Goal: Task Accomplishment & Management: Manage account settings

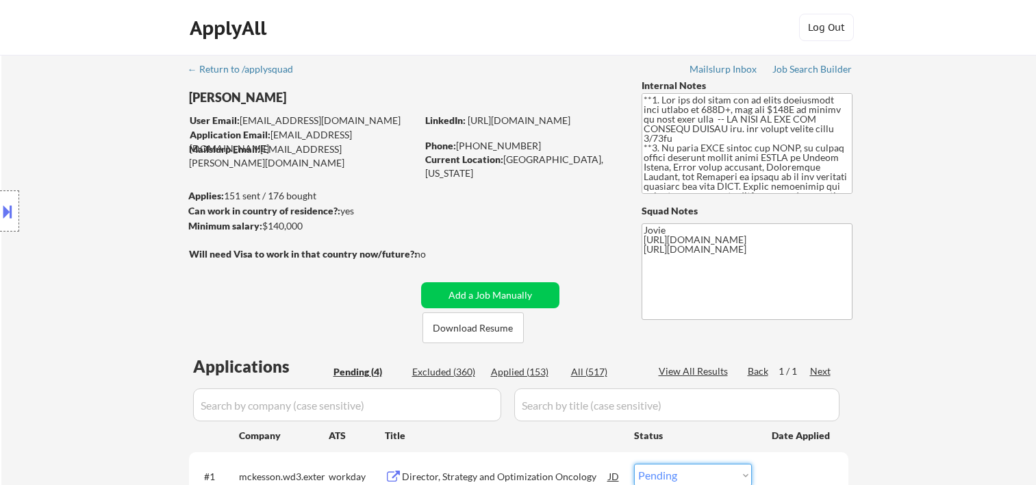
select select ""pending""
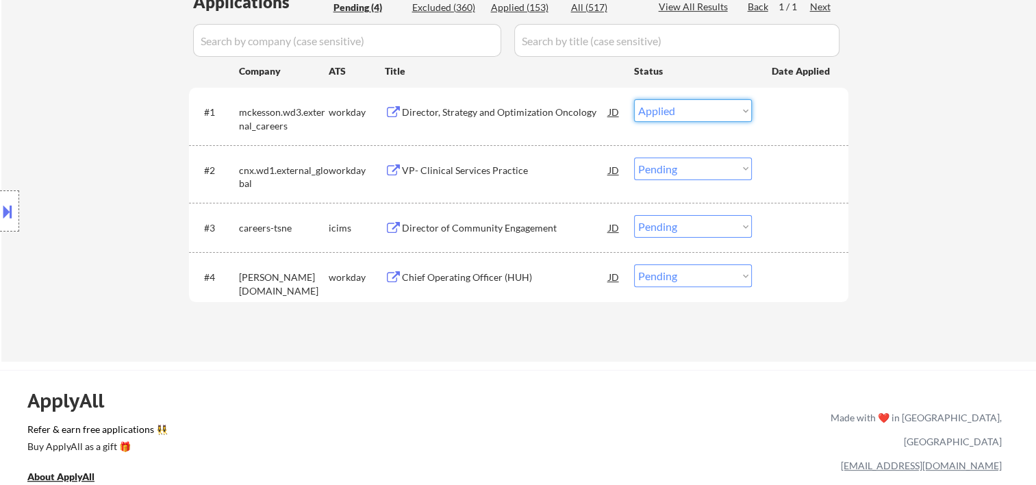
click at [634, 99] on select "Choose an option... Pending Applied Excluded (Questions) Excluded (Expired) Exc…" at bounding box center [693, 110] width 118 height 23
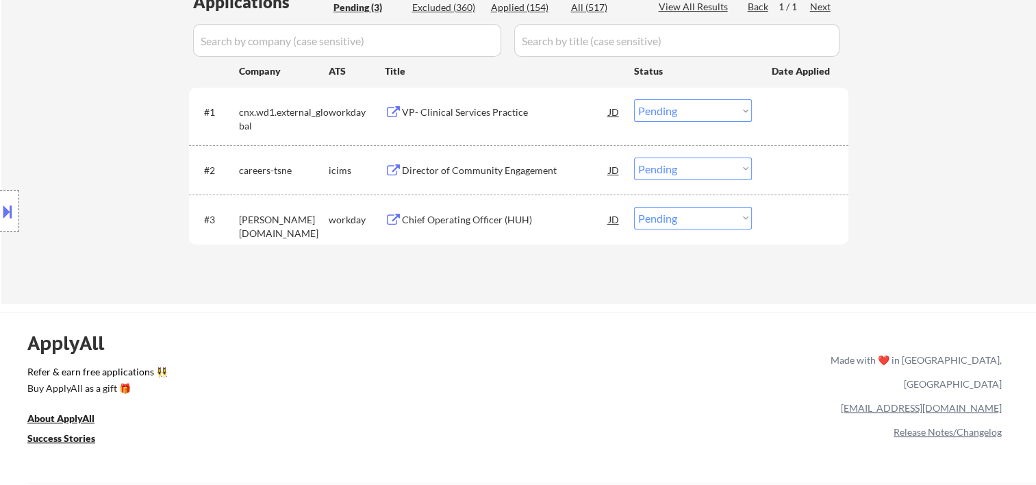
click at [777, 110] on div at bounding box center [802, 111] width 60 height 25
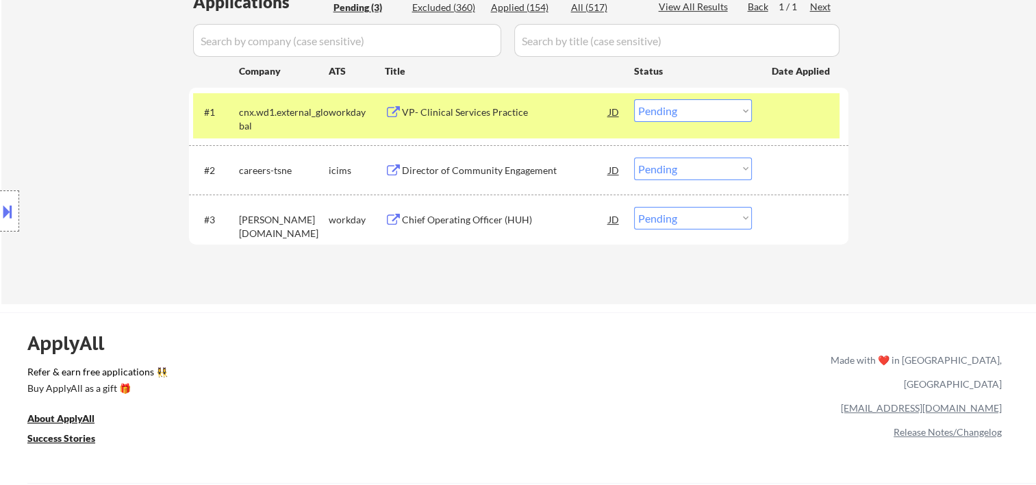
click at [545, 122] on div "VP- Clinical Services Practice" at bounding box center [505, 111] width 207 height 25
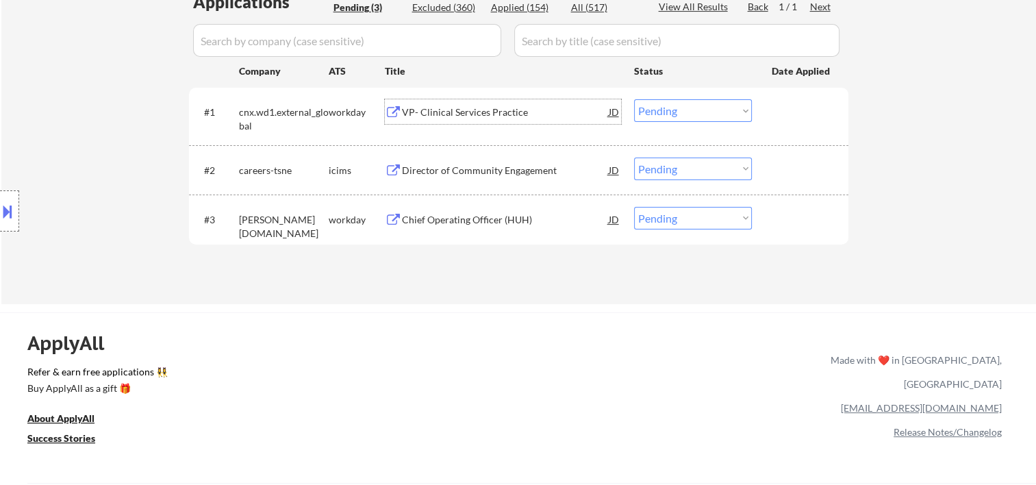
click at [776, 120] on div at bounding box center [802, 111] width 60 height 25
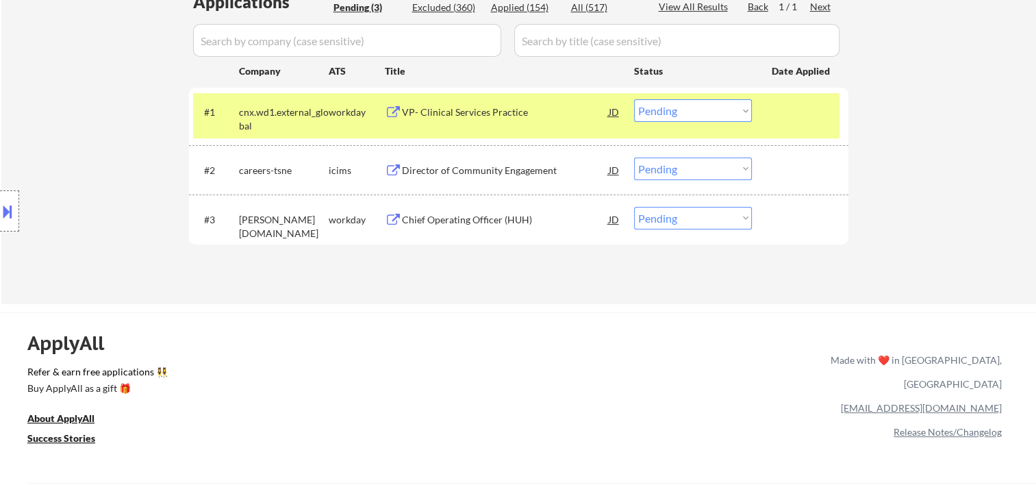
click at [741, 110] on select "Choose an option... Pending Applied Excluded (Questions) Excluded (Expired) Exc…" at bounding box center [693, 110] width 118 height 23
click at [634, 99] on select "Choose an option... Pending Applied Excluded (Questions) Excluded (Expired) Exc…" at bounding box center [693, 110] width 118 height 23
select select ""pending""
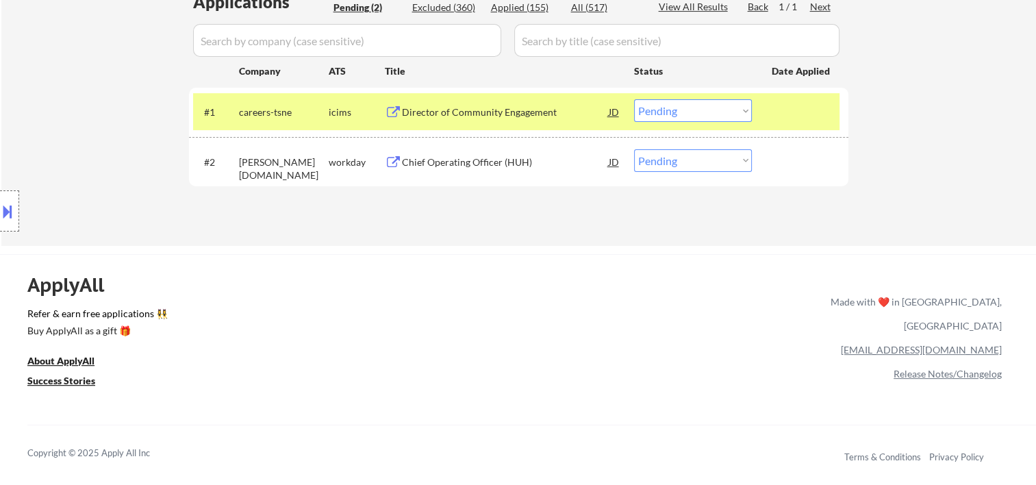
click at [770, 115] on div "#1 careers-tsne icims Director of Community Engagement JD Choose an option... P…" at bounding box center [516, 111] width 646 height 37
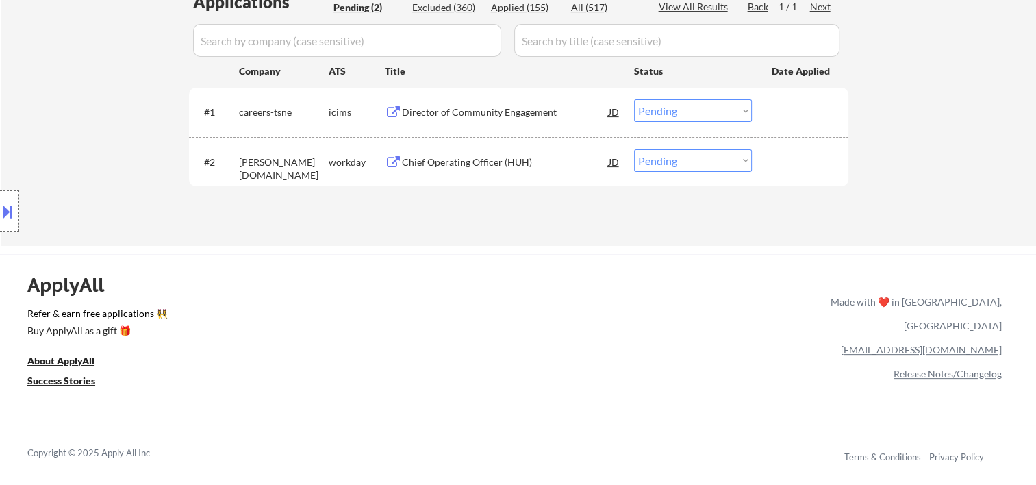
click at [786, 159] on div at bounding box center [802, 161] width 60 height 25
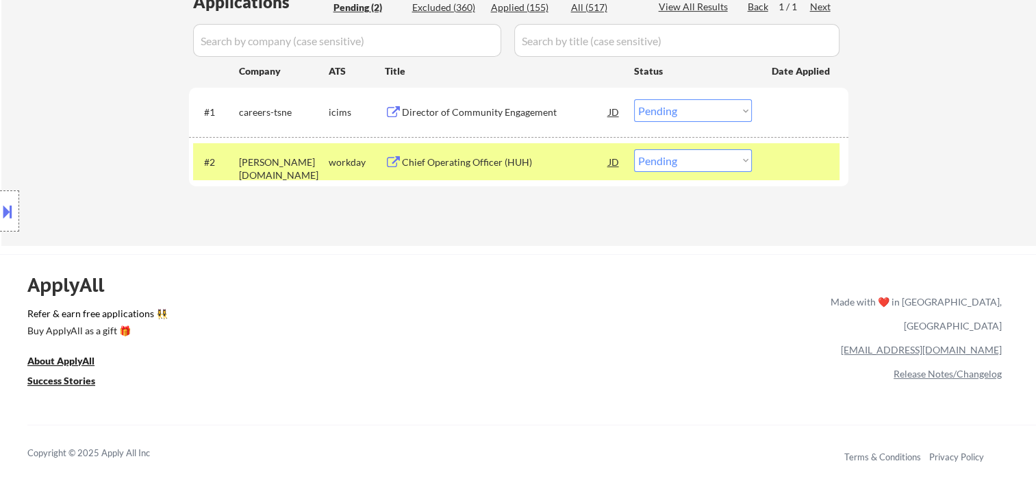
click at [552, 155] on div "Chief Operating Officer (HUH)" at bounding box center [505, 162] width 207 height 14
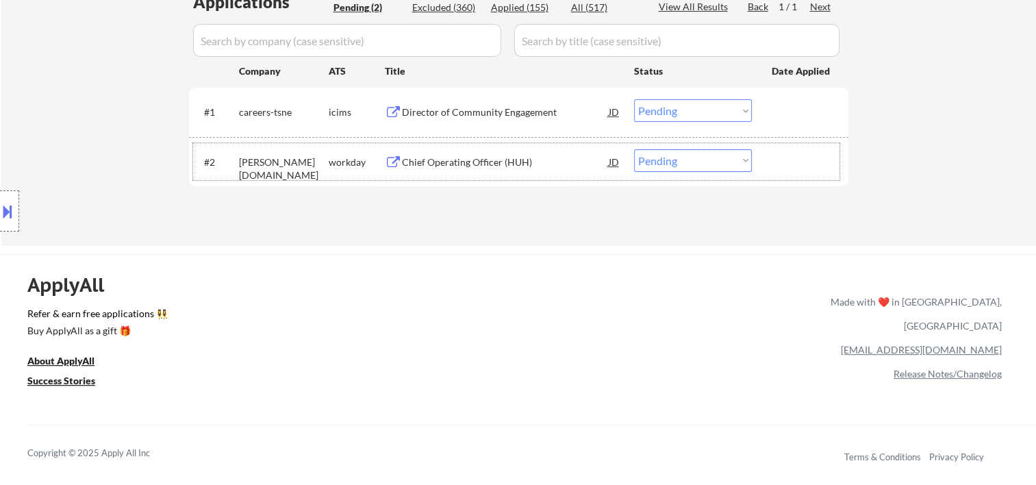
click at [786, 164] on div at bounding box center [802, 161] width 60 height 25
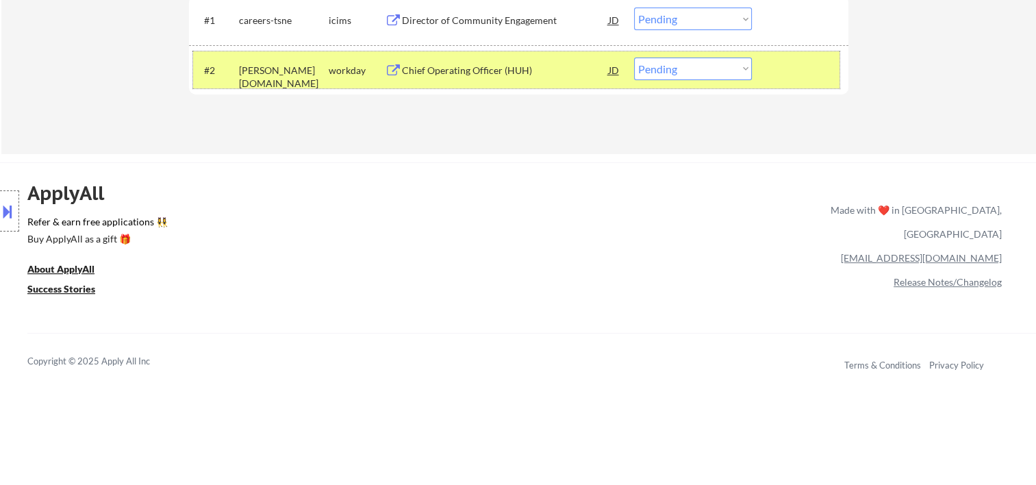
scroll to position [228, 0]
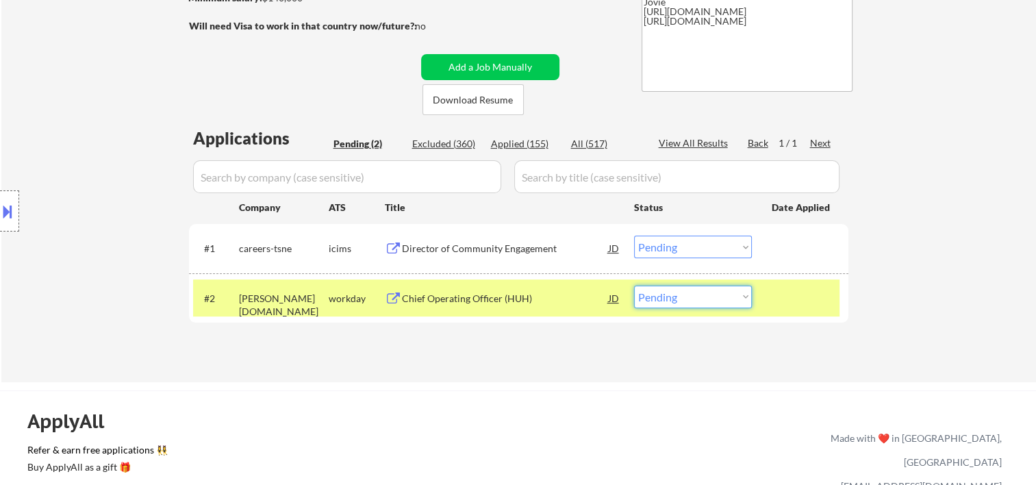
click at [747, 296] on select "Choose an option... Pending Applied Excluded (Questions) Excluded (Expired) Exc…" at bounding box center [693, 296] width 118 height 23
select select ""applied""
click at [634, 285] on select "Choose an option... Pending Applied Excluded (Questions) Excluded (Expired) Exc…" at bounding box center [693, 296] width 118 height 23
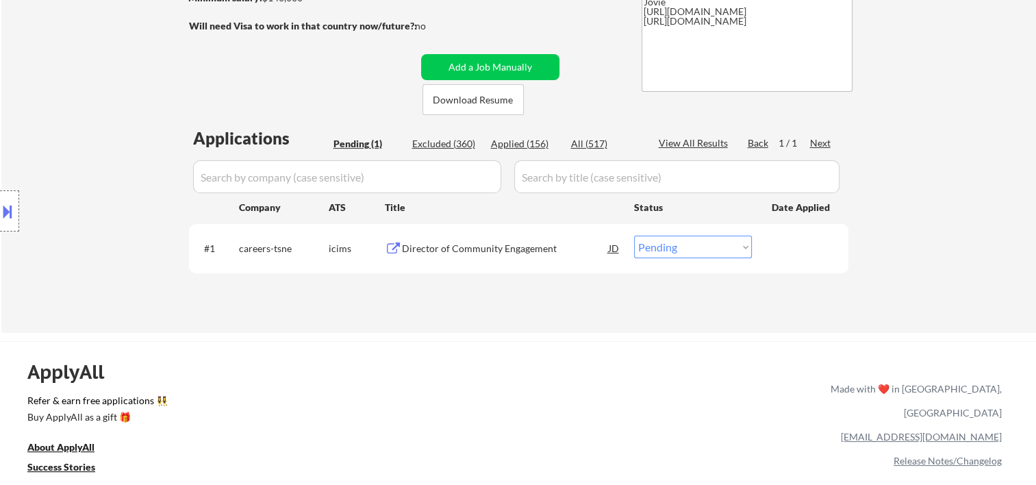
click at [773, 245] on div at bounding box center [802, 247] width 60 height 25
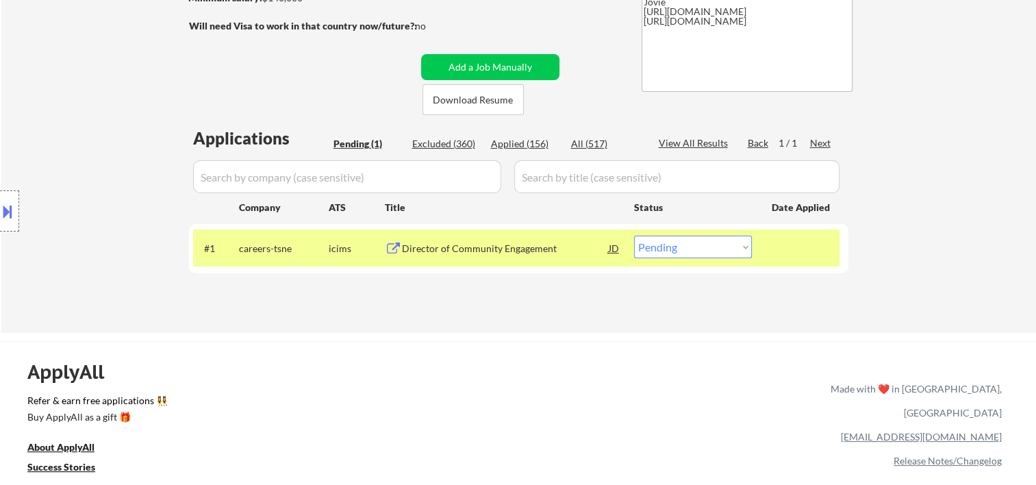
click at [489, 242] on div "Director of Community Engagement" at bounding box center [505, 249] width 207 height 14
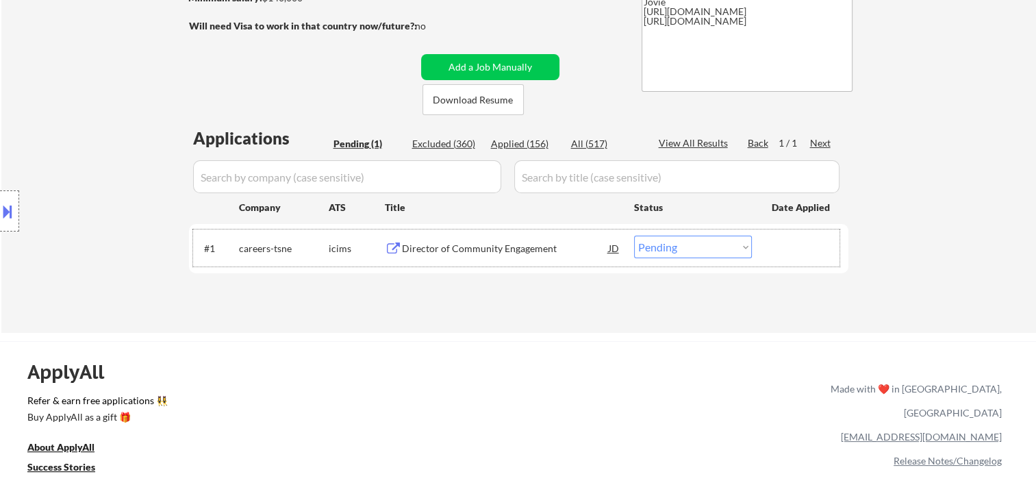
drag, startPoint x: 775, startPoint y: 255, endPoint x: 753, endPoint y: 253, distance: 22.1
click at [777, 255] on div at bounding box center [802, 247] width 60 height 25
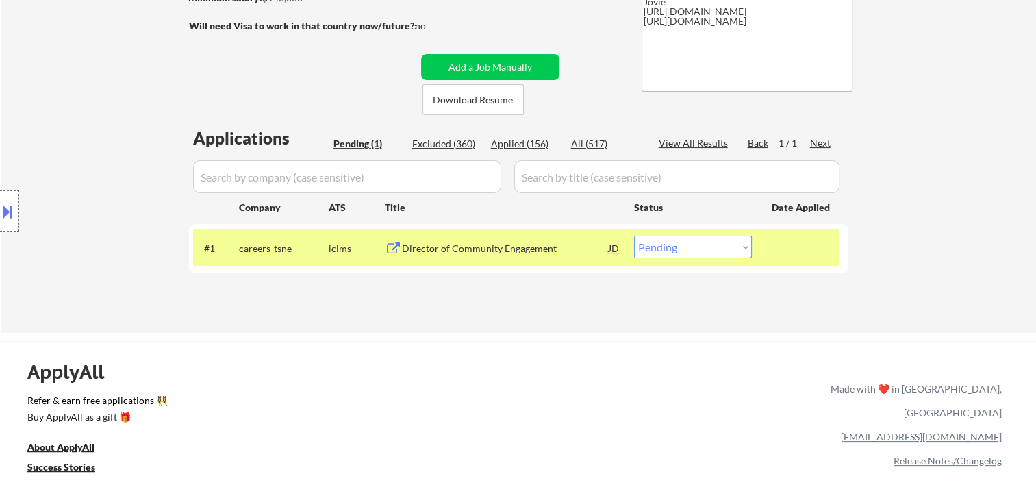
click at [744, 252] on select "Choose an option... Pending Applied Excluded (Questions) Excluded (Expired) Exc…" at bounding box center [693, 246] width 118 height 23
click at [634, 235] on select "Choose an option... Pending Applied Excluded (Questions) Excluded (Expired) Exc…" at bounding box center [693, 246] width 118 height 23
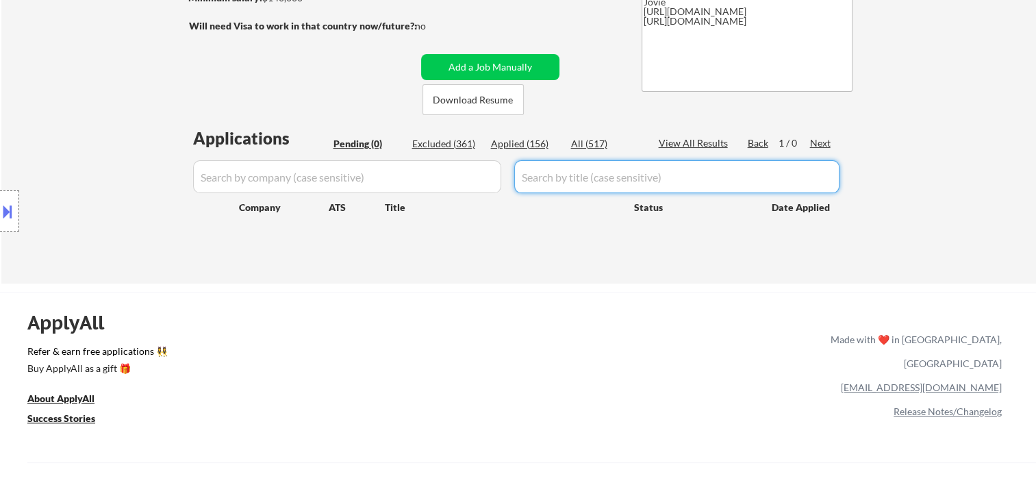
drag, startPoint x: 508, startPoint y: 152, endPoint x: 500, endPoint y: 138, distance: 16.6
click at [507, 153] on div "Applications Pending (0) Excluded (361) Applied (156) All (517) View All Result…" at bounding box center [518, 192] width 659 height 131
click at [498, 133] on div "Applications Pending (0) Excluded (361) Applied (156) All (517) View All Result…" at bounding box center [518, 192] width 659 height 131
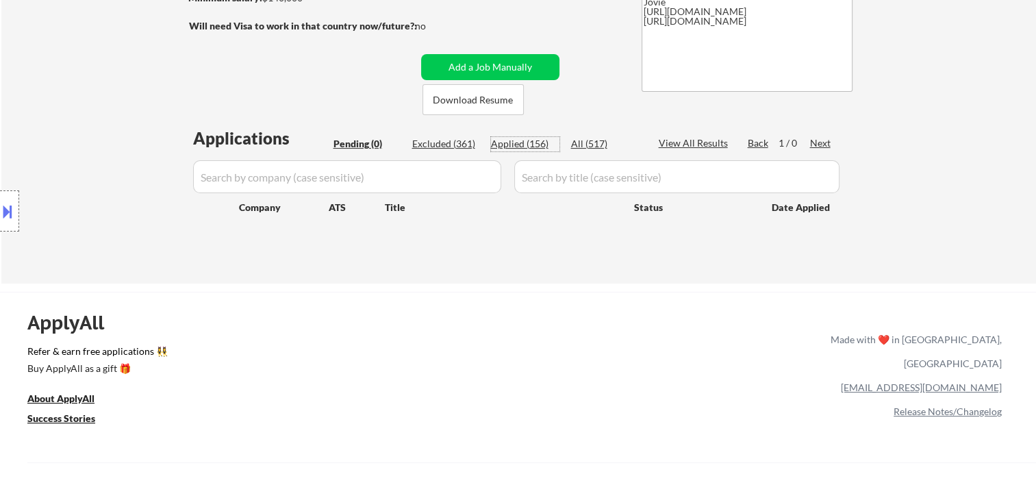
click at [503, 143] on div "Applied (156)" at bounding box center [525, 144] width 68 height 14
select select ""applied""
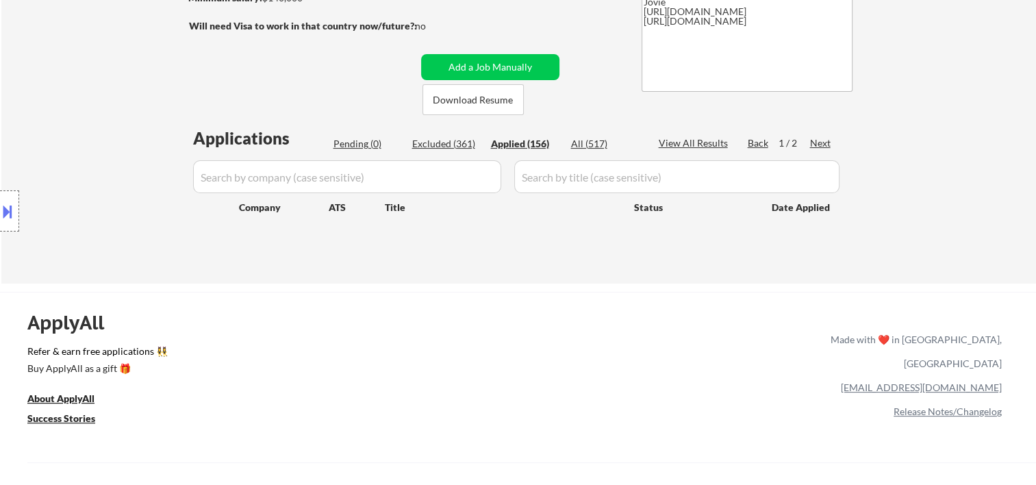
select select ""applied""
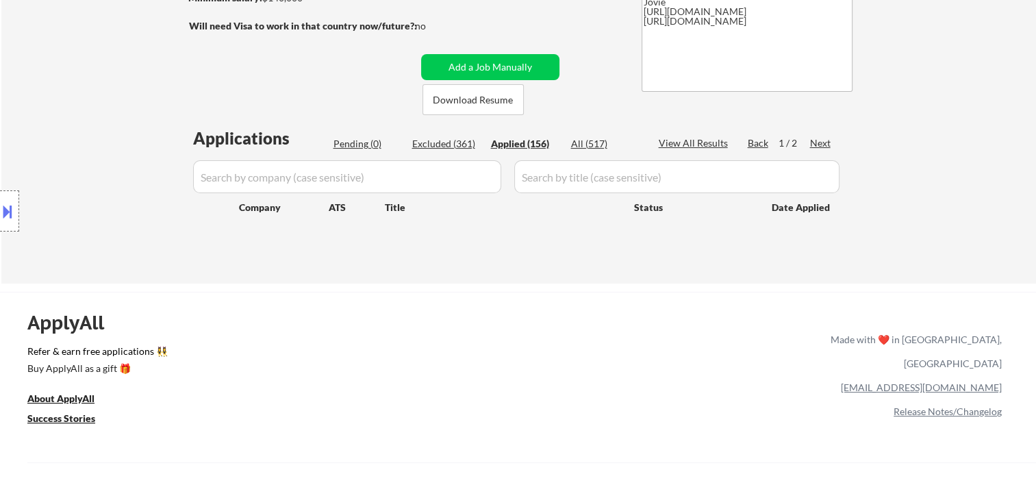
select select ""applied""
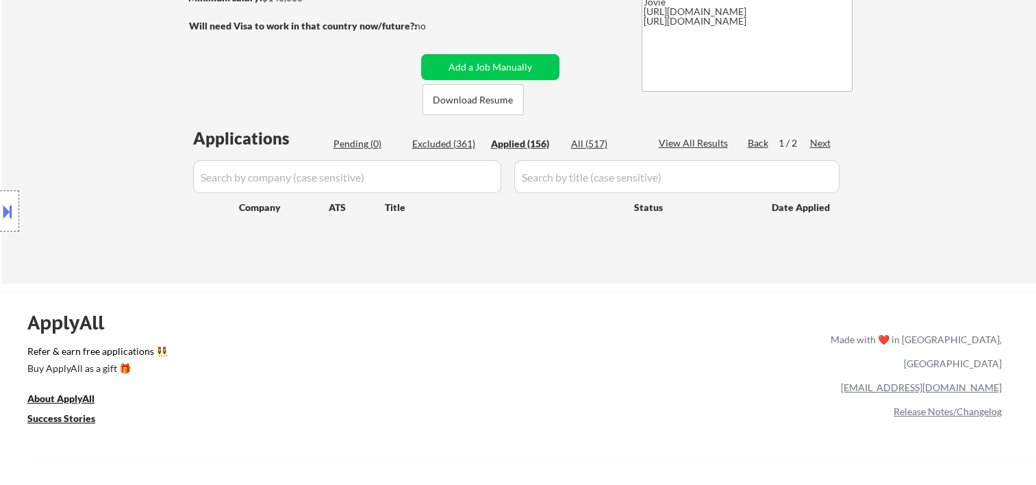
select select ""applied""
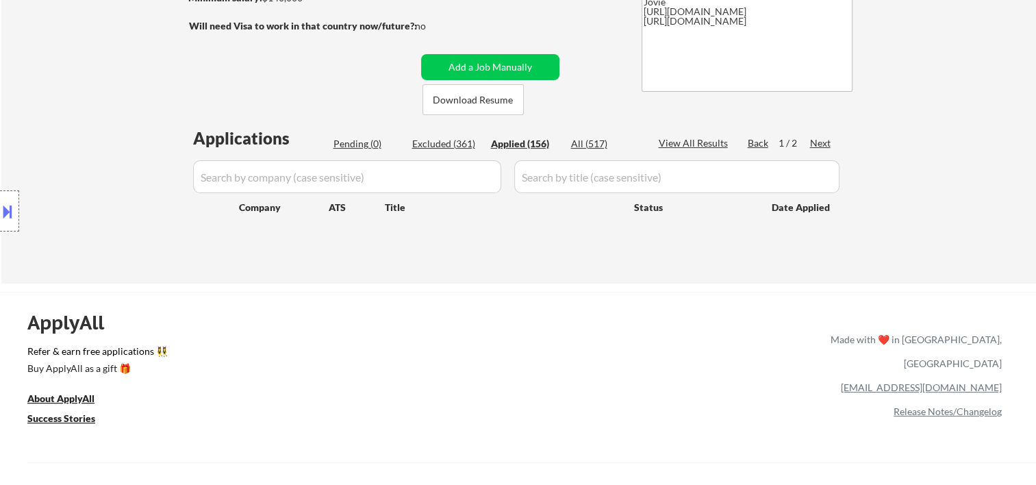
select select ""applied""
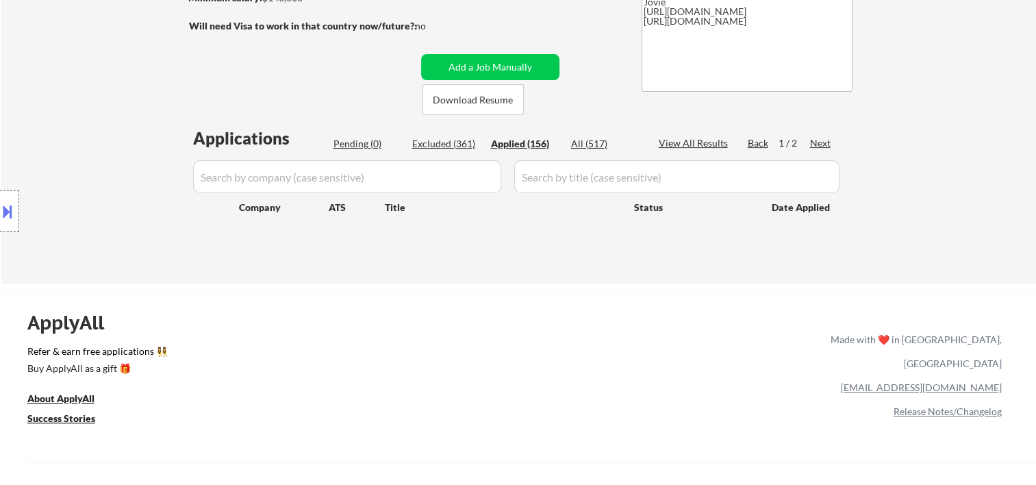
select select ""applied""
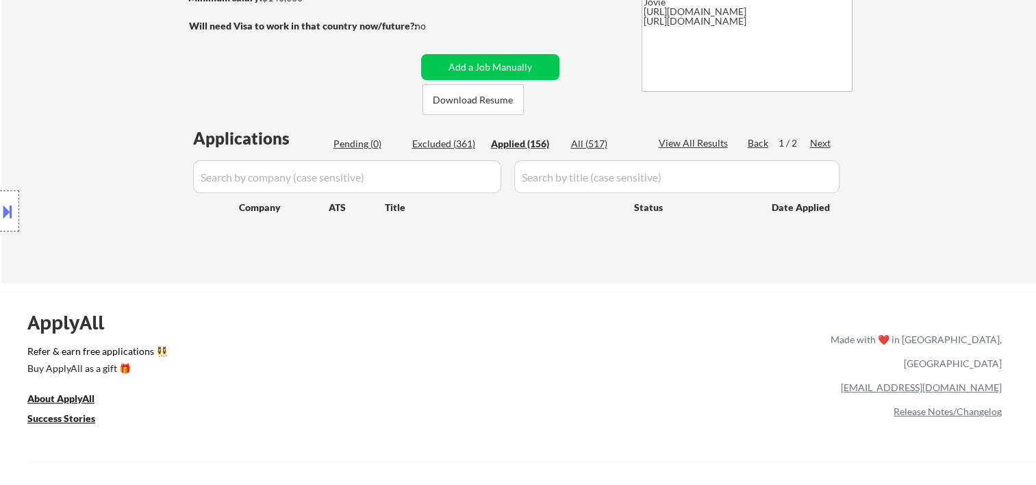
select select ""applied""
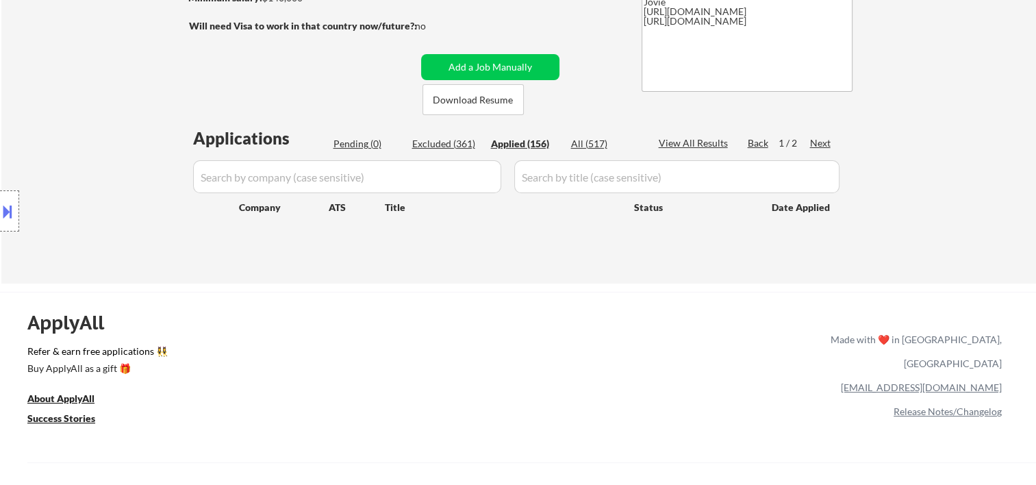
select select ""applied""
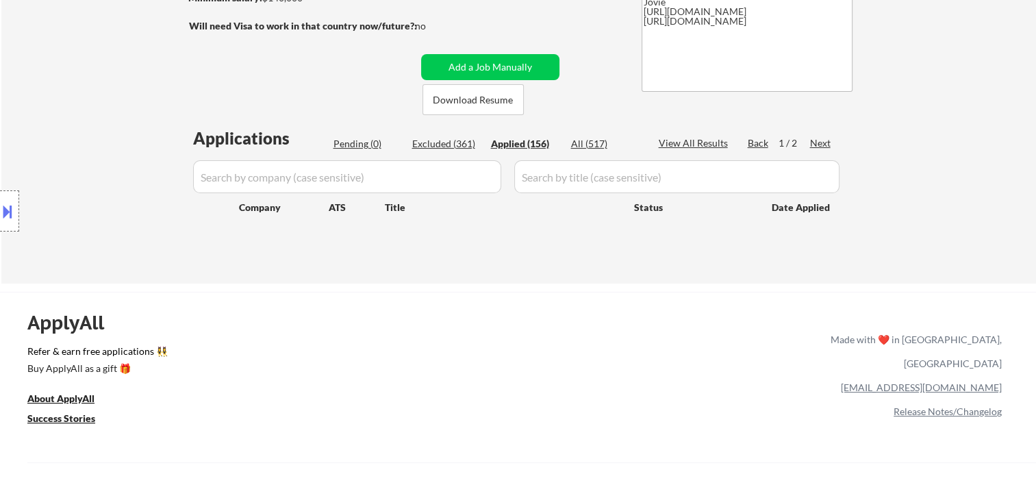
select select ""applied""
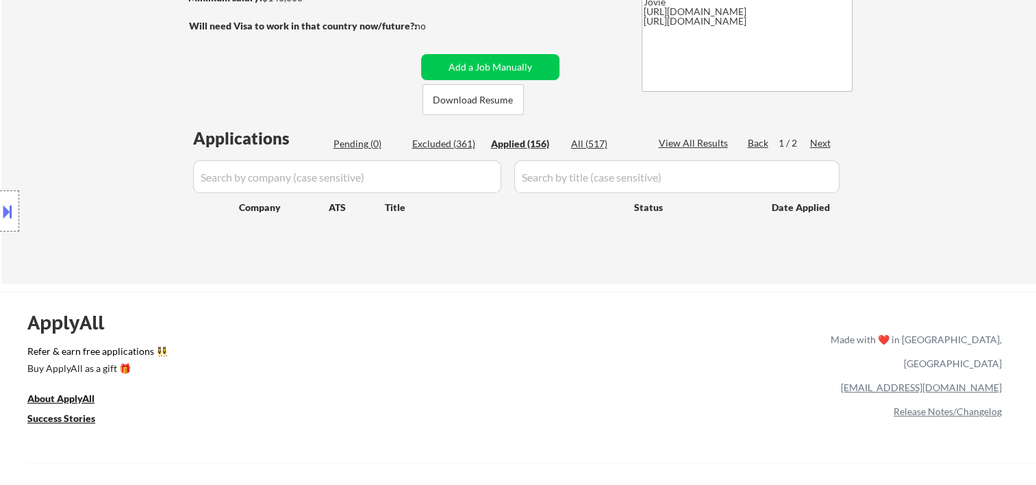
select select ""applied""
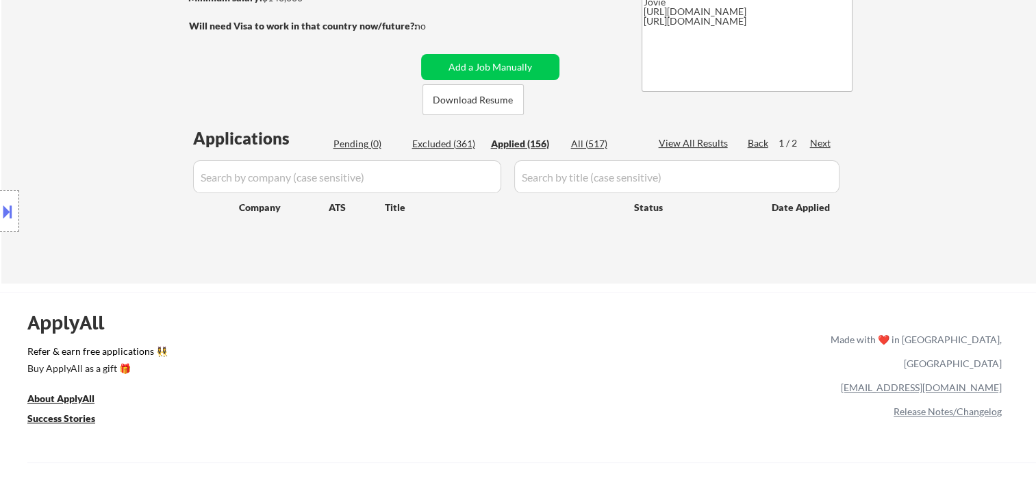
select select ""applied""
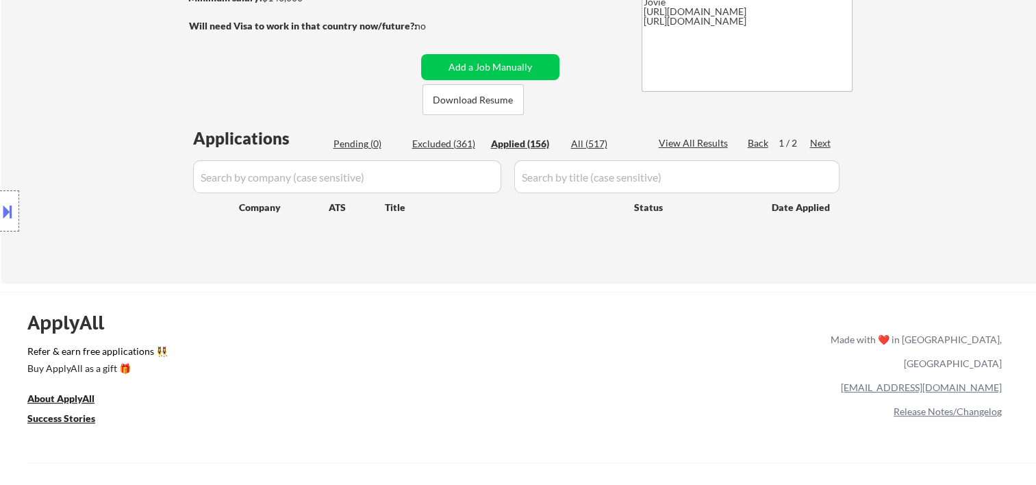
select select ""applied""
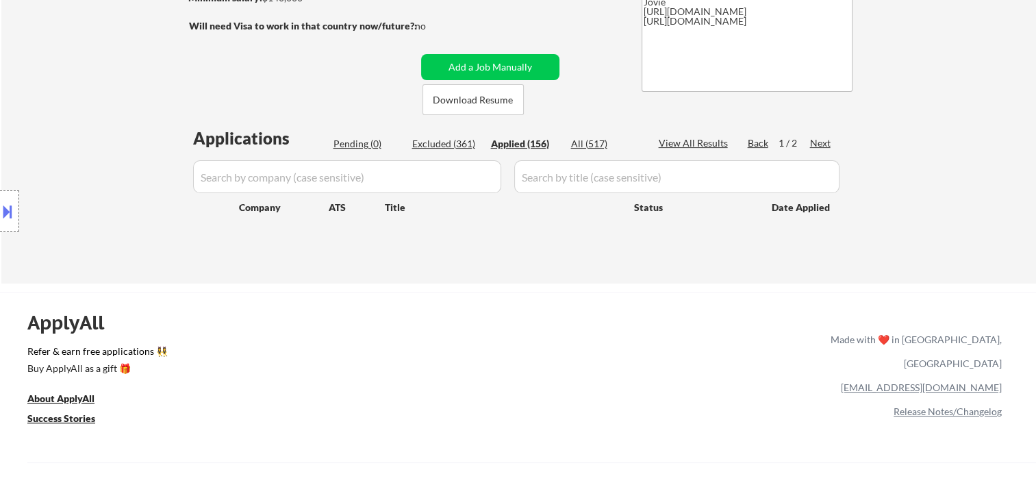
select select ""applied""
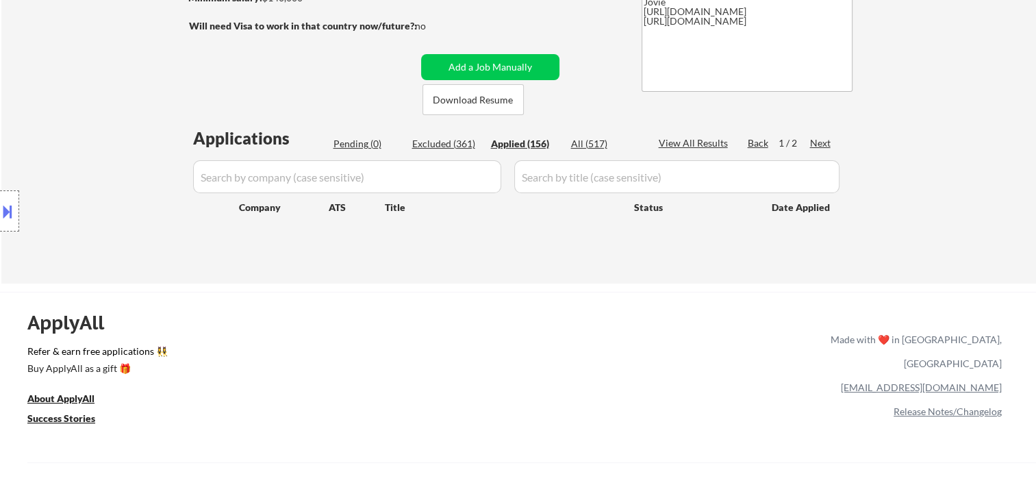
select select ""applied""
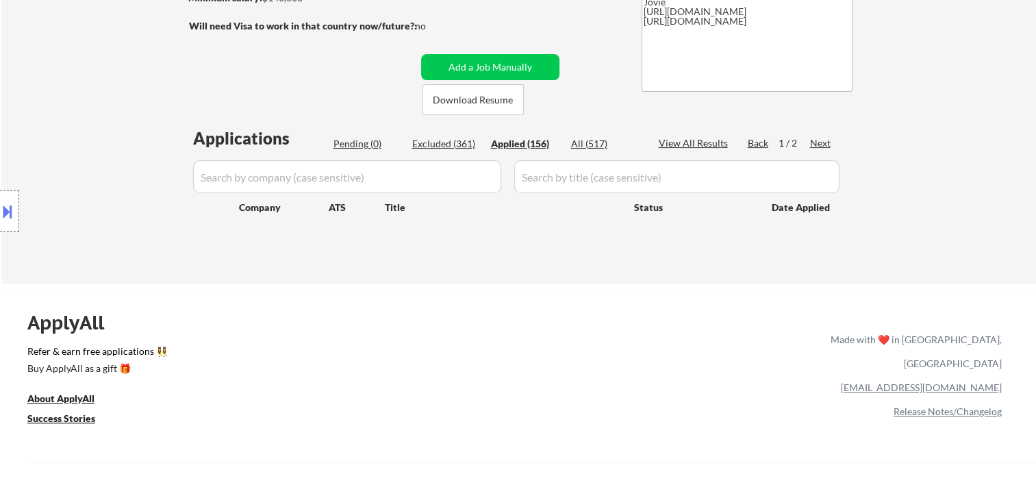
select select ""applied""
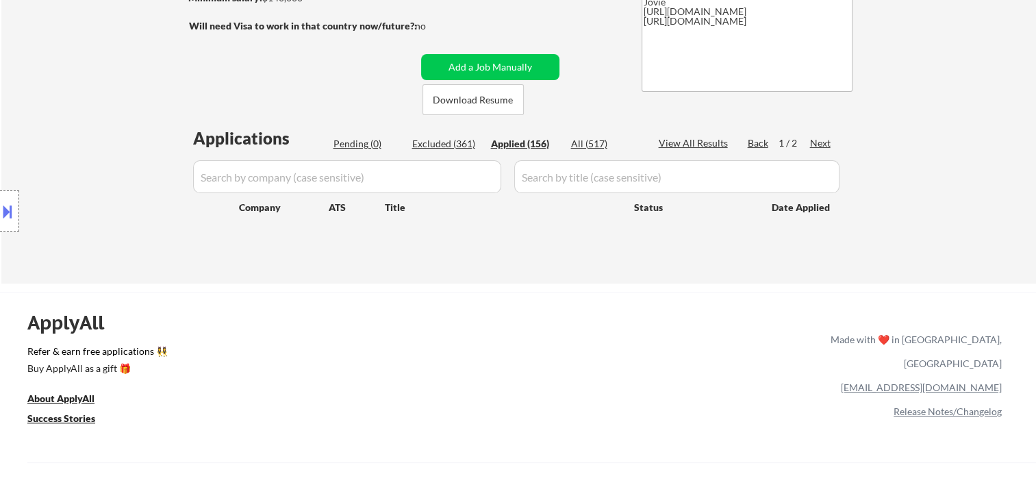
select select ""applied""
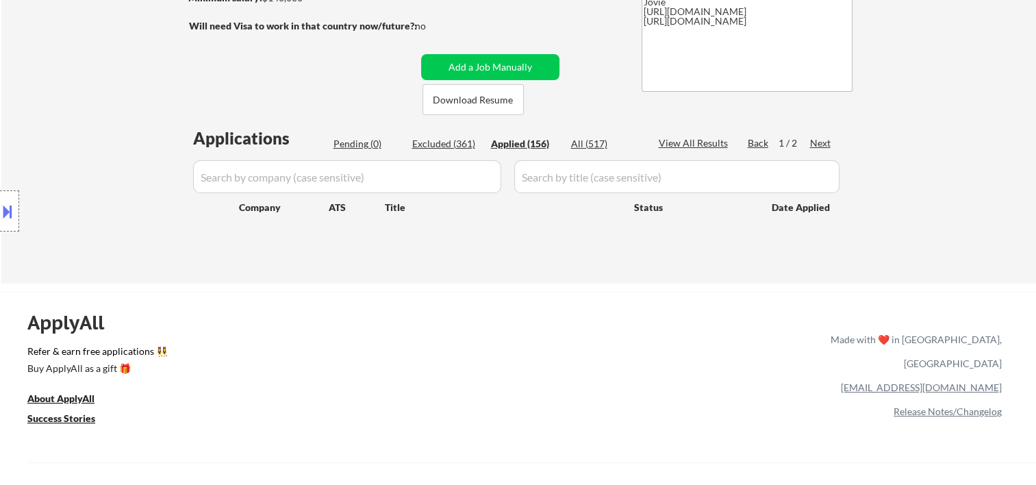
select select ""applied""
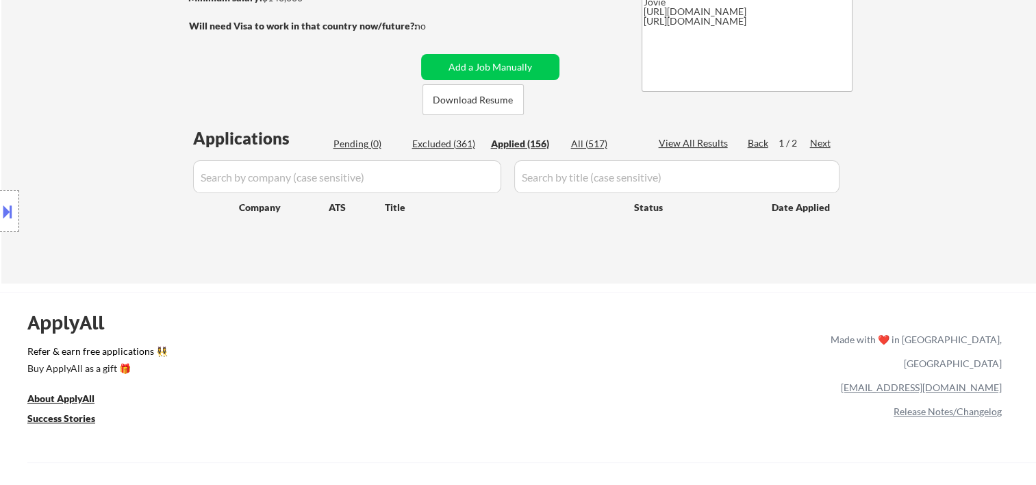
select select ""applied""
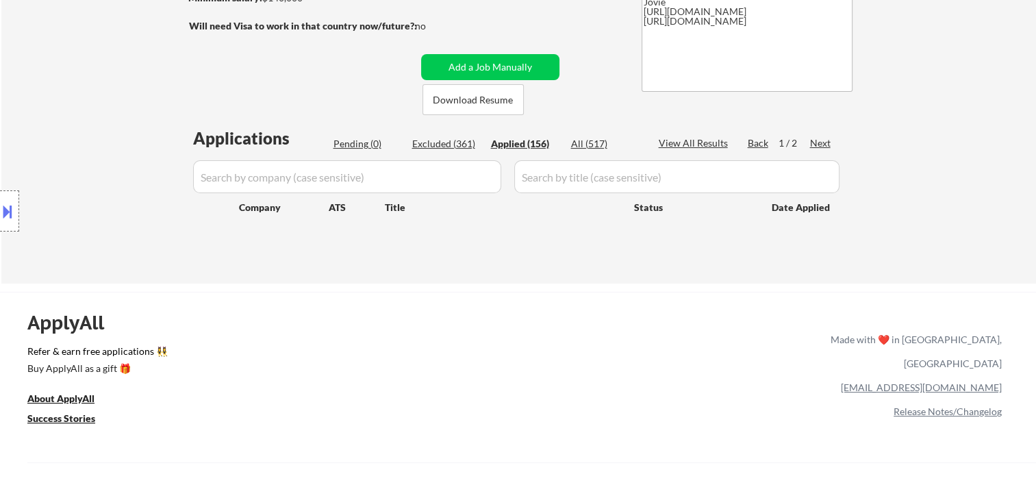
select select ""applied""
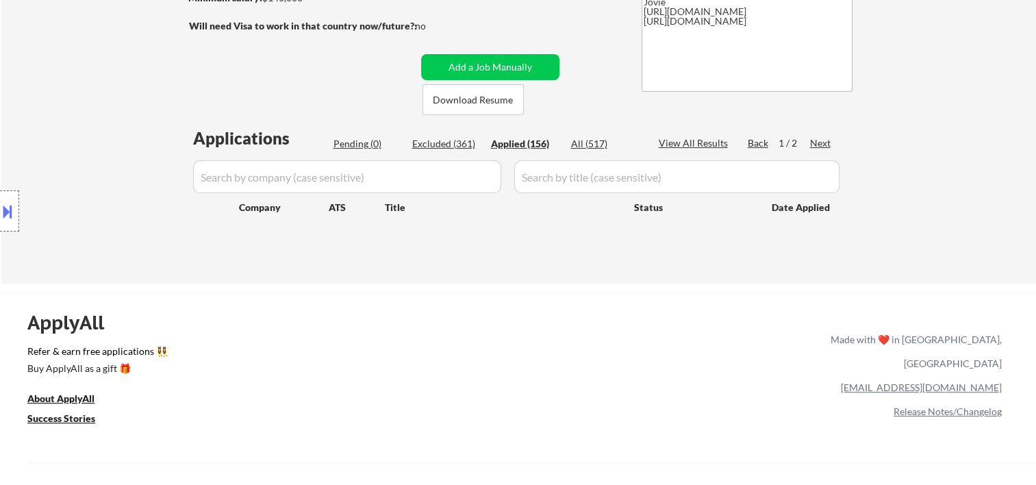
select select ""applied""
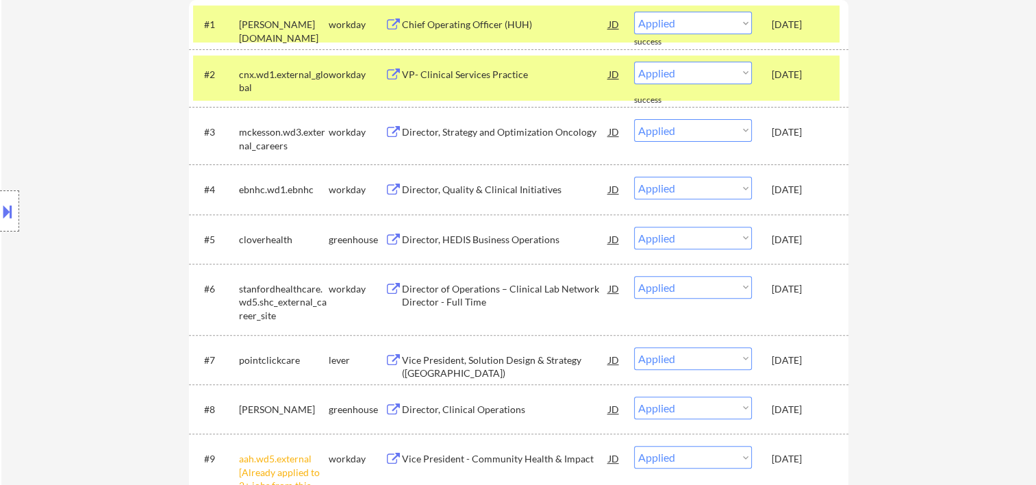
scroll to position [456, 0]
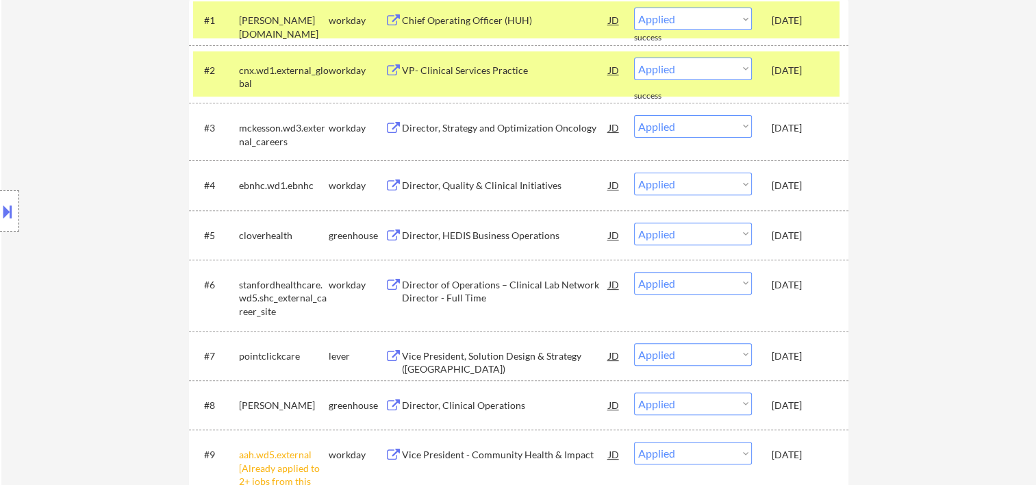
click at [787, 66] on div "Oct 9, 2025" at bounding box center [802, 71] width 60 height 14
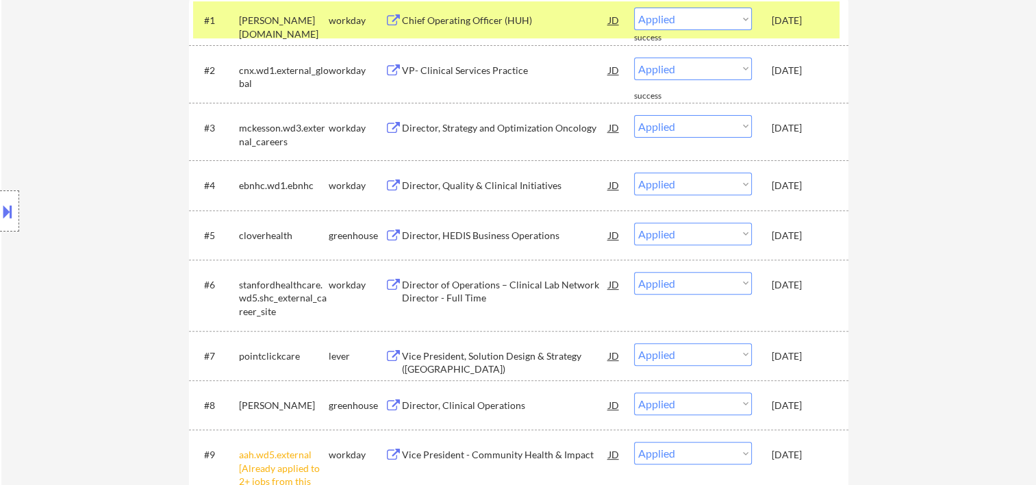
click at [772, 25] on div "Oct 9, 2025" at bounding box center [802, 21] width 60 height 14
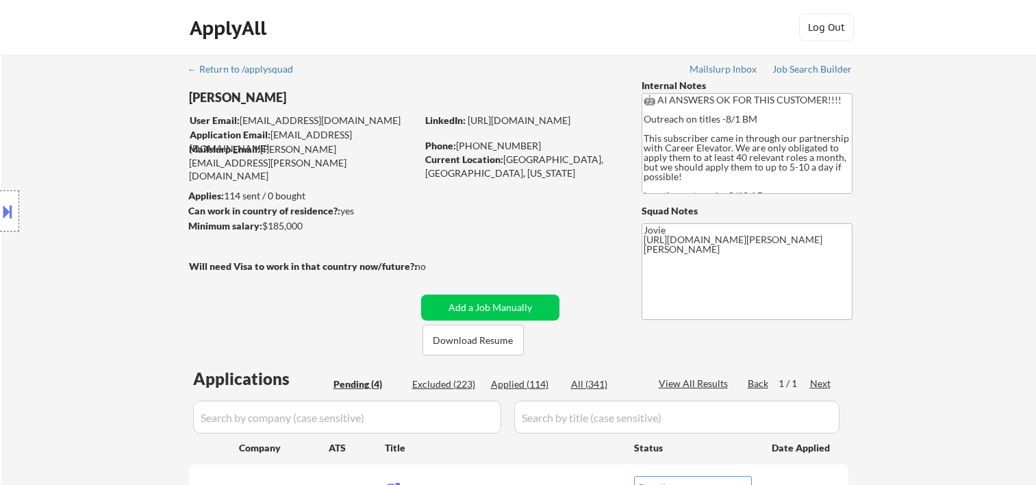
select select ""pending""
click at [479, 335] on button "Download Resume" at bounding box center [472, 339] width 101 height 31
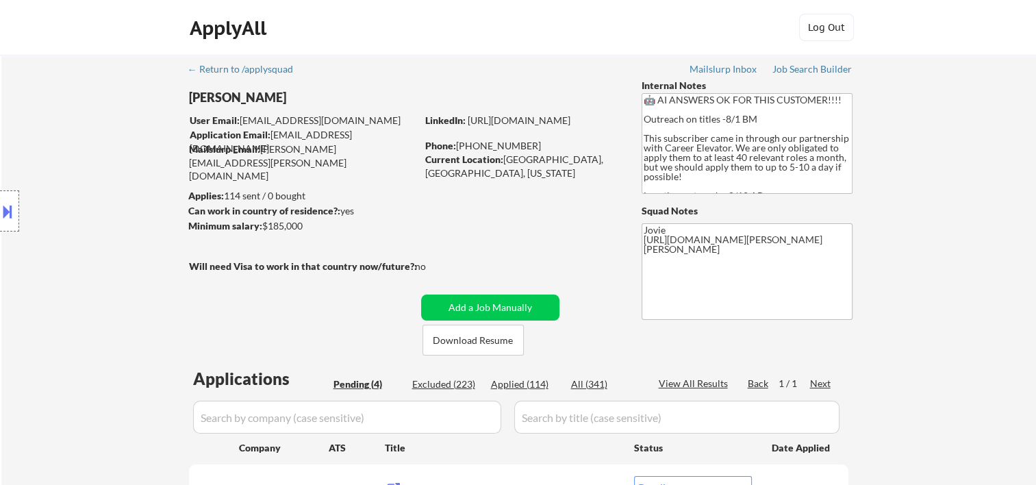
drag, startPoint x: 604, startPoint y: 8, endPoint x: 716, endPoint y: 27, distance: 113.3
click at [604, 8] on div "ApplyAll Log In Sign Up Log Out" at bounding box center [518, 27] width 1036 height 55
click at [14, 205] on button at bounding box center [7, 211] width 15 height 23
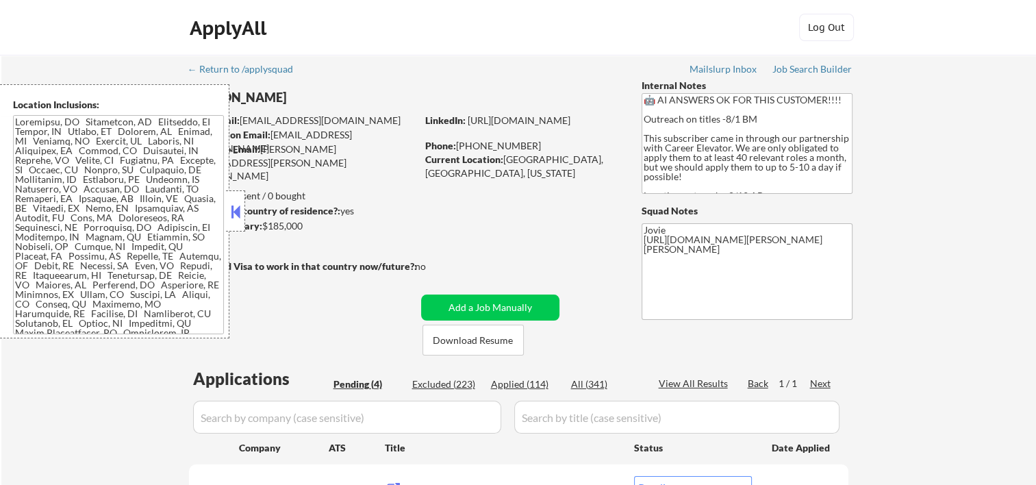
click at [234, 208] on button at bounding box center [235, 211] width 15 height 21
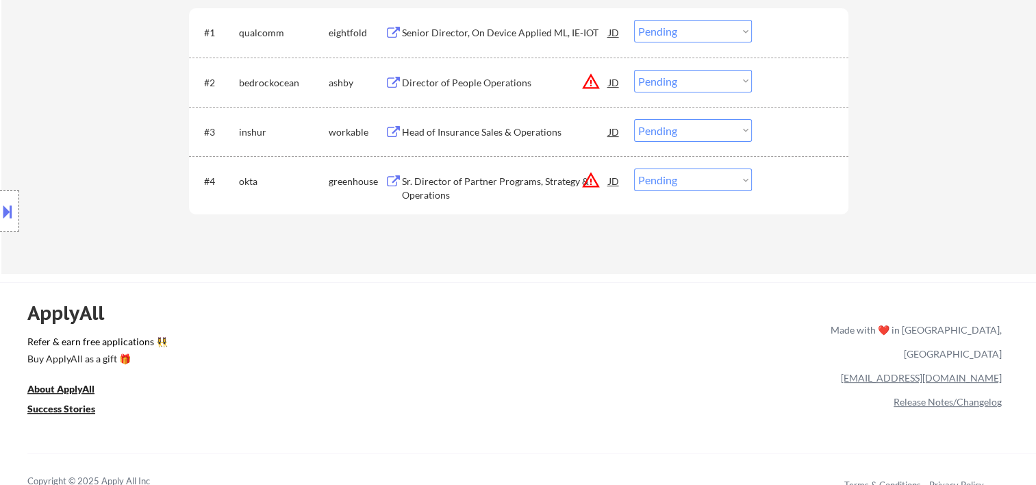
scroll to position [228, 0]
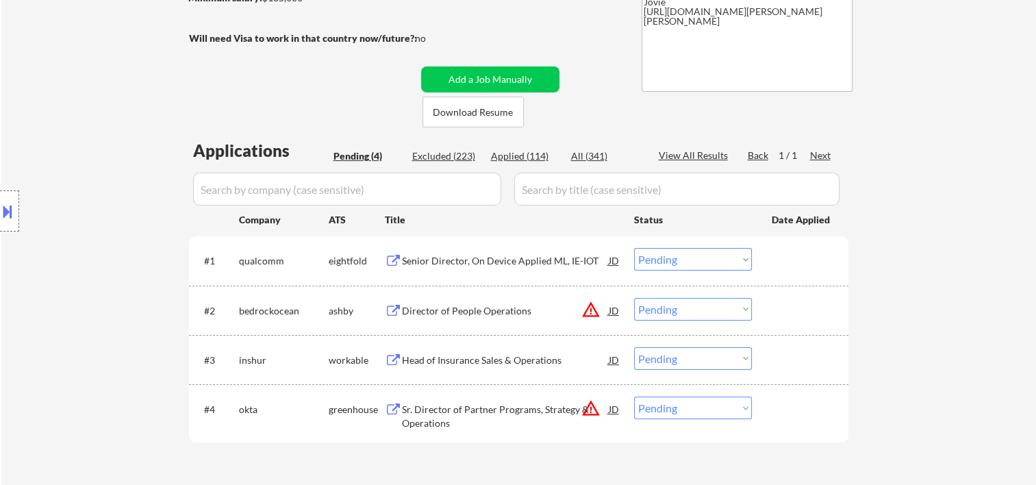
click at [787, 258] on div at bounding box center [802, 260] width 60 height 25
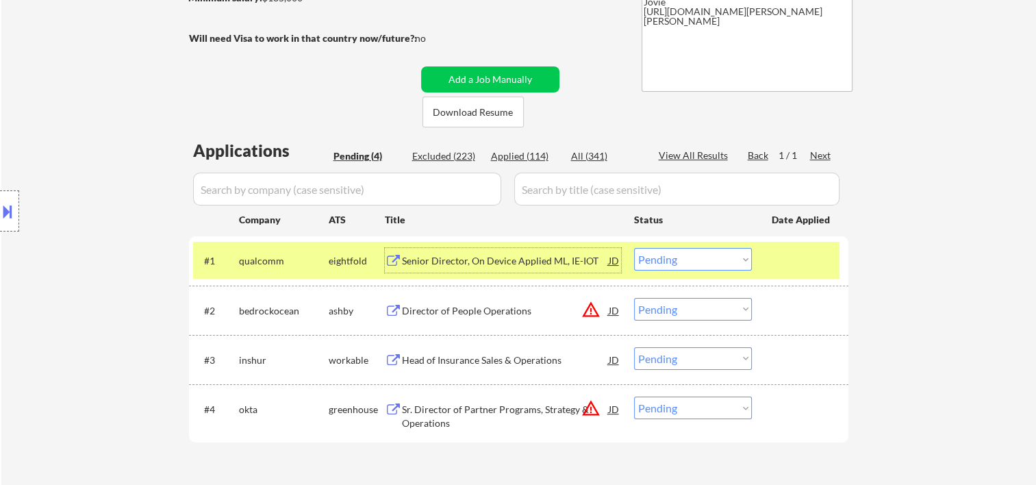
click at [502, 255] on div "Senior Director, On Device Applied ML, IE-IOT" at bounding box center [505, 261] width 207 height 14
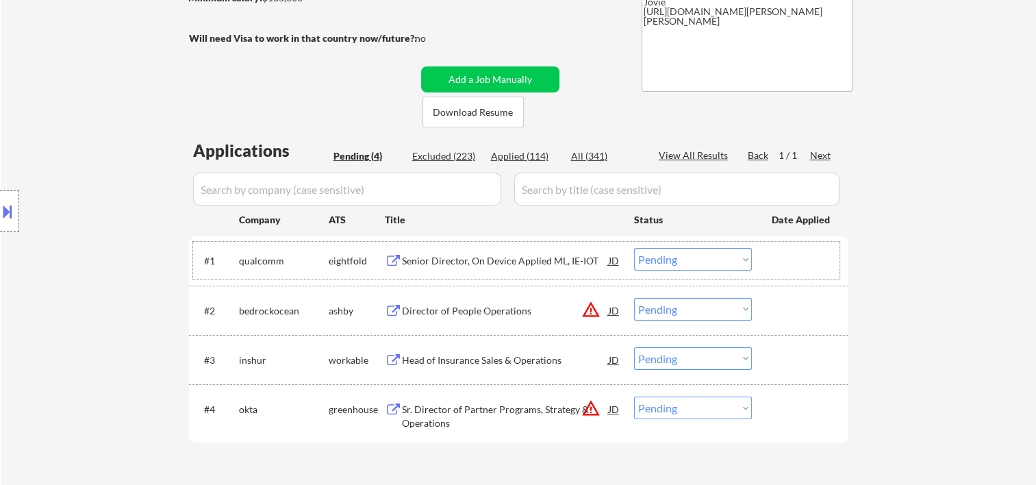
click at [782, 266] on div at bounding box center [802, 260] width 60 height 25
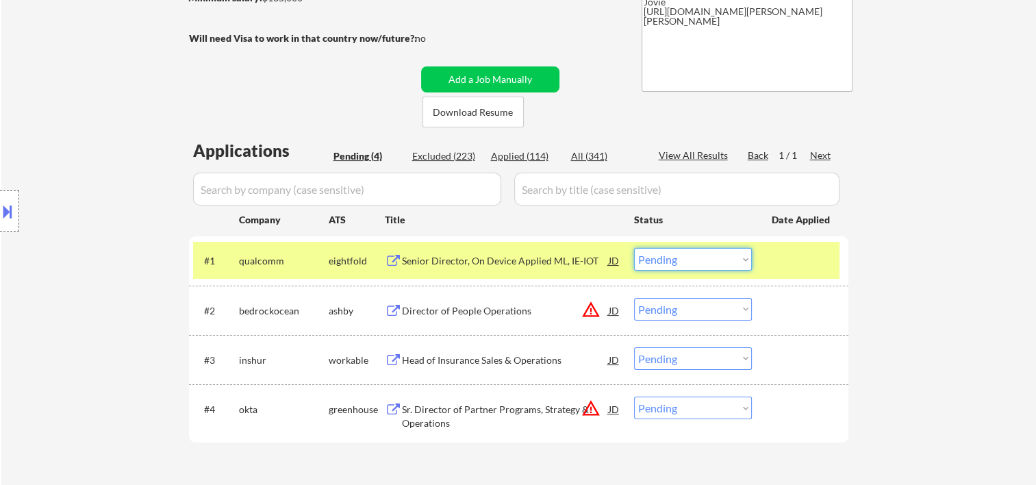
click at [748, 260] on select "Choose an option... Pending Applied Excluded (Questions) Excluded (Expired) Exc…" at bounding box center [693, 259] width 118 height 23
click at [634, 248] on select "Choose an option... Pending Applied Excluded (Questions) Excluded (Expired) Exc…" at bounding box center [693, 259] width 118 height 23
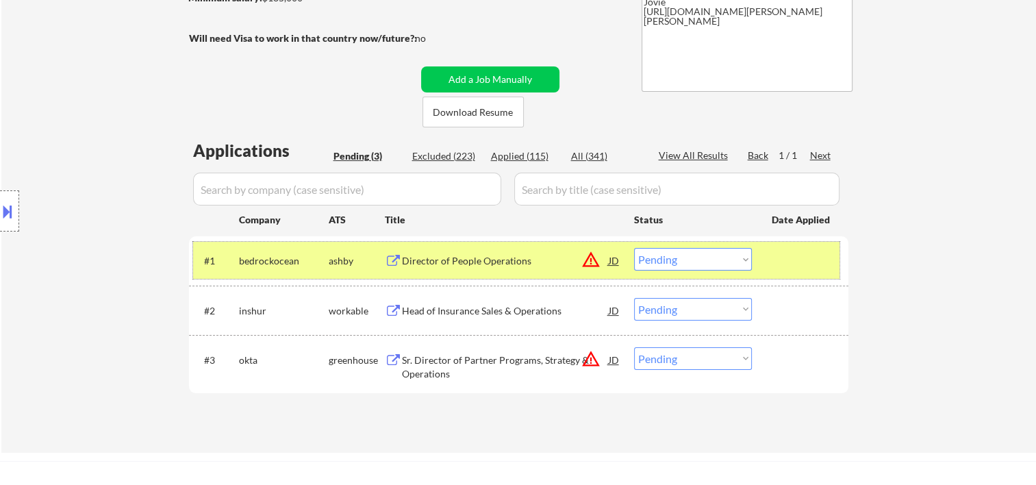
click at [786, 268] on div at bounding box center [802, 260] width 60 height 25
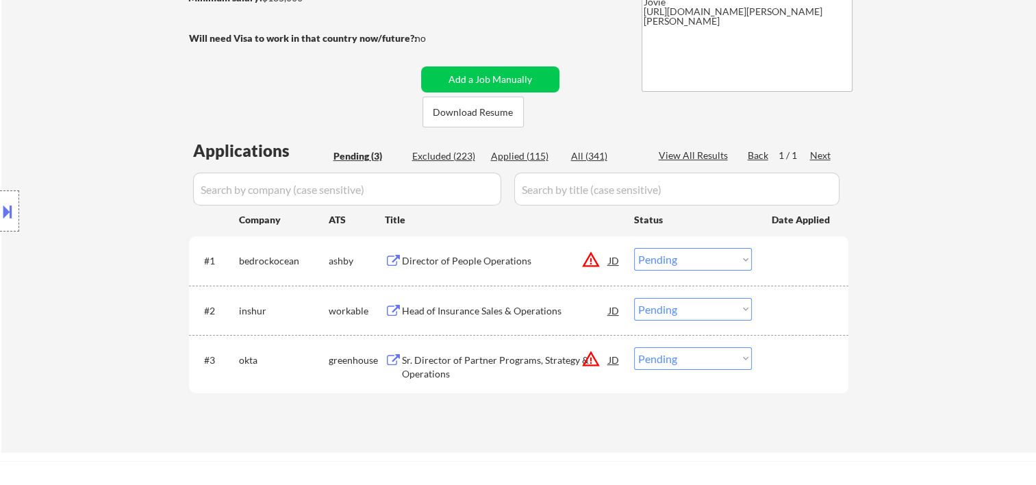
click at [791, 268] on div at bounding box center [802, 260] width 60 height 25
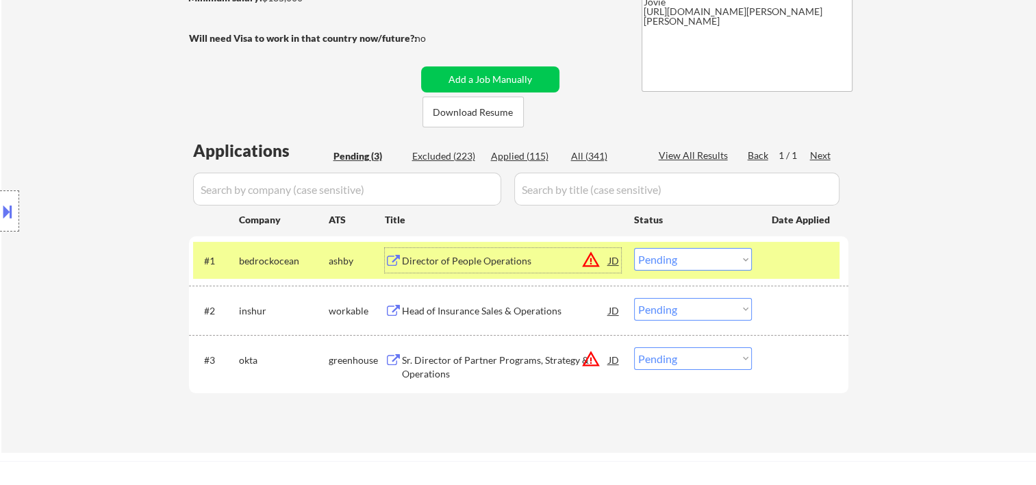
click at [540, 266] on div "Director of People Operations" at bounding box center [505, 261] width 207 height 14
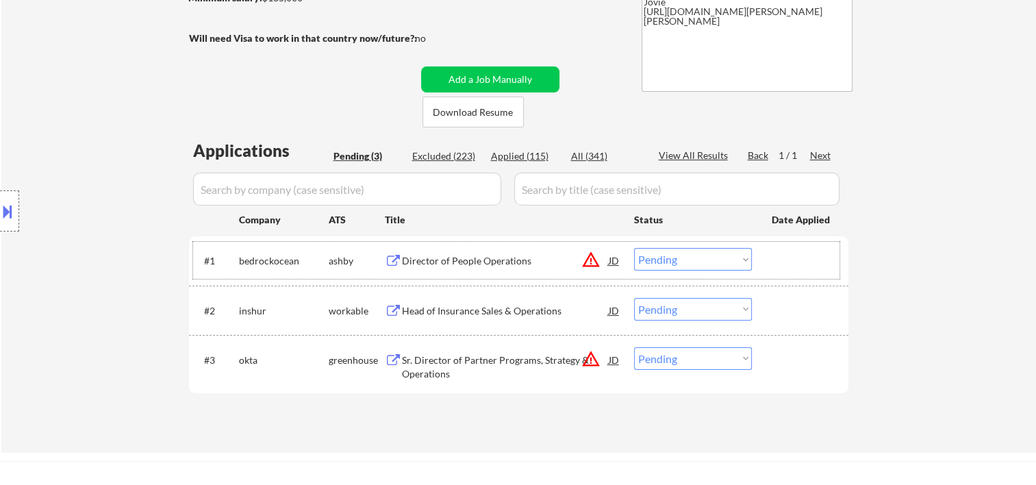
click at [768, 252] on div "#1 bedrockocean ashby Director of People Operations JD warning_amber Choose an …" at bounding box center [516, 260] width 646 height 37
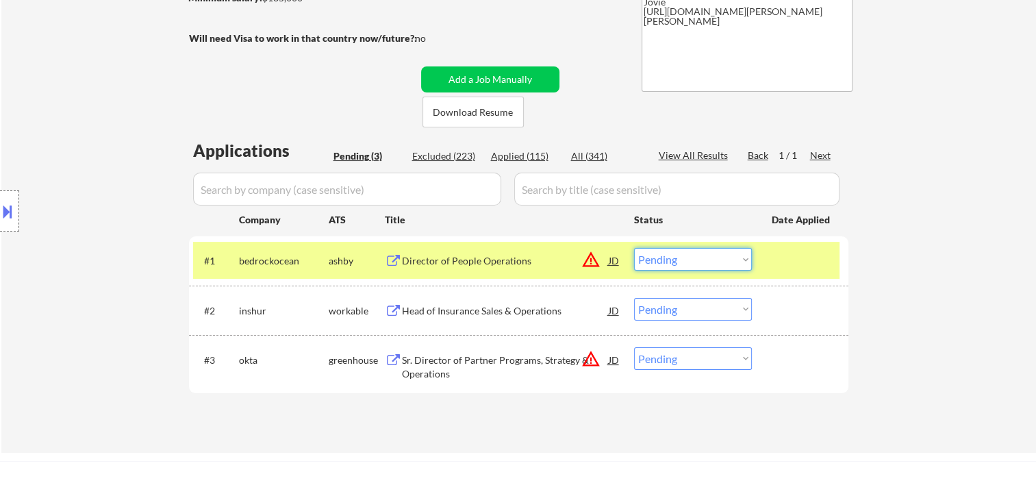
click at [741, 261] on select "Choose an option... Pending Applied Excluded (Questions) Excluded (Expired) Exc…" at bounding box center [693, 259] width 118 height 23
click at [634, 248] on select "Choose an option... Pending Applied Excluded (Questions) Excluded (Expired) Exc…" at bounding box center [693, 259] width 118 height 23
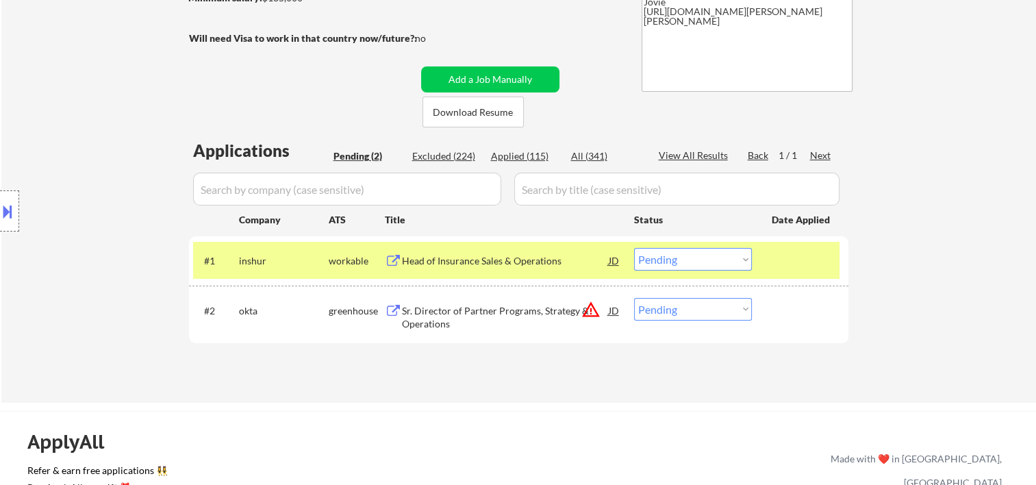
click at [506, 263] on div "Head of Insurance Sales & Operations" at bounding box center [505, 261] width 207 height 14
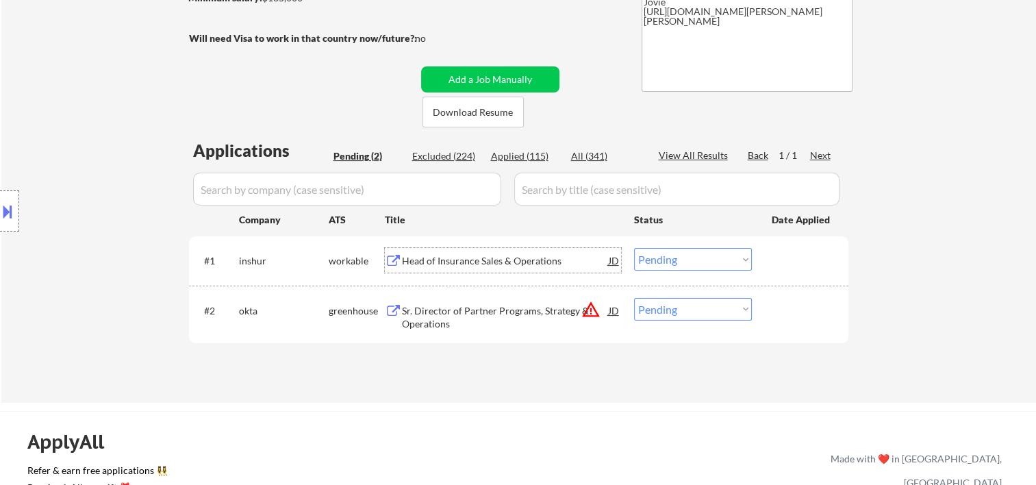
click at [778, 260] on div at bounding box center [802, 260] width 60 height 25
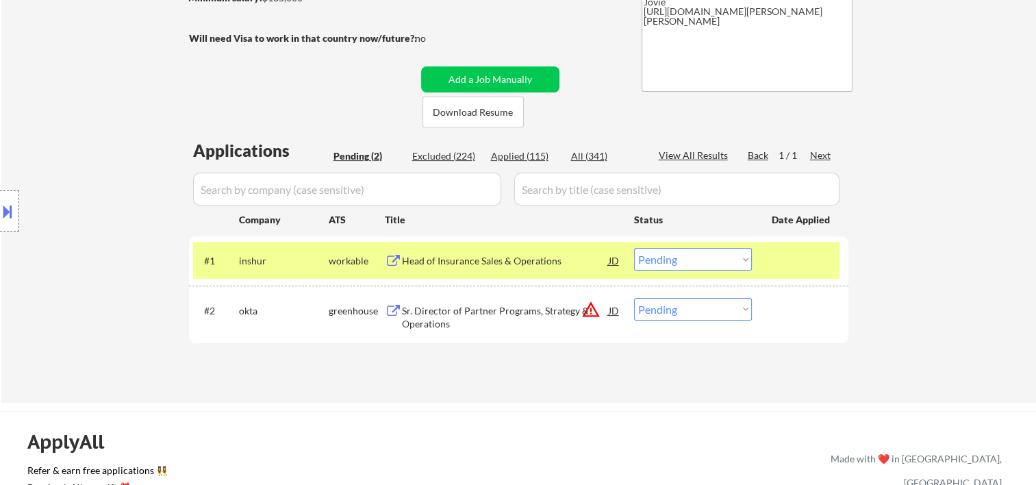
click at [740, 260] on select "Choose an option... Pending Applied Excluded (Questions) Excluded (Expired) Exc…" at bounding box center [693, 259] width 118 height 23
click at [634, 248] on select "Choose an option... Pending Applied Excluded (Questions) Excluded (Expired) Exc…" at bounding box center [693, 259] width 118 height 23
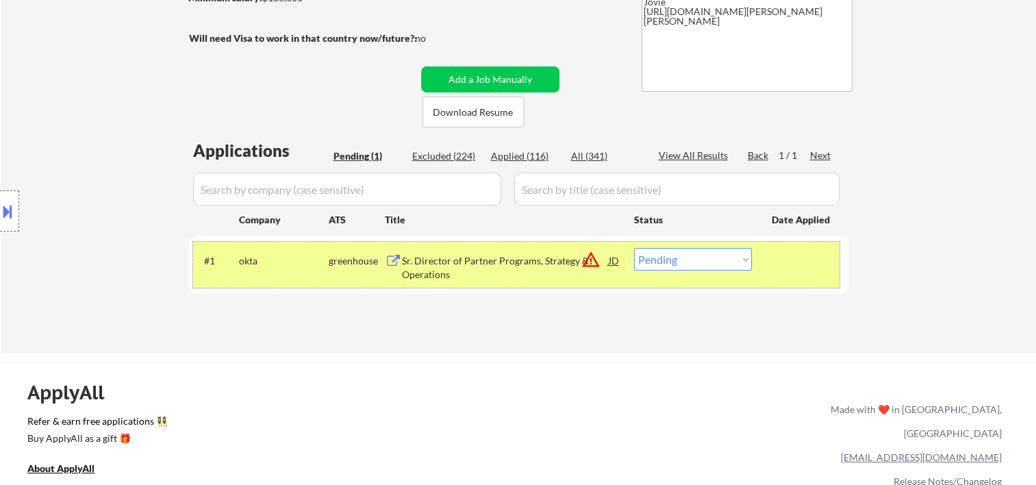
click at [812, 269] on div at bounding box center [802, 260] width 60 height 25
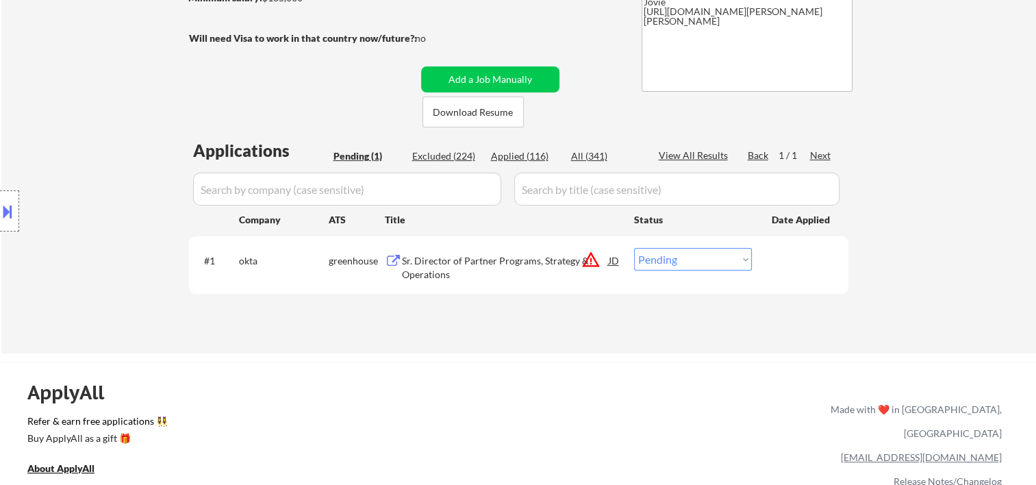
click at [827, 264] on div at bounding box center [802, 260] width 60 height 25
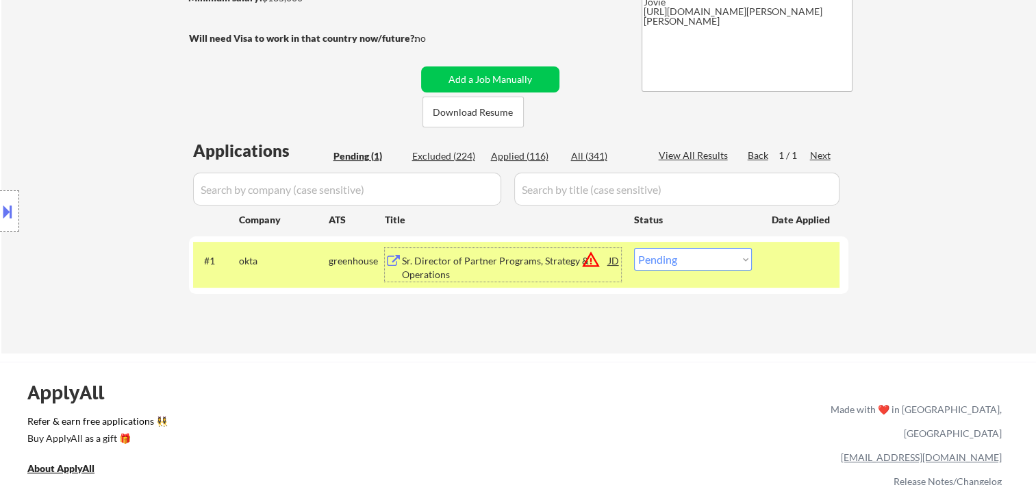
click at [527, 256] on div "Sr. Director of Partner Programs, Strategy & Operations" at bounding box center [505, 267] width 207 height 27
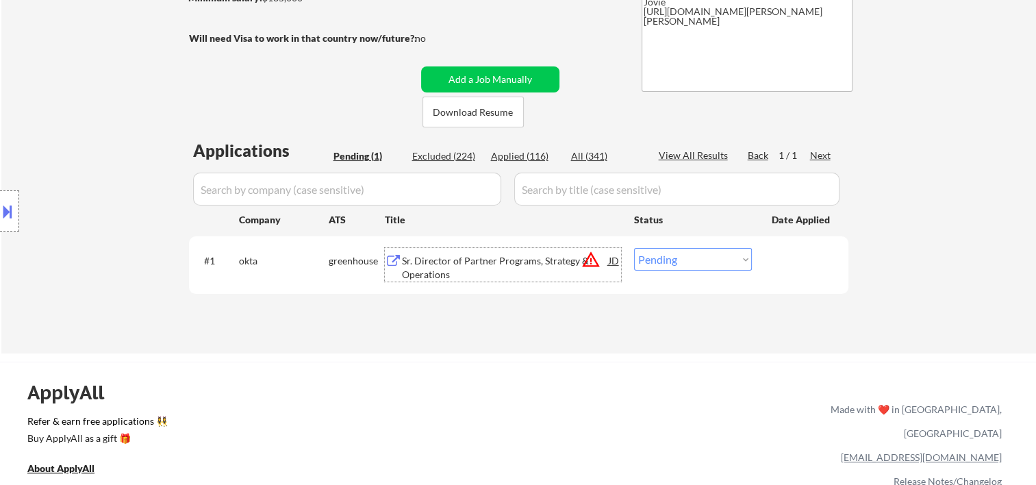
click at [782, 268] on div at bounding box center [802, 260] width 60 height 25
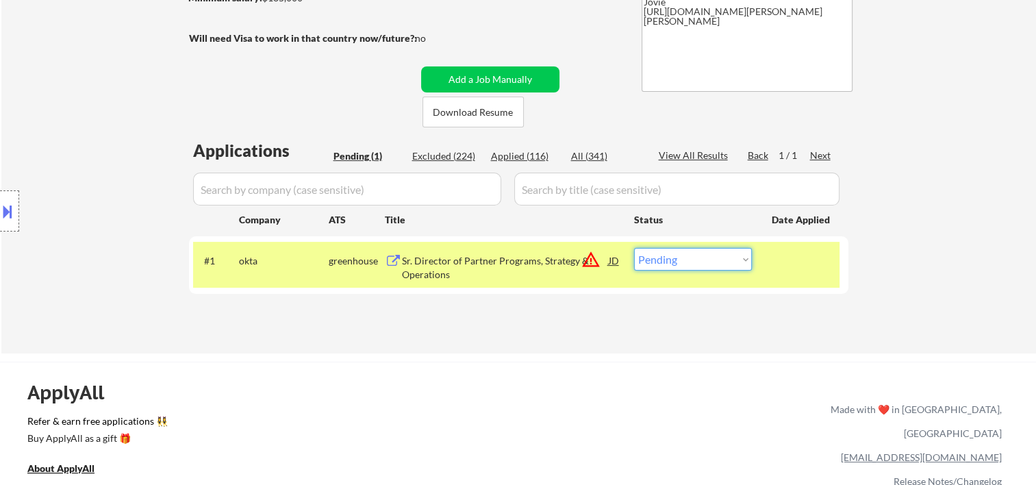
click at [742, 257] on select "Choose an option... Pending Applied Excluded (Questions) Excluded (Expired) Exc…" at bounding box center [693, 259] width 118 height 23
select select ""excluded__expired_""
click at [634, 248] on select "Choose an option... Pending Applied Excluded (Questions) Excluded (Expired) Exc…" at bounding box center [693, 259] width 118 height 23
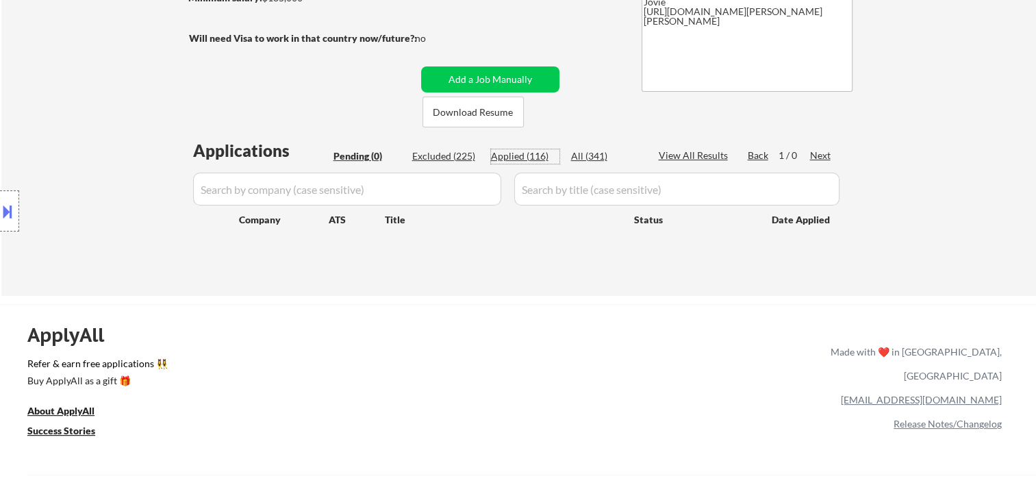
click at [539, 162] on div "Applied (116)" at bounding box center [525, 156] width 68 height 14
select select ""applied""
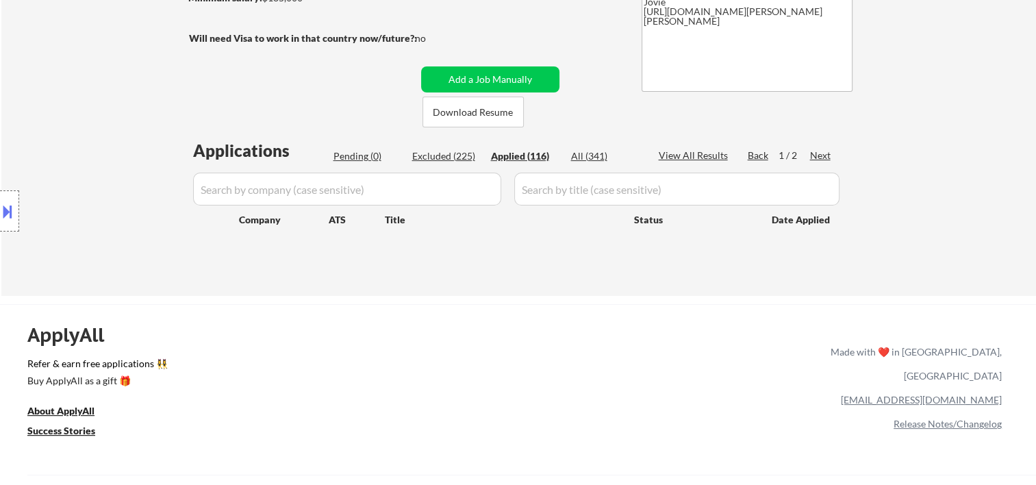
select select ""applied""
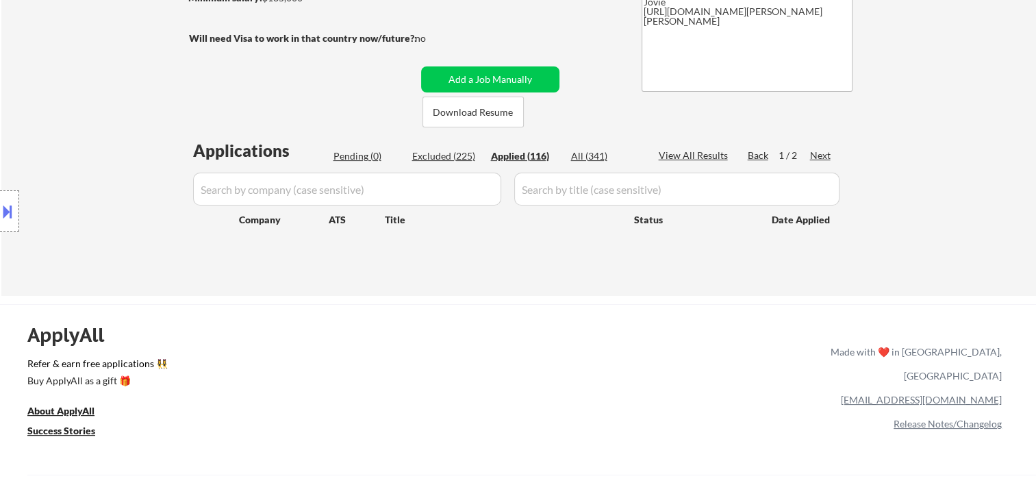
select select ""applied""
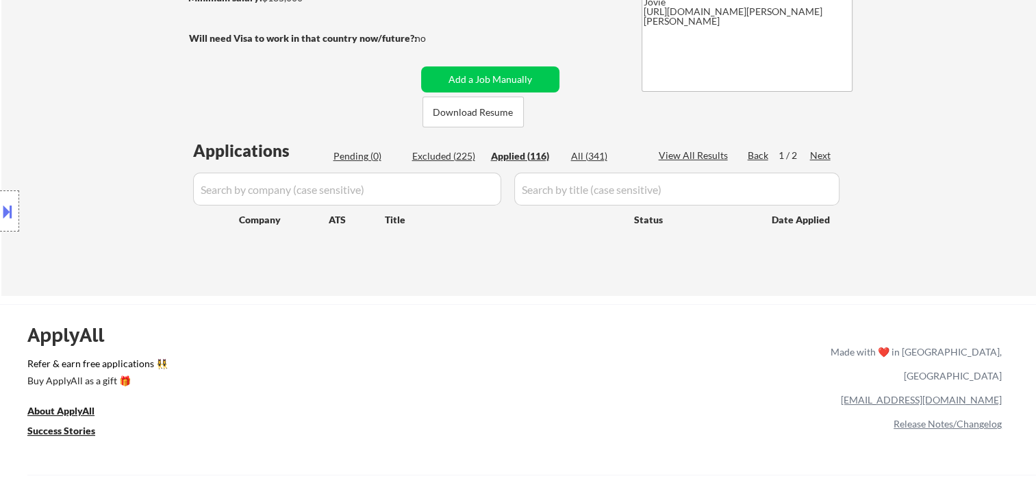
select select ""applied""
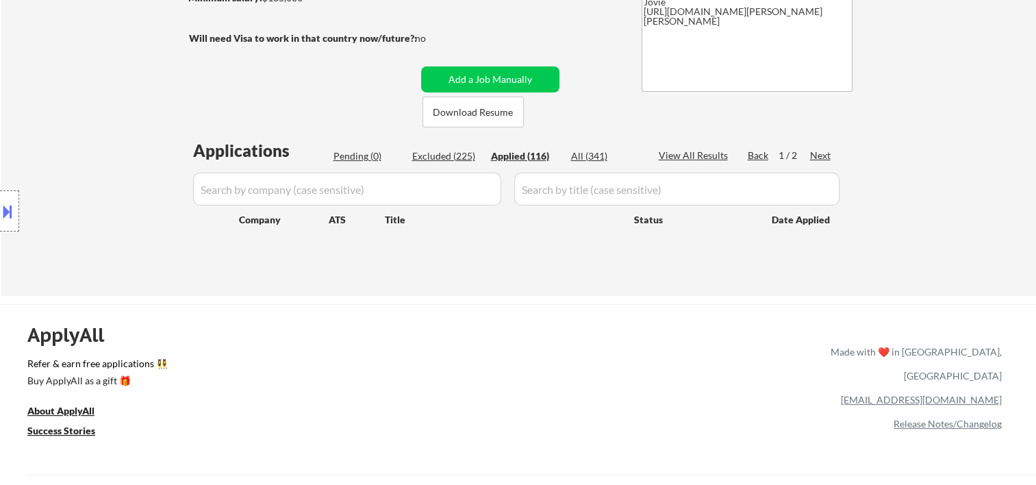
select select ""applied""
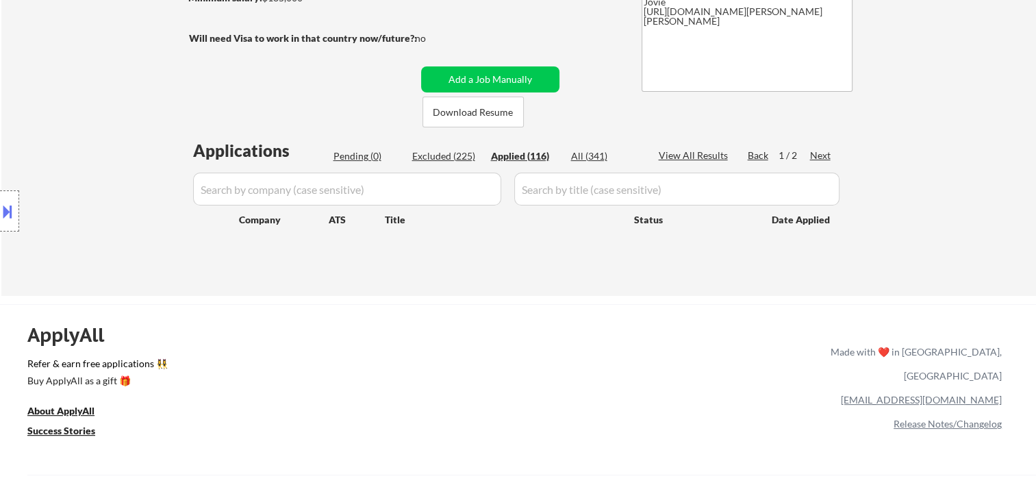
select select ""applied""
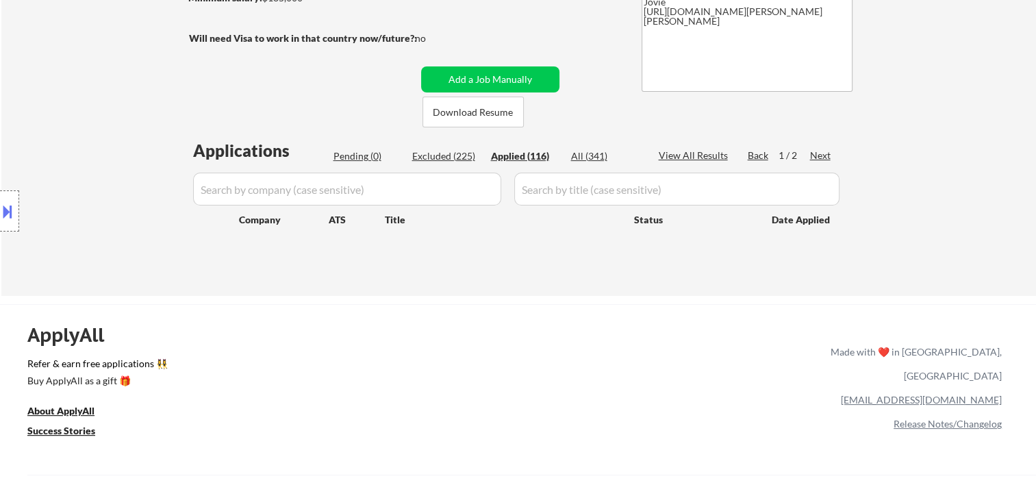
select select ""applied""
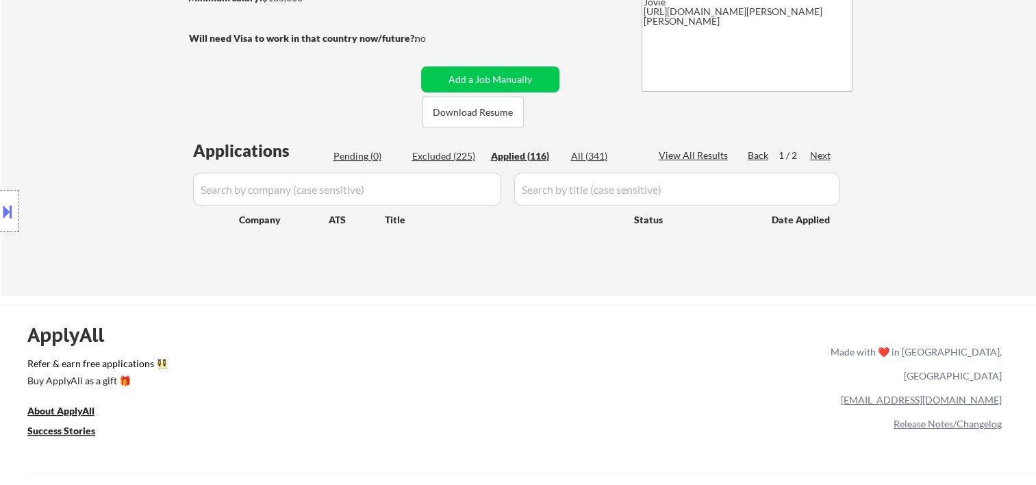
select select ""applied""
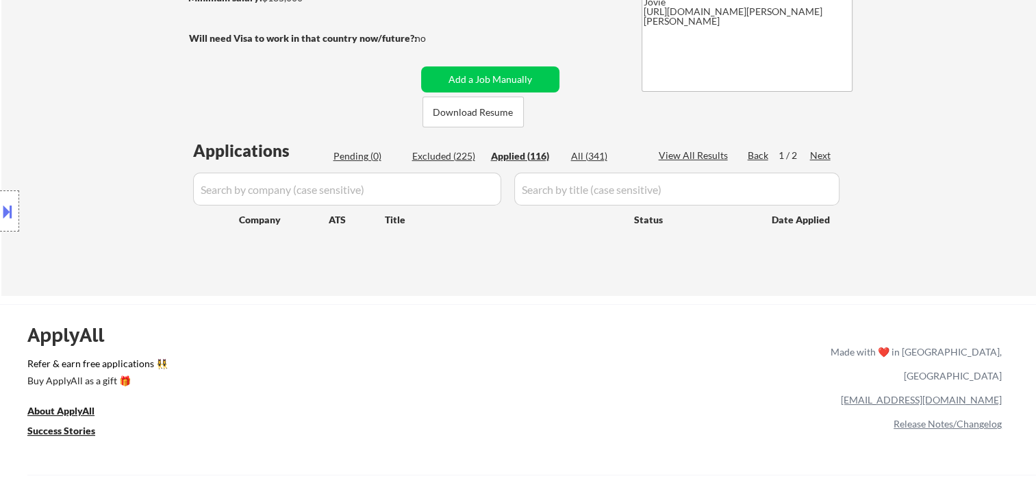
select select ""applied""
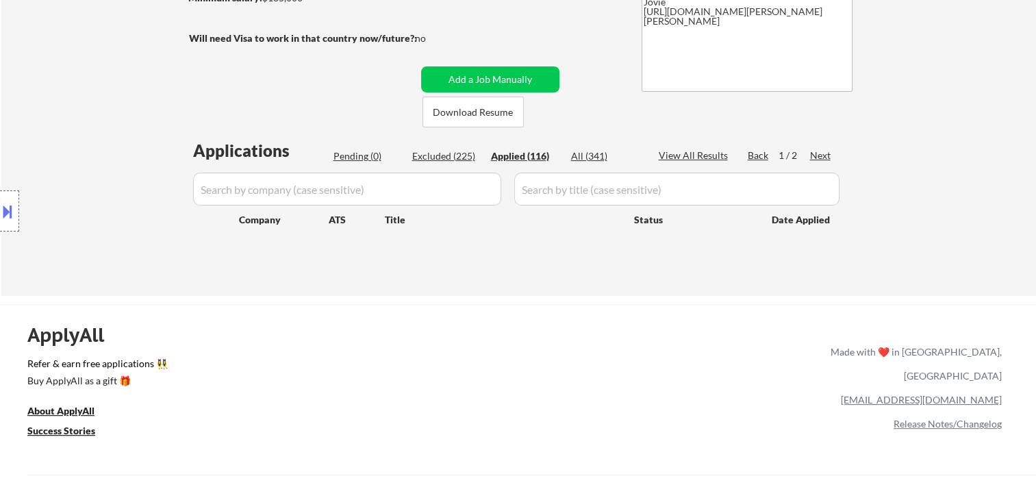
select select ""applied""
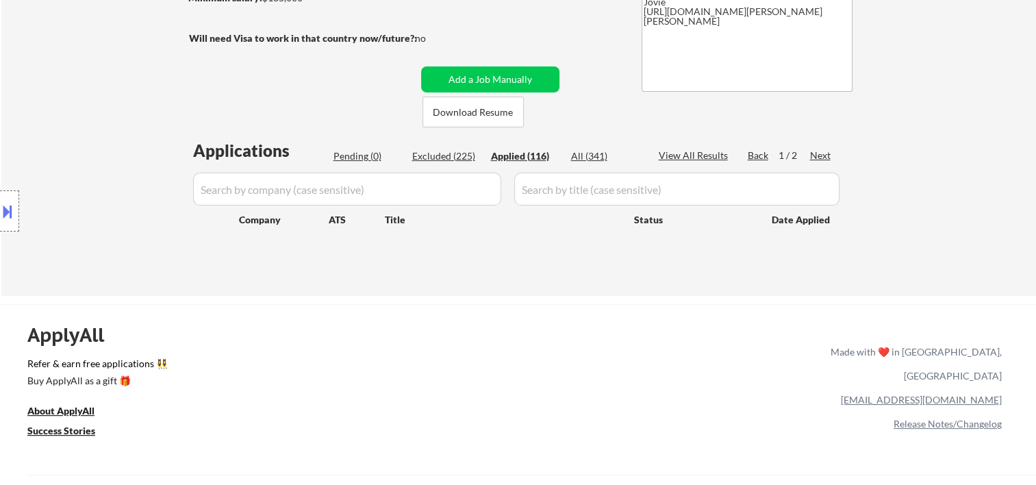
select select ""applied""
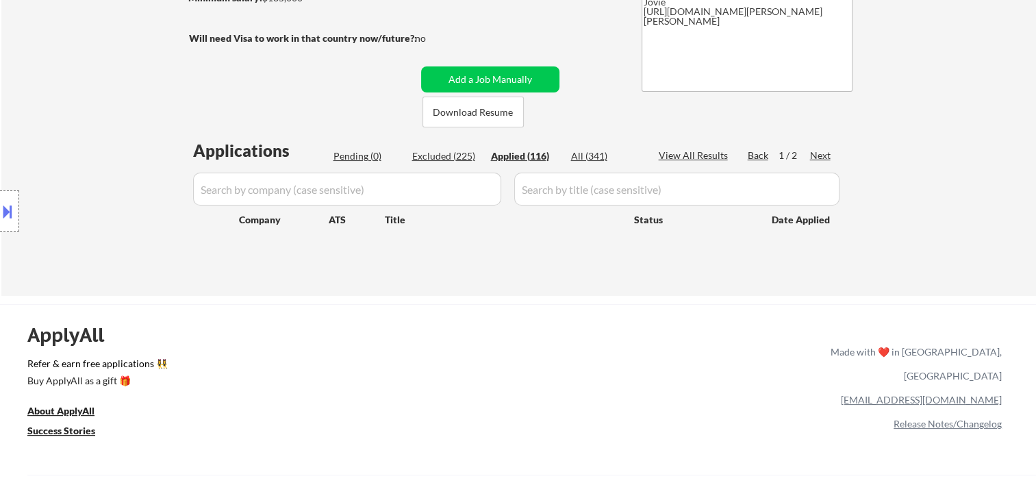
select select ""applied""
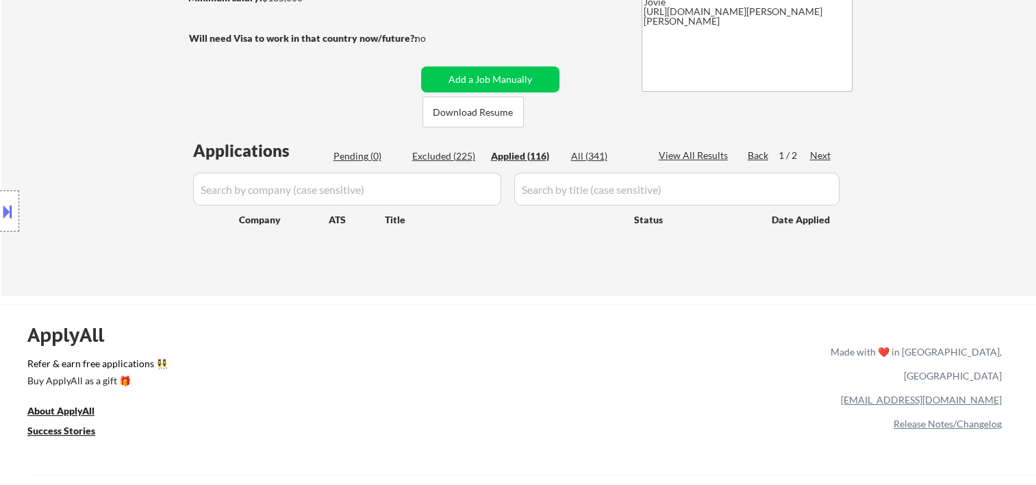
select select ""applied""
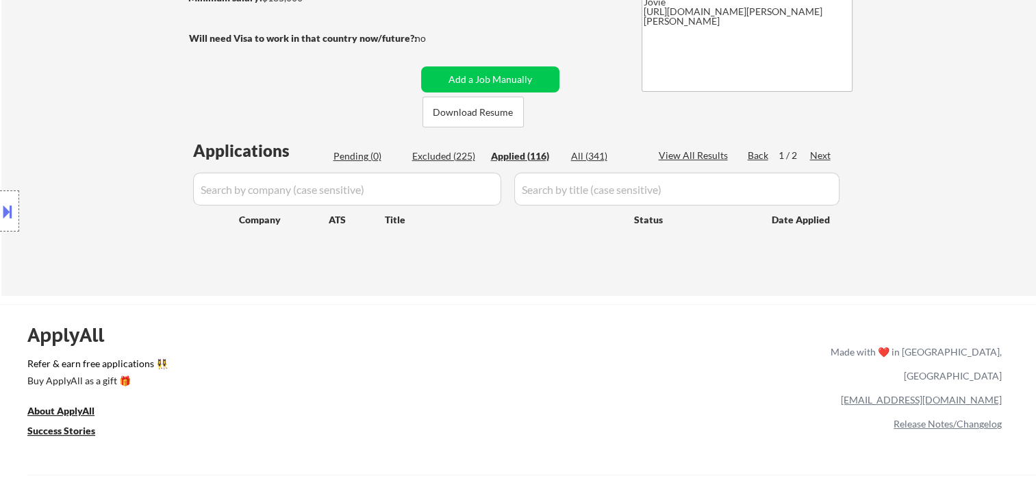
select select ""applied""
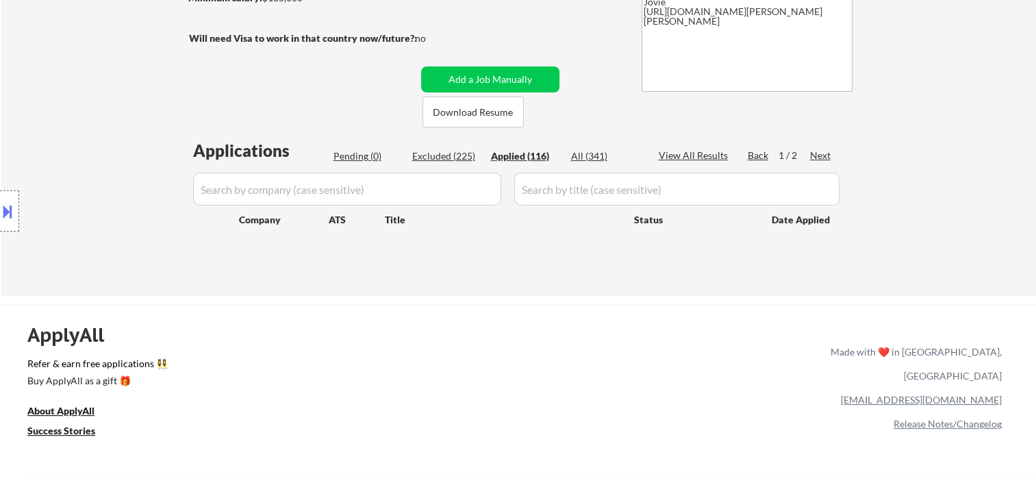
select select ""applied""
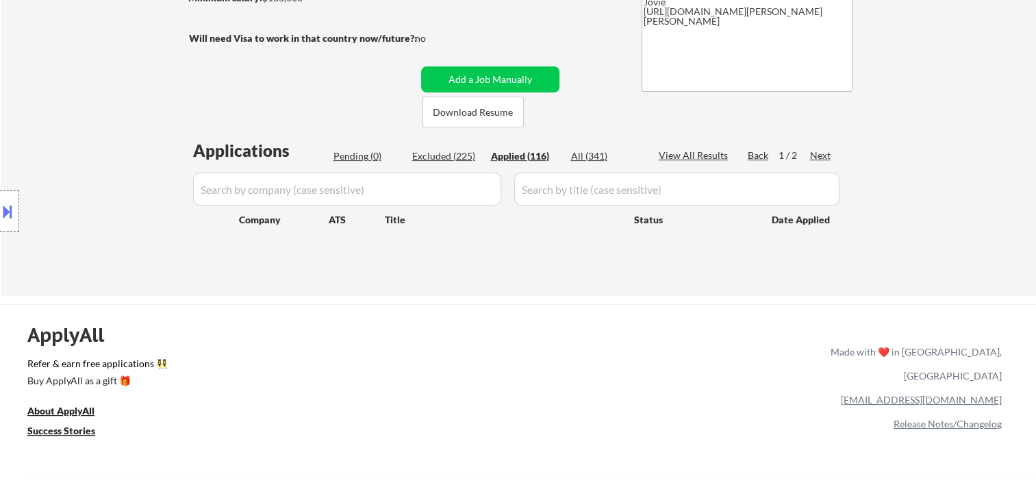
select select ""applied""
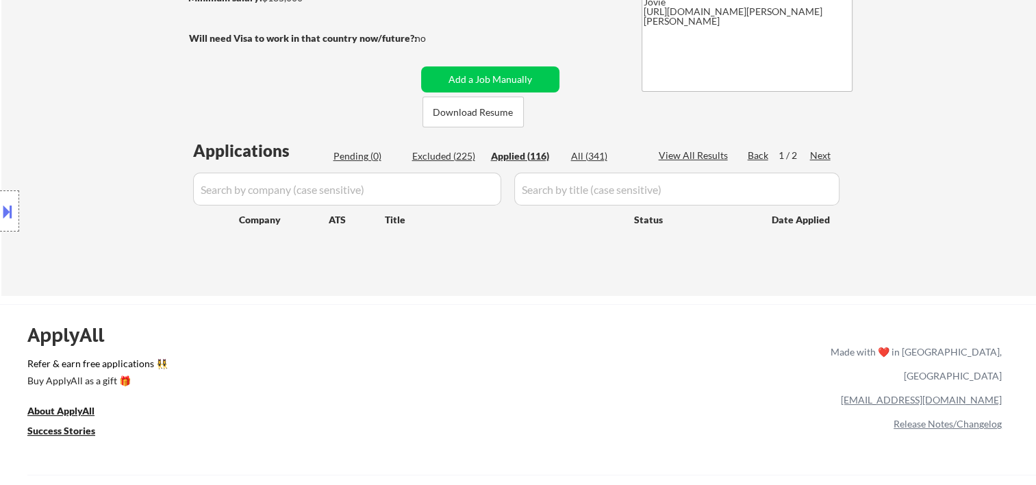
select select ""applied""
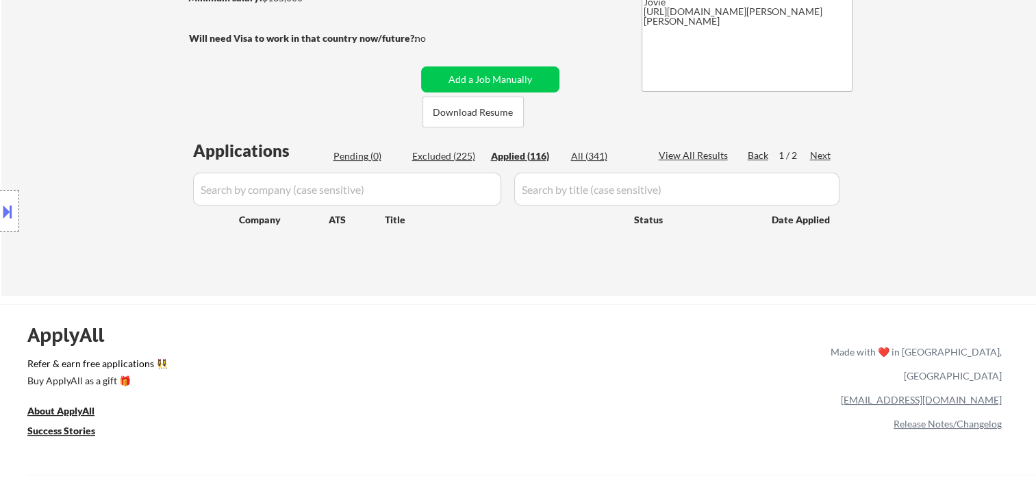
select select ""applied""
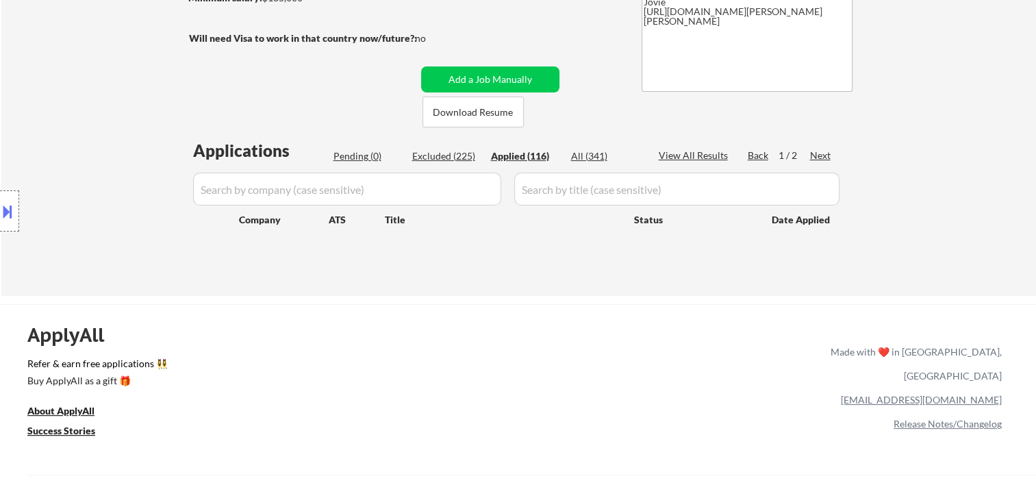
select select ""applied""
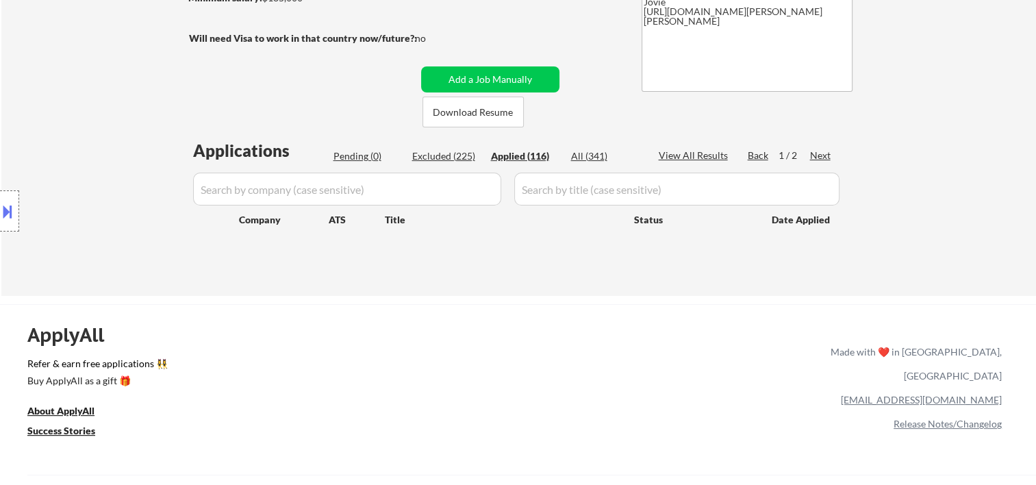
select select ""applied""
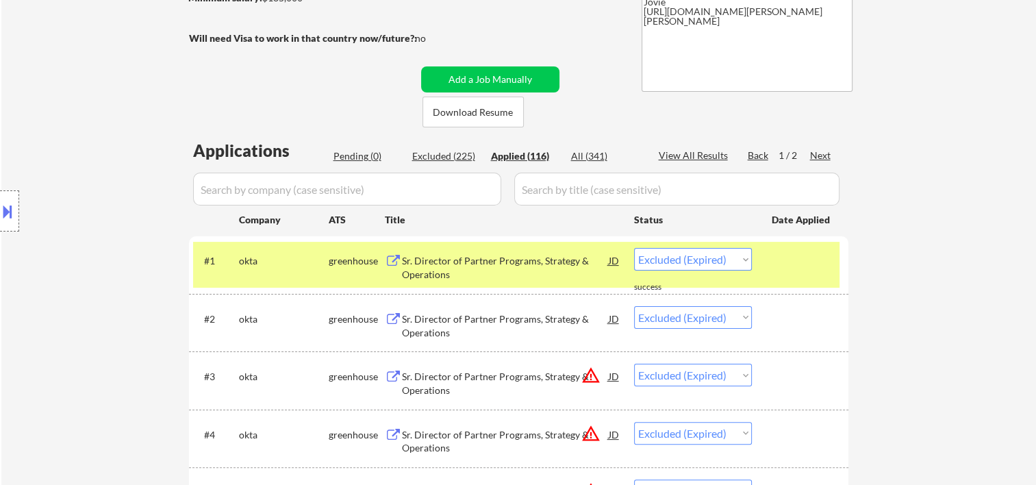
select select ""applied""
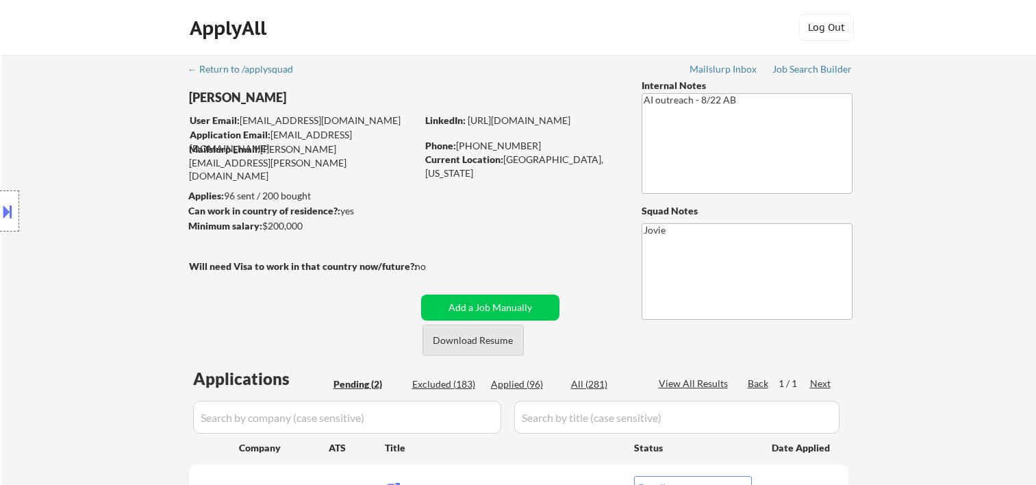
select select ""pending""
click at [572, 83] on div "← Return to /applysquad Mailslurp Inbox Job Search Builder Bradley Juhasz User …" at bounding box center [518, 337] width 683 height 565
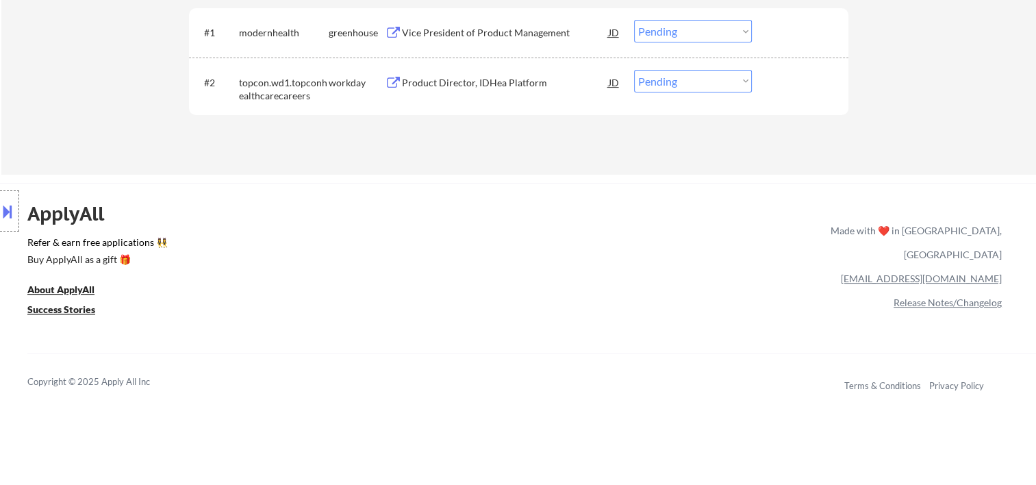
scroll to position [228, 0]
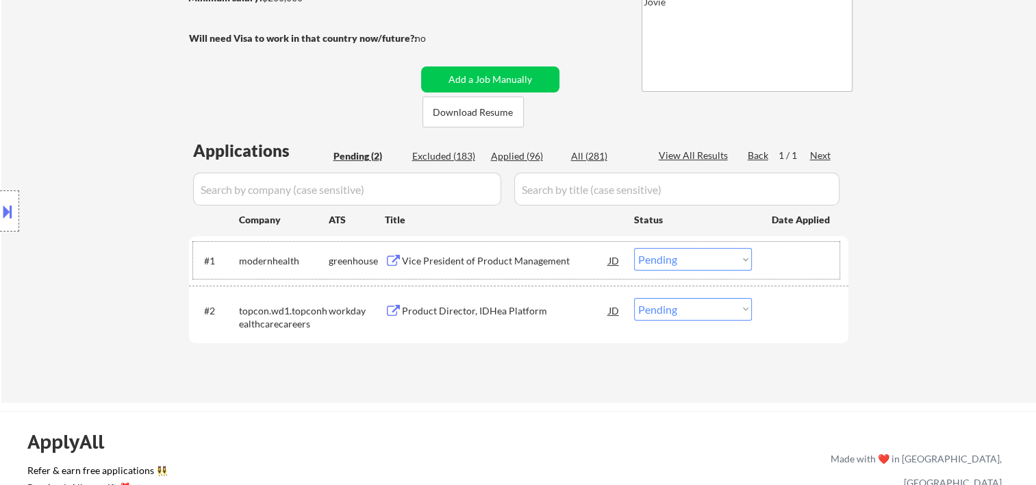
click at [790, 266] on div at bounding box center [802, 260] width 60 height 25
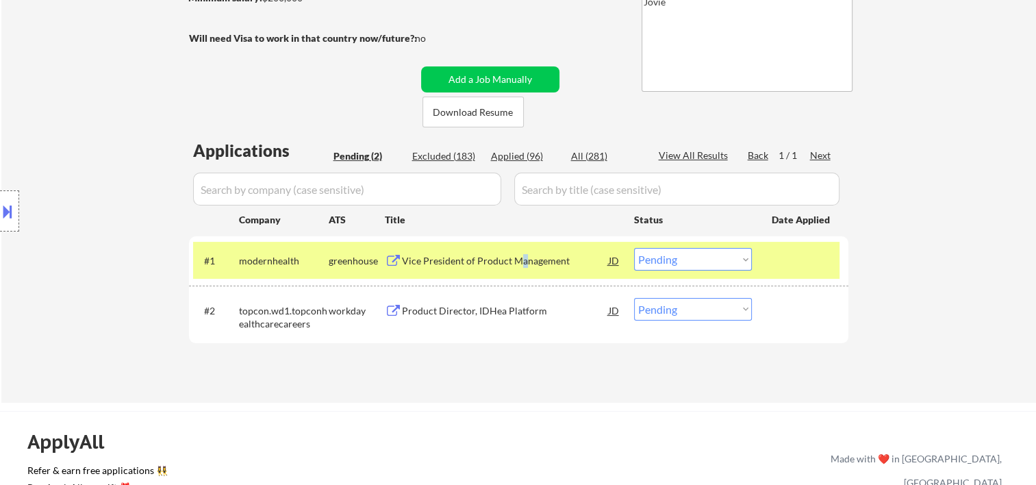
click at [520, 266] on div "Vice President of Product Management" at bounding box center [505, 260] width 207 height 25
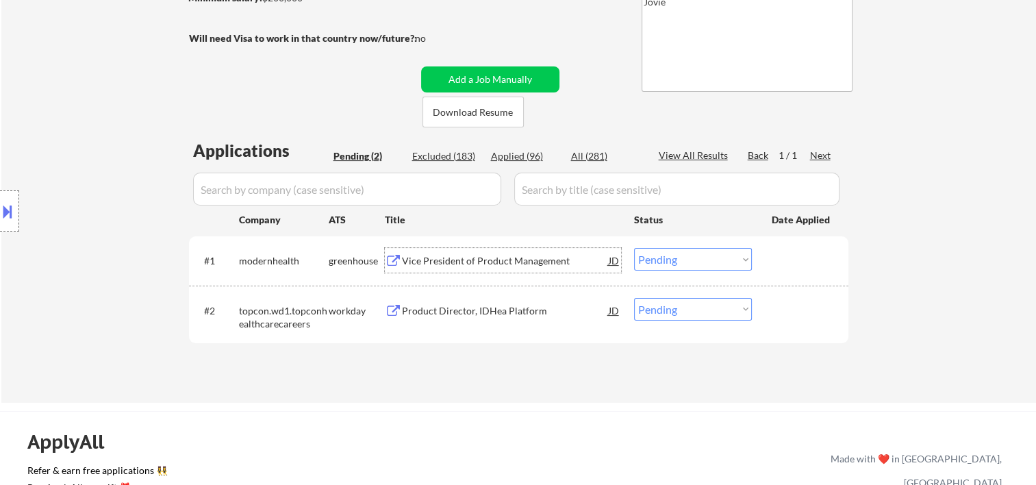
click at [782, 261] on div at bounding box center [802, 260] width 60 height 25
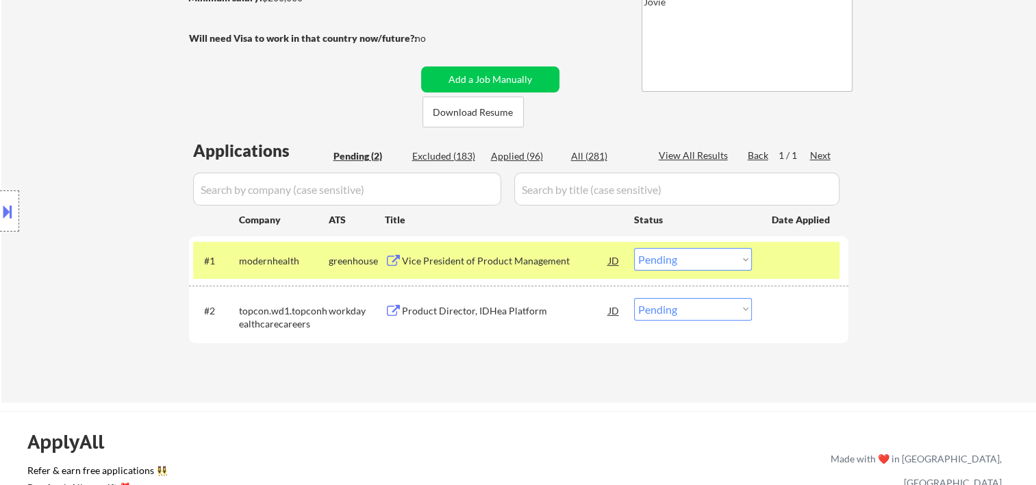
click at [745, 260] on select "Choose an option... Pending Applied Excluded (Questions) Excluded (Expired) Exc…" at bounding box center [693, 259] width 118 height 23
click at [634, 248] on select "Choose an option... Pending Applied Excluded (Questions) Excluded (Expired) Exc…" at bounding box center [693, 259] width 118 height 23
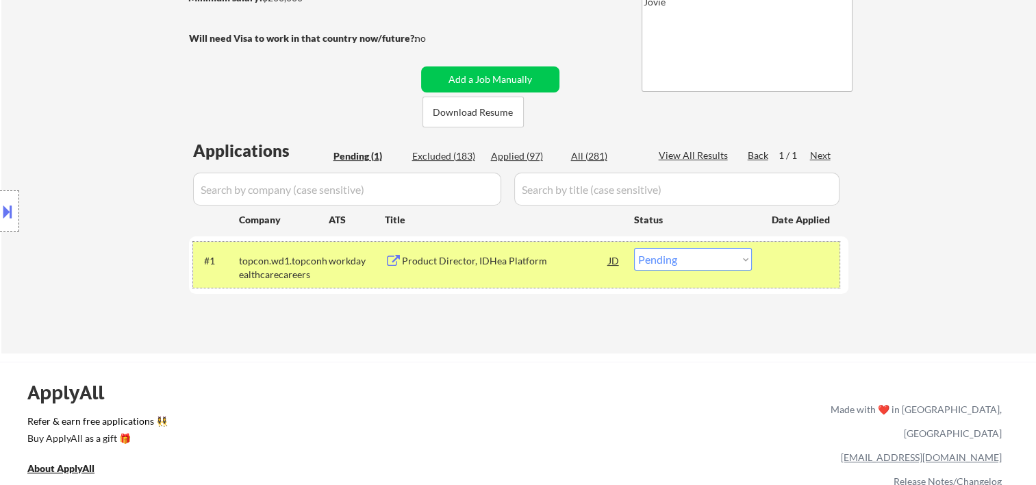
click at [765, 264] on div "#1 topcon.wd1.topconhealthcarecareers workday Product Director, IDHea Platform …" at bounding box center [516, 264] width 646 height 45
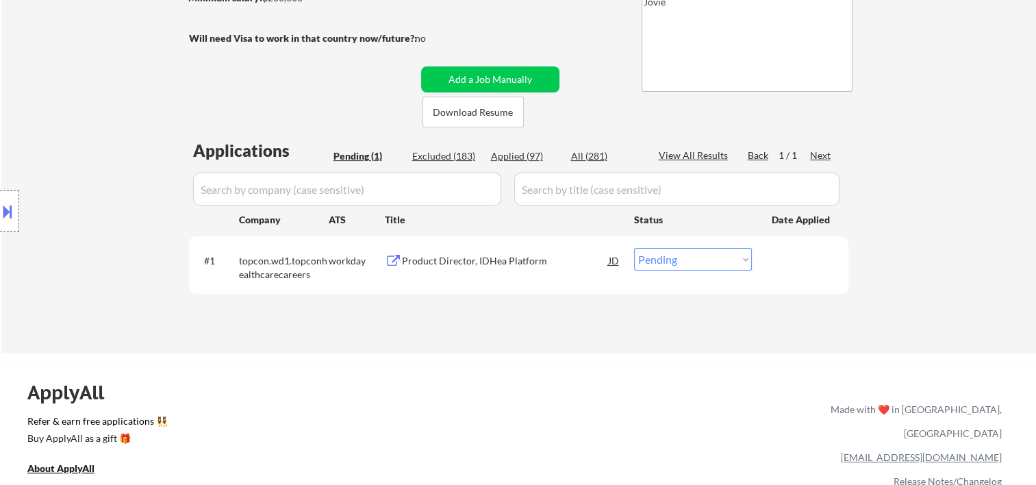
click at [780, 268] on div at bounding box center [802, 260] width 60 height 25
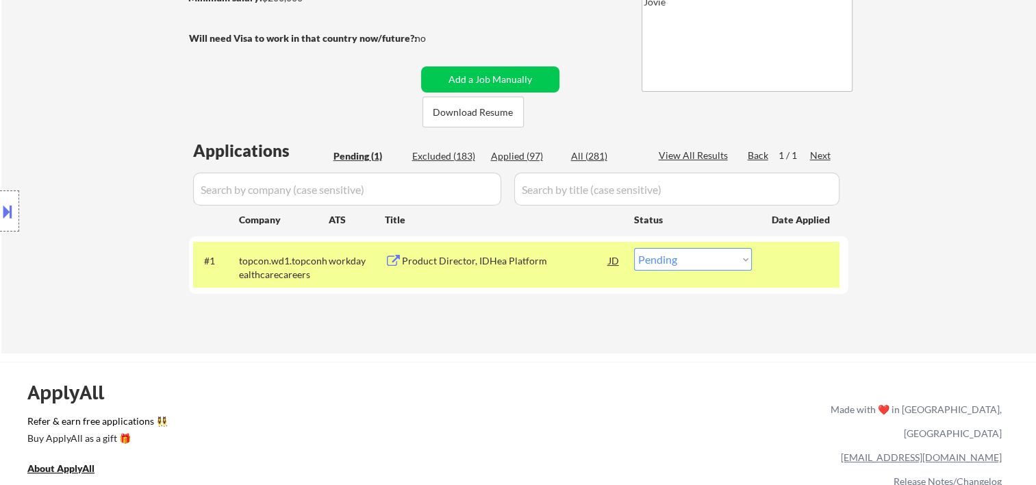
click at [789, 266] on div at bounding box center [802, 260] width 60 height 25
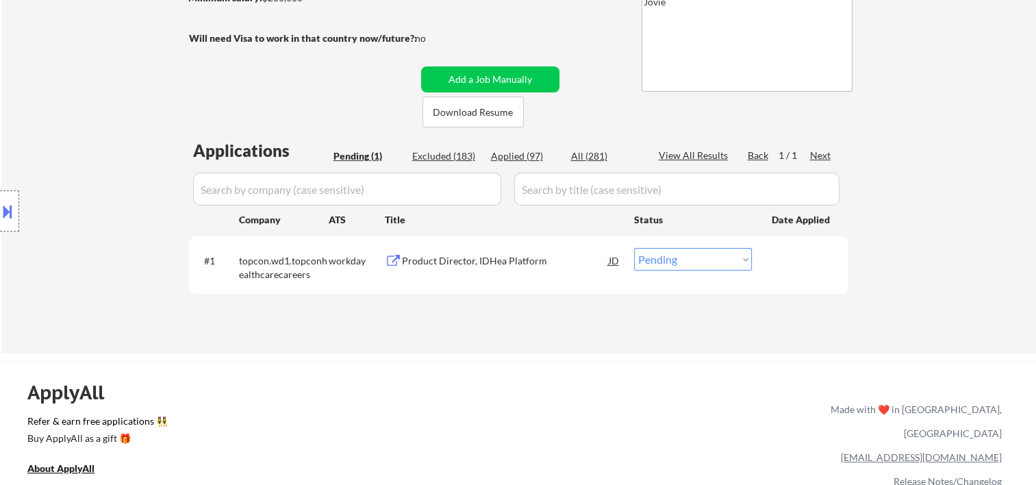
click at [776, 265] on div at bounding box center [802, 260] width 60 height 25
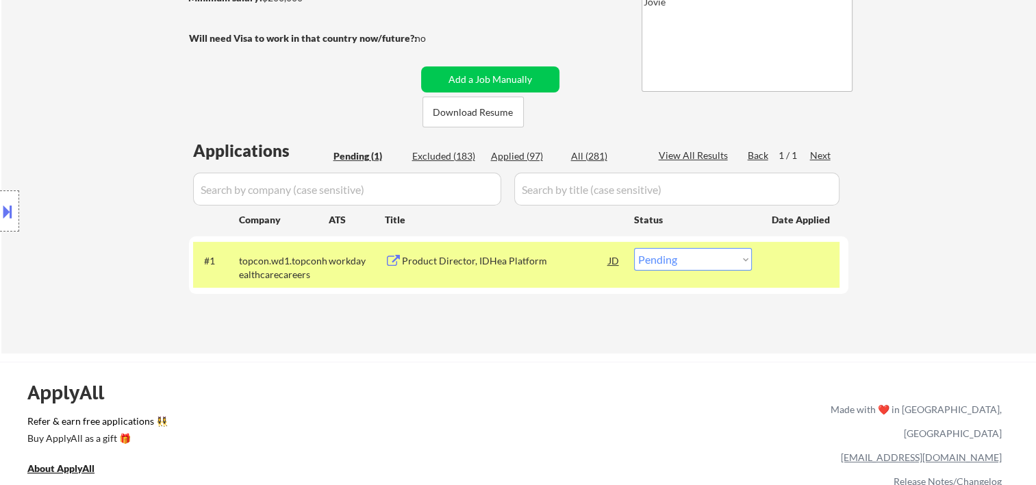
drag, startPoint x: 785, startPoint y: 270, endPoint x: 761, endPoint y: 279, distance: 26.4
click at [785, 270] on div at bounding box center [802, 260] width 60 height 25
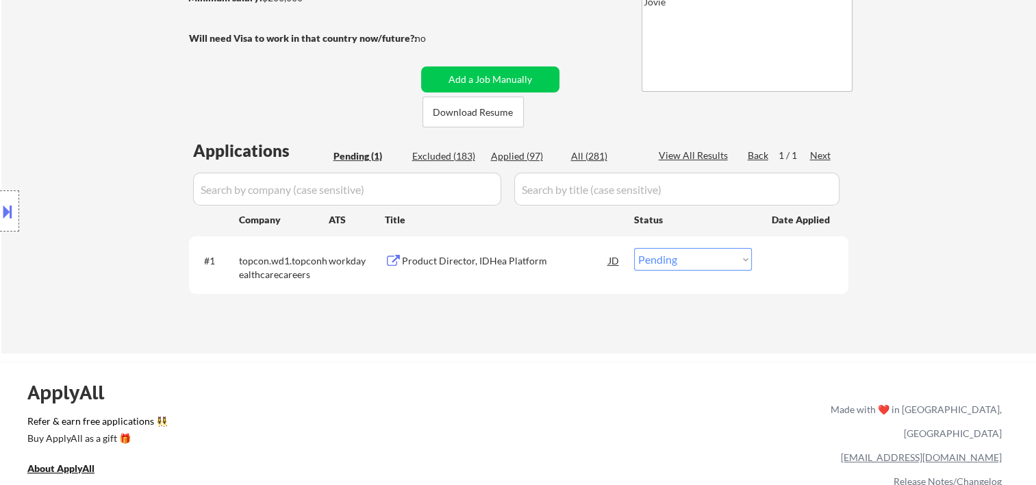
click at [784, 275] on div "#1 topcon.wd1.topconhealthcarecareers workday Product Director, IDHea Platform …" at bounding box center [516, 264] width 646 height 45
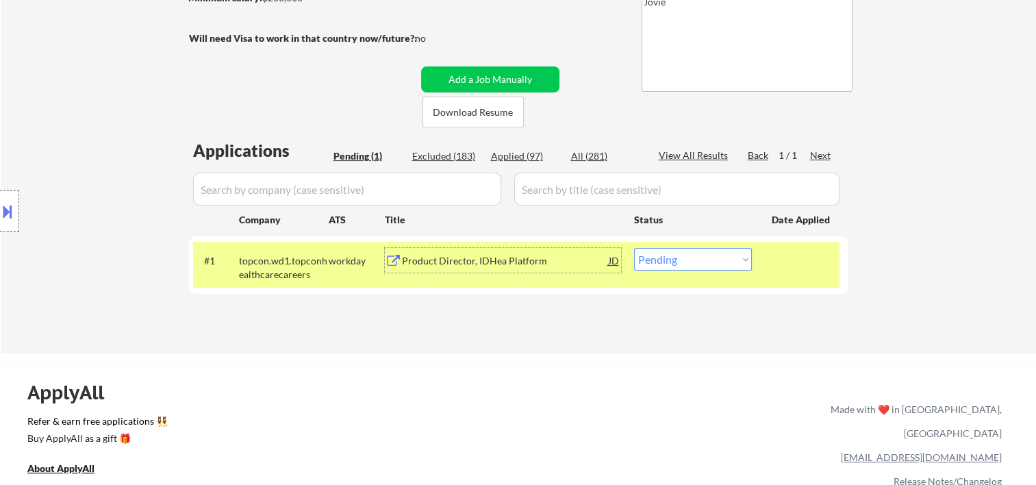
click at [528, 260] on div "Product Director, IDHea Platform" at bounding box center [505, 261] width 207 height 14
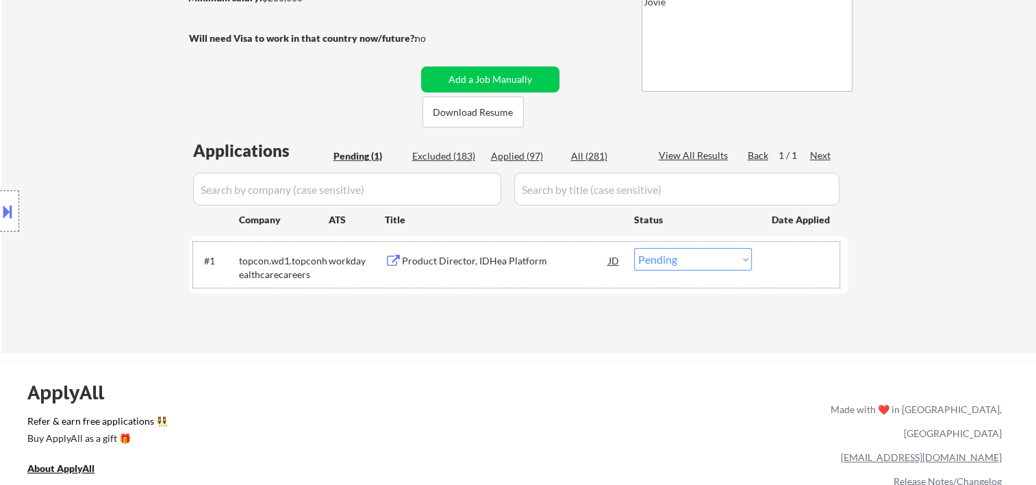
click at [806, 263] on div at bounding box center [802, 260] width 60 height 25
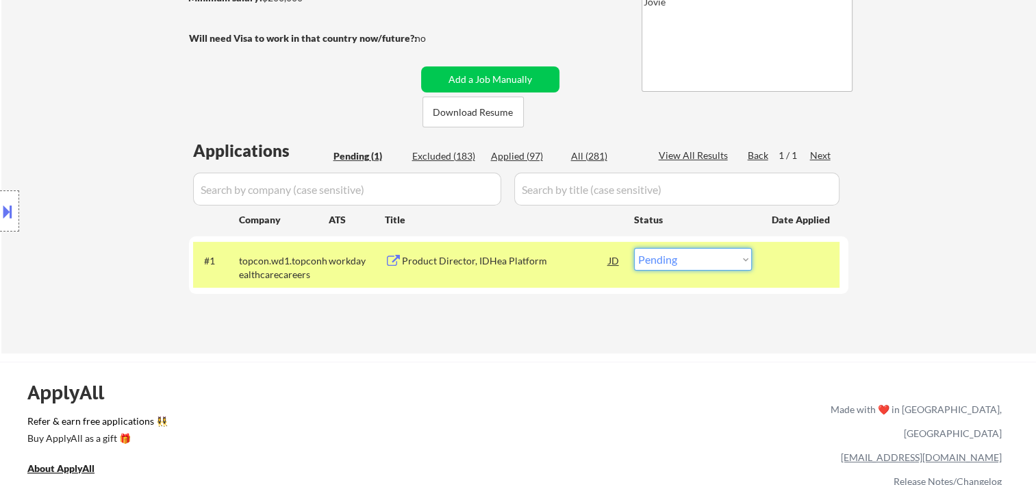
click at [727, 257] on select "Choose an option... Pending Applied Excluded (Questions) Excluded (Expired) Exc…" at bounding box center [693, 259] width 118 height 23
select select ""applied""
click at [634, 248] on select "Choose an option... Pending Applied Excluded (Questions) Excluded (Expired) Exc…" at bounding box center [693, 259] width 118 height 23
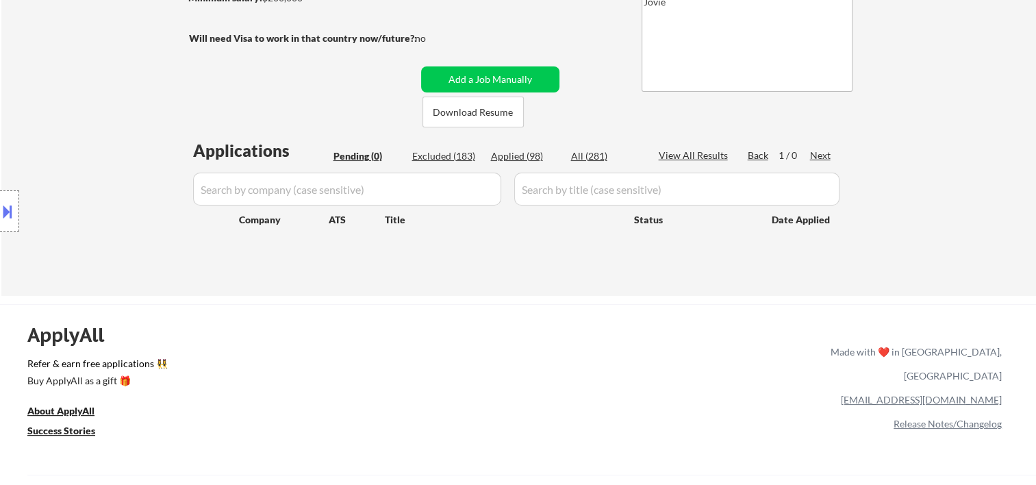
click at [518, 150] on div "Applied (98)" at bounding box center [525, 156] width 68 height 14
select select ""applied""
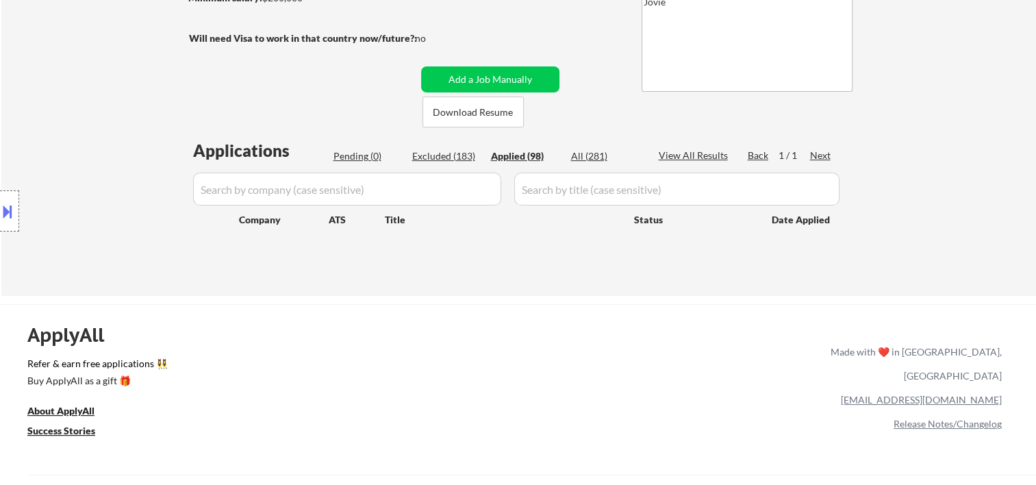
select select ""applied""
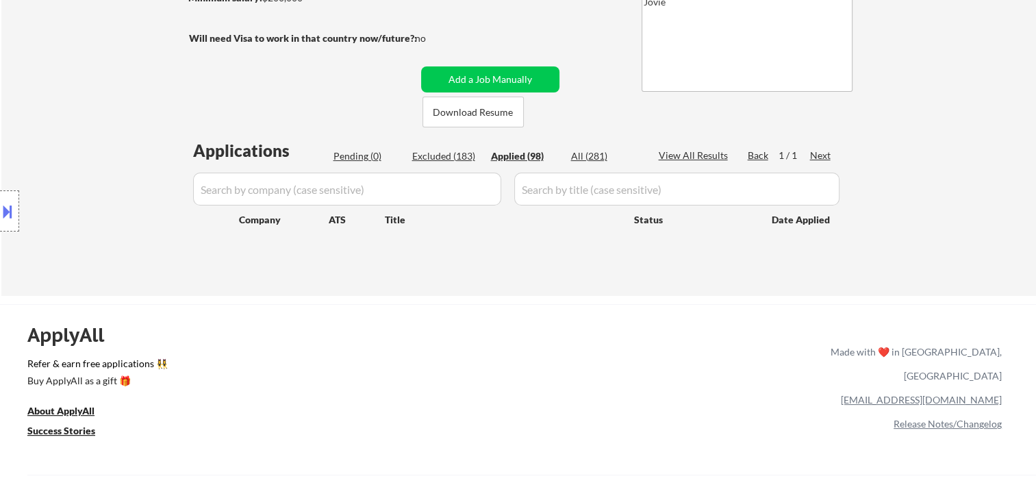
select select ""applied""
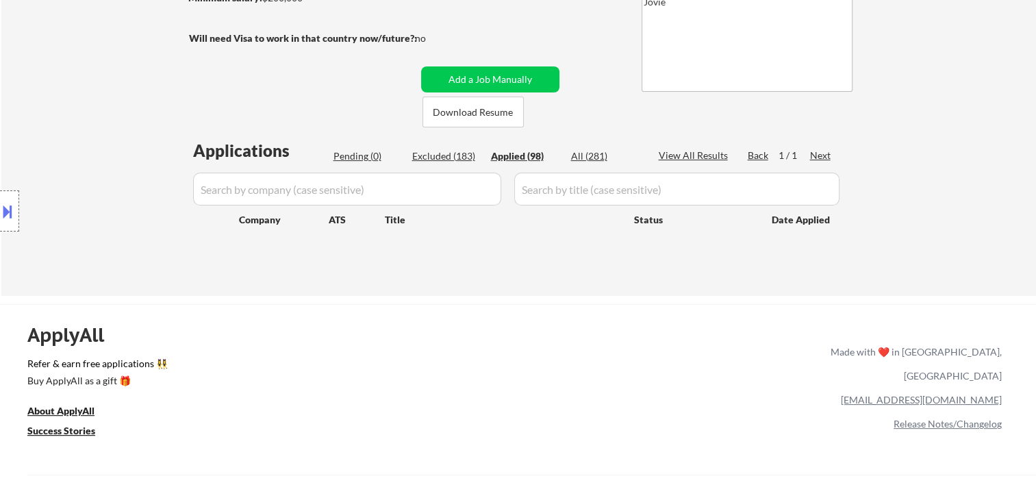
select select ""applied""
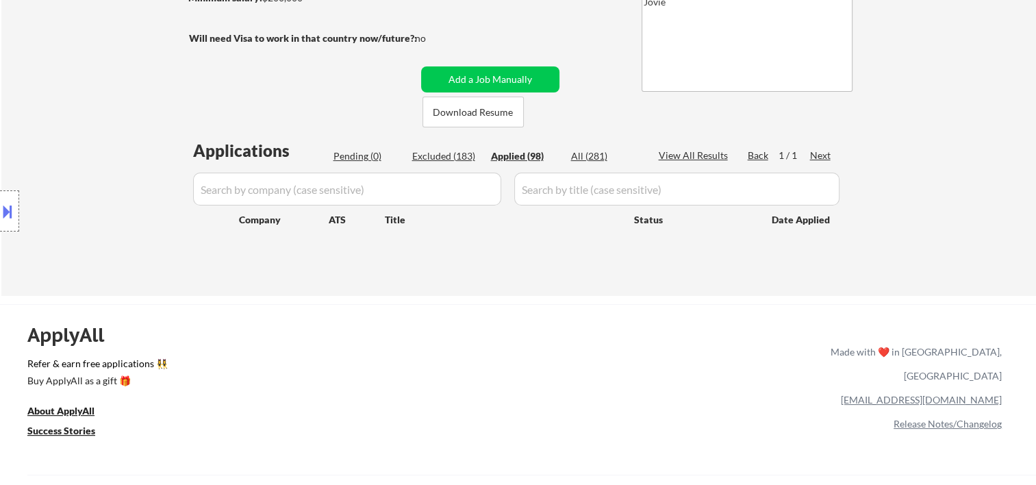
select select ""applied""
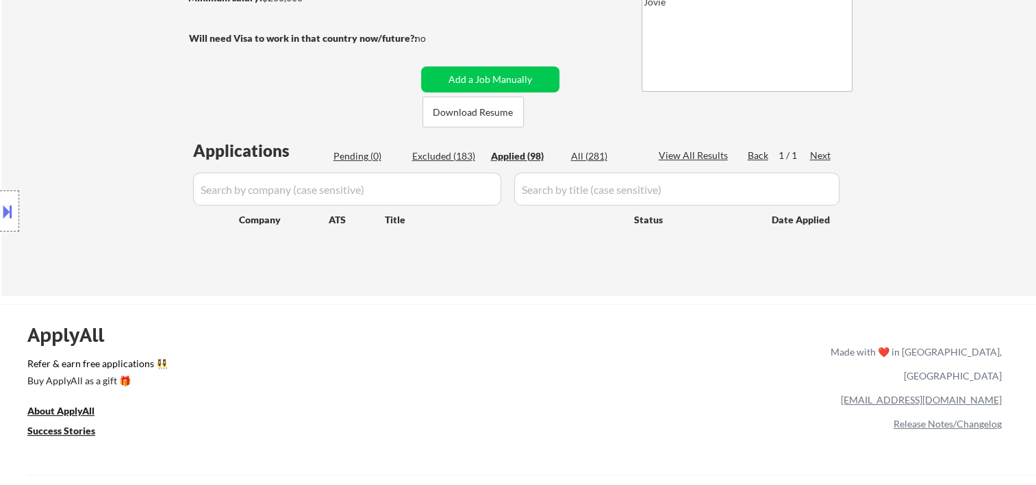
select select ""applied""
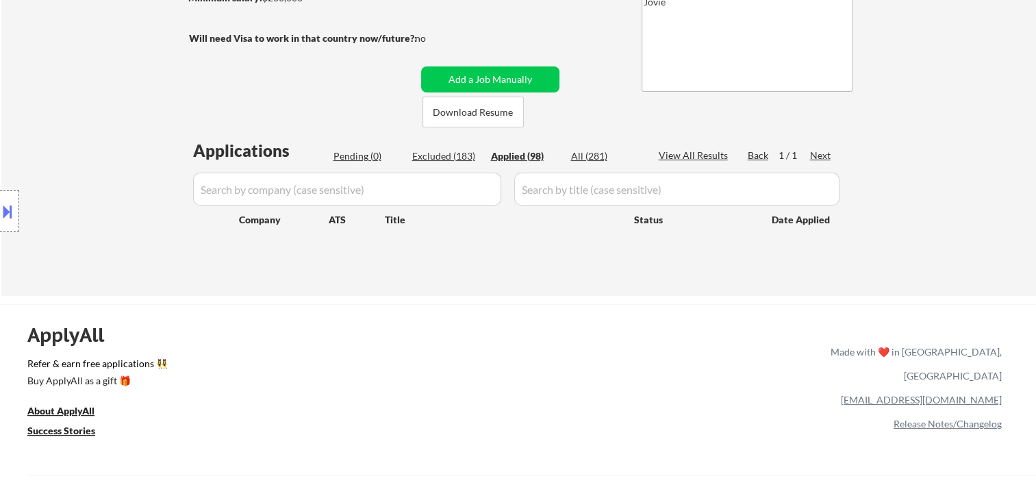
select select ""applied""
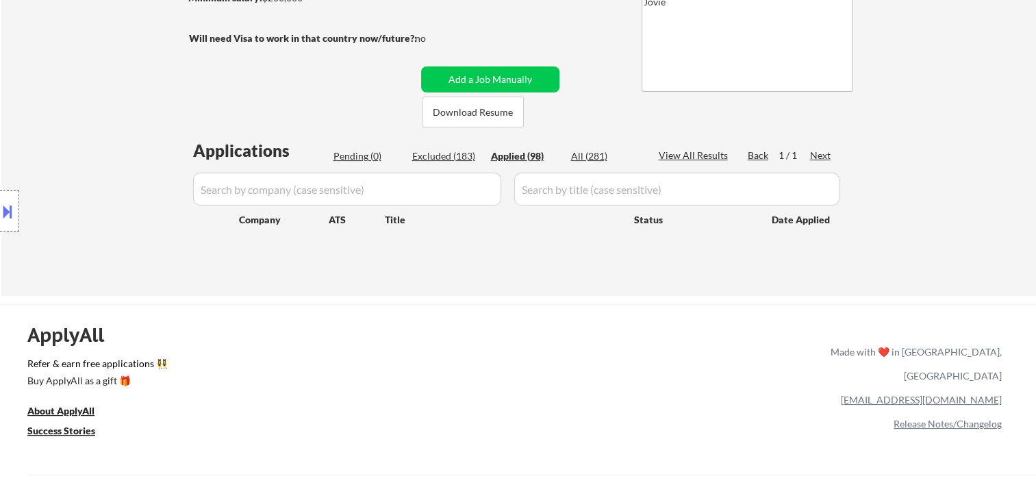
select select ""applied""
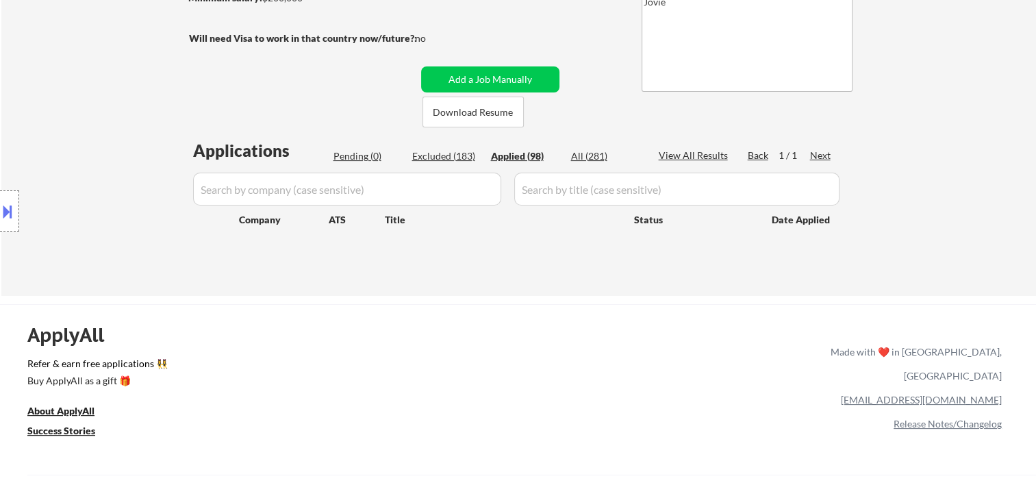
select select ""applied""
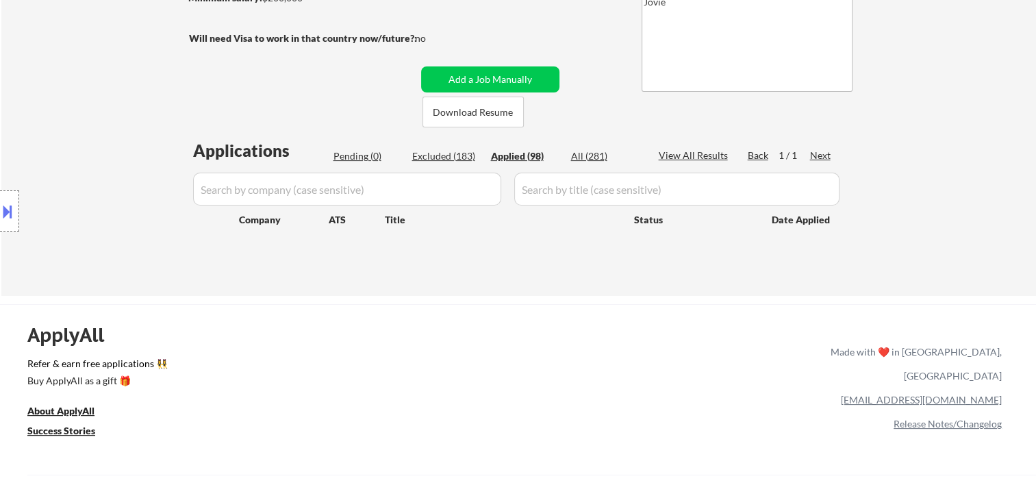
select select ""applied""
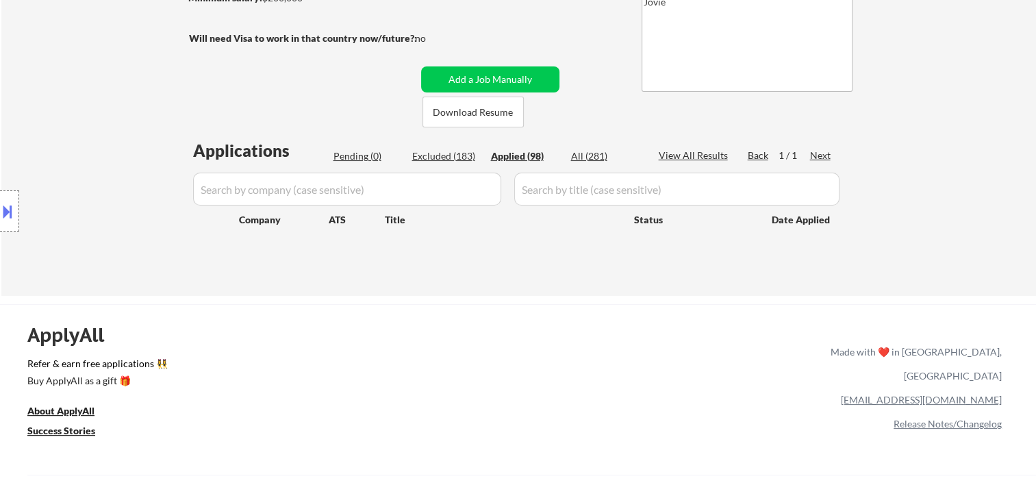
select select ""applied""
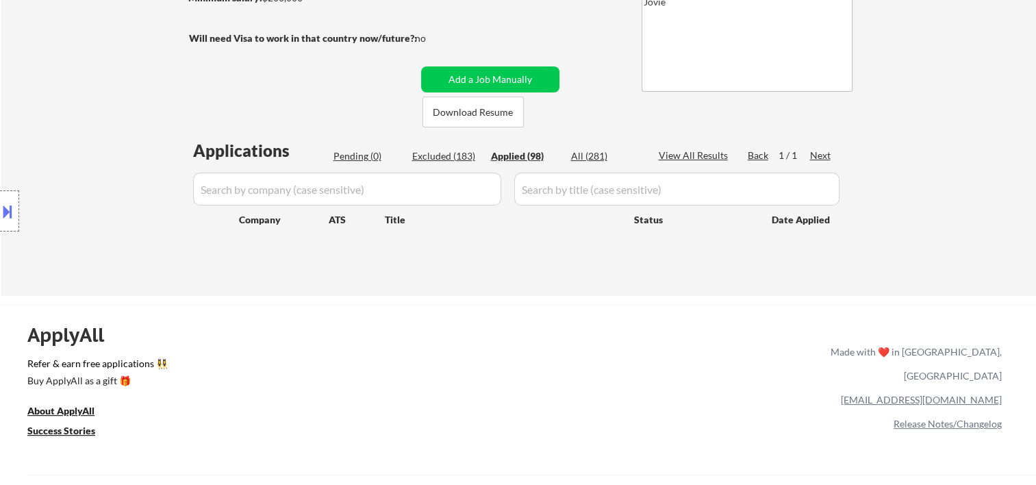
select select ""applied""
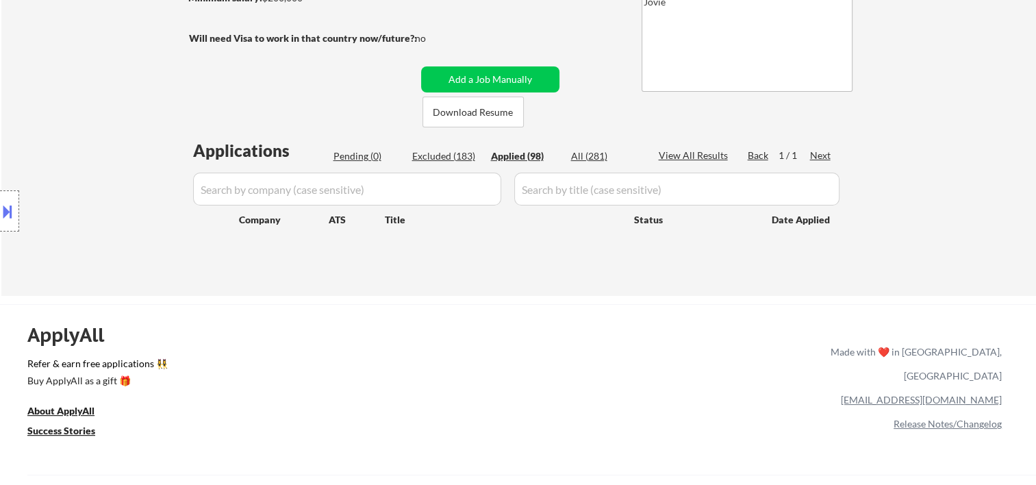
select select ""applied""
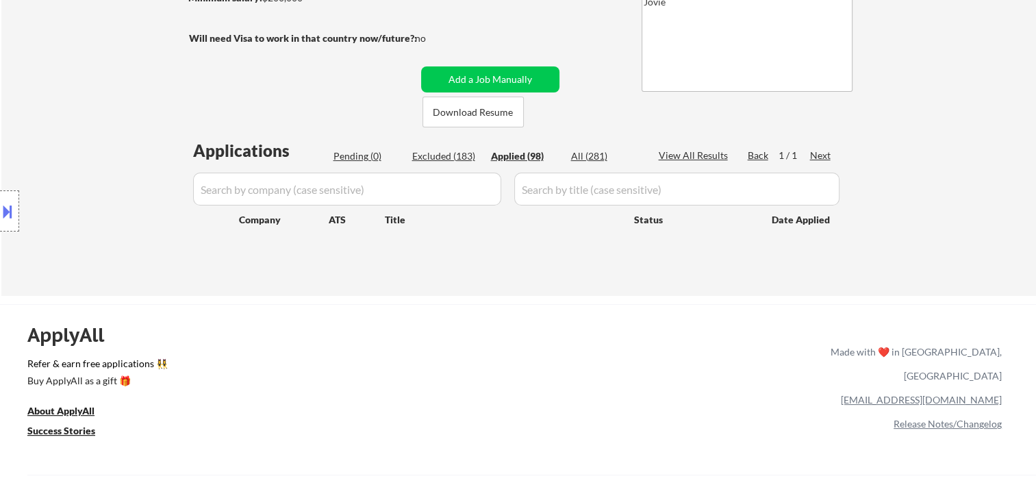
select select ""applied""
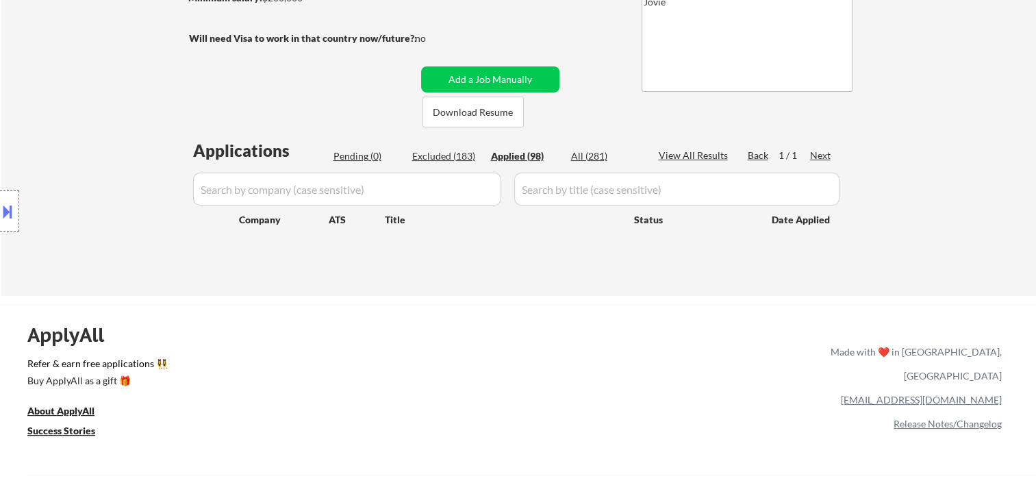
select select ""applied""
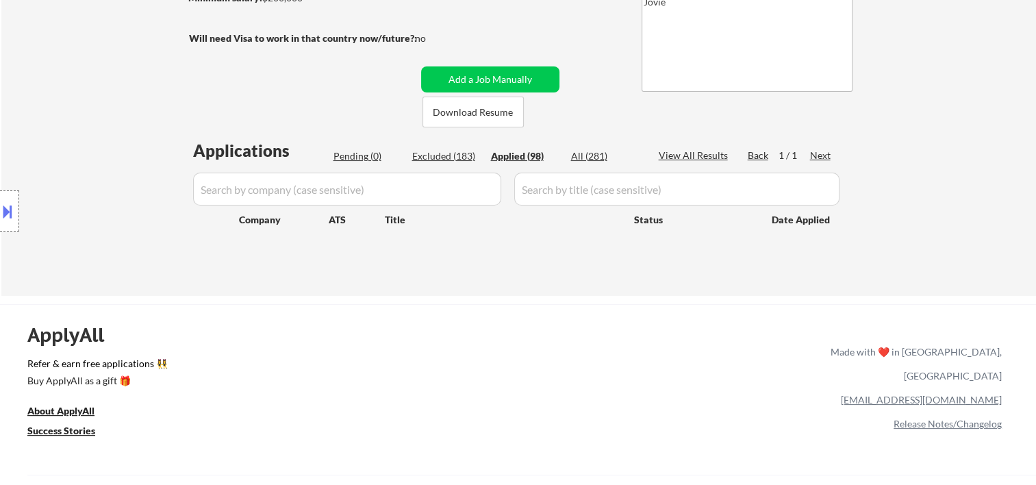
select select ""applied""
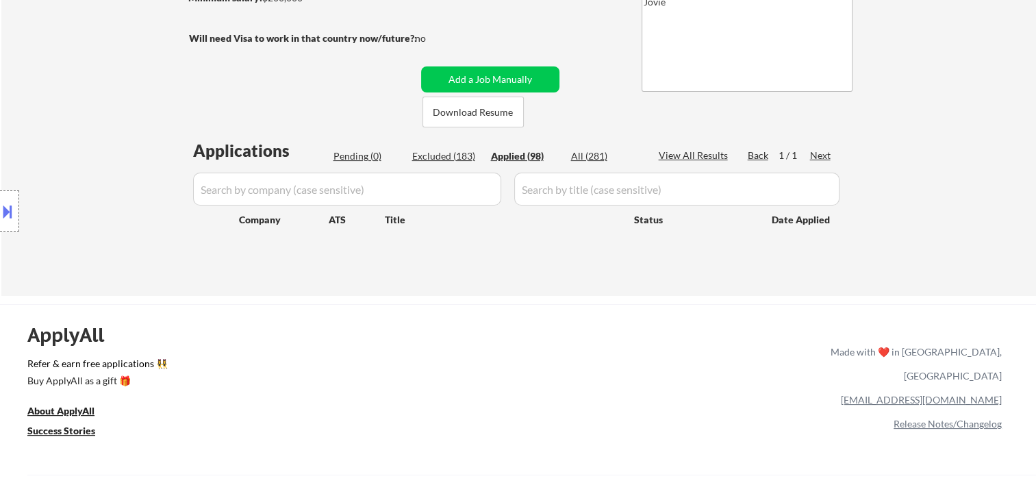
select select ""applied""
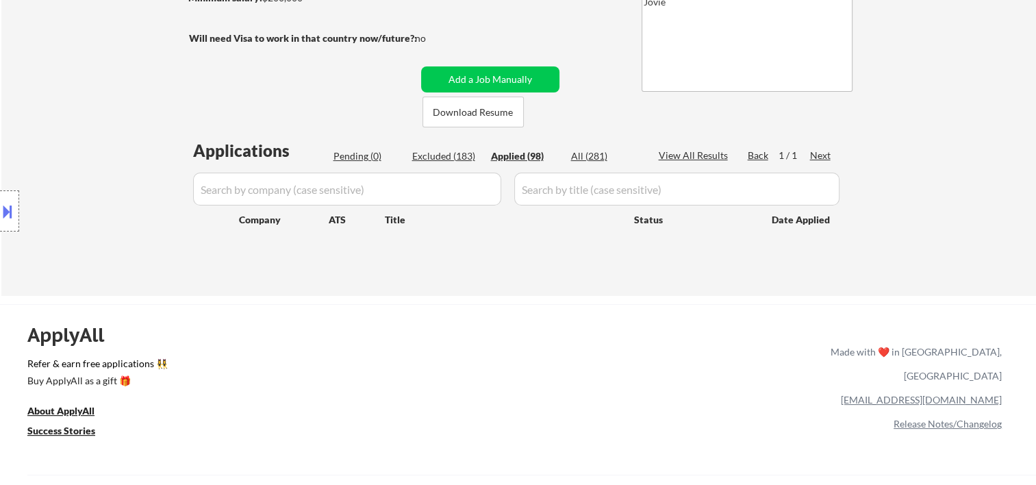
select select ""applied""
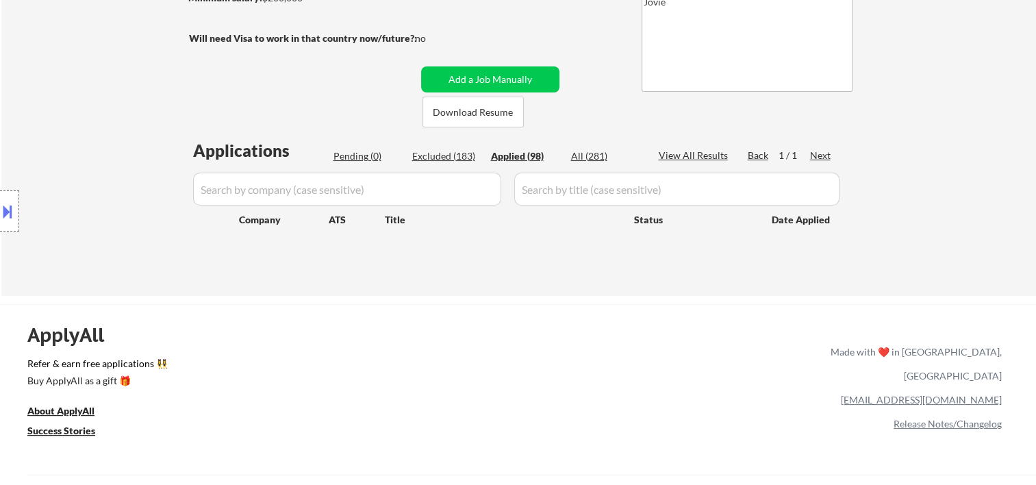
select select ""applied""
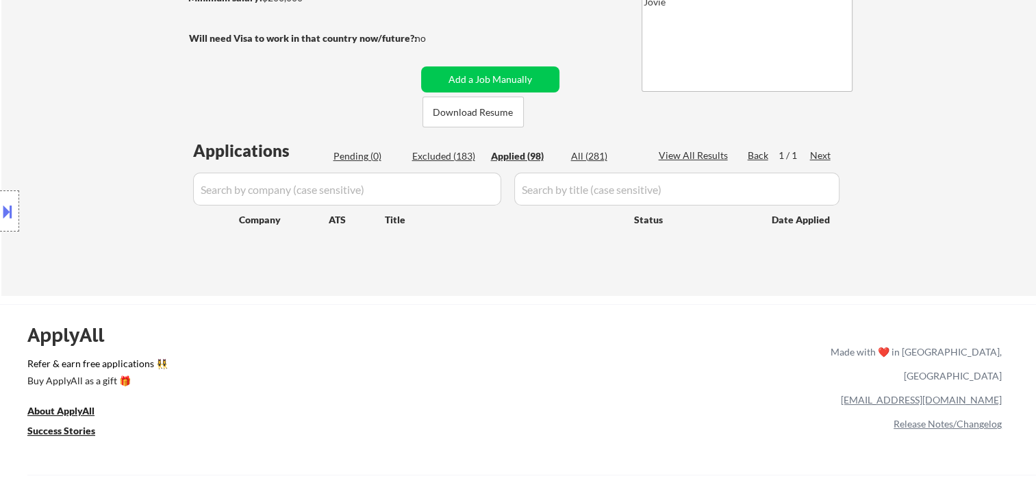
select select ""applied""
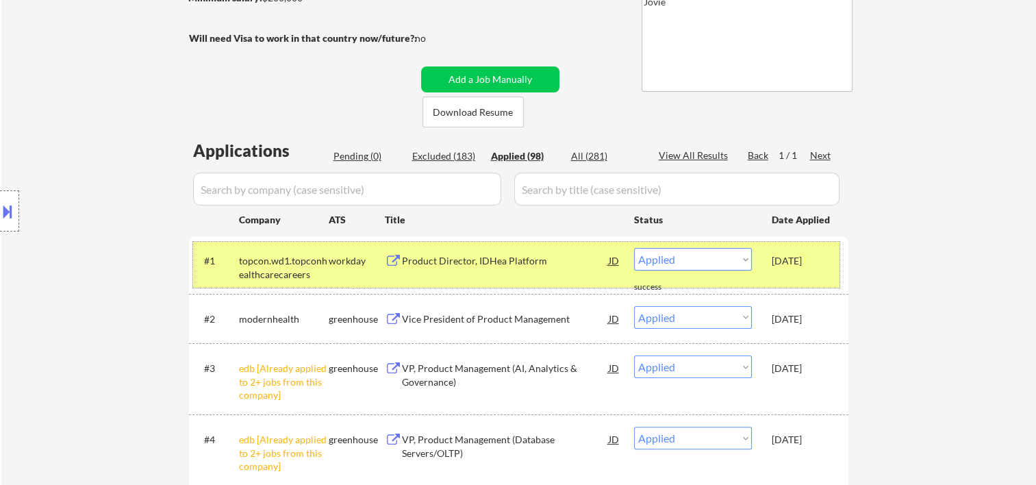
click at [830, 271] on div "[DATE]" at bounding box center [802, 260] width 60 height 25
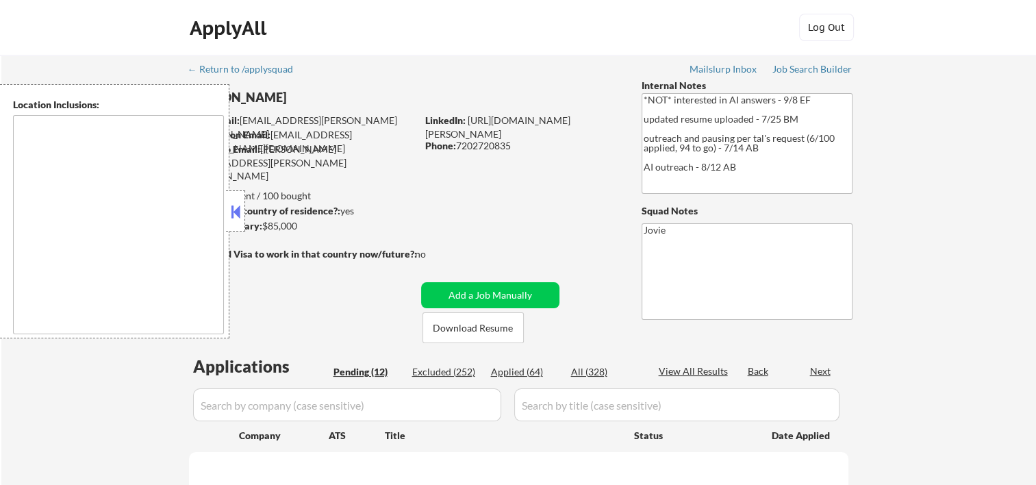
select select ""pending""
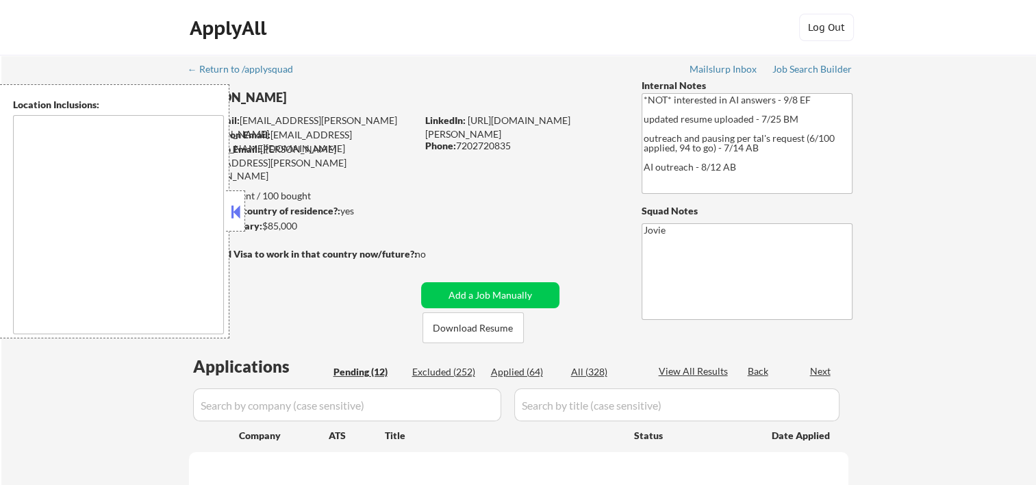
select select ""pending""
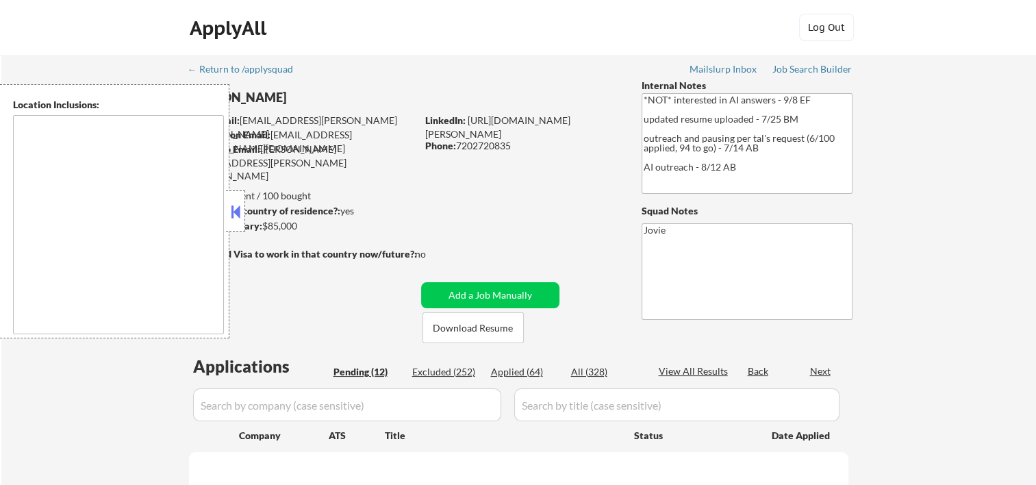
select select ""pending""
type textarea "[GEOGRAPHIC_DATA], [GEOGRAPHIC_DATA] [GEOGRAPHIC_DATA], [GEOGRAPHIC_DATA] [GEOG…"
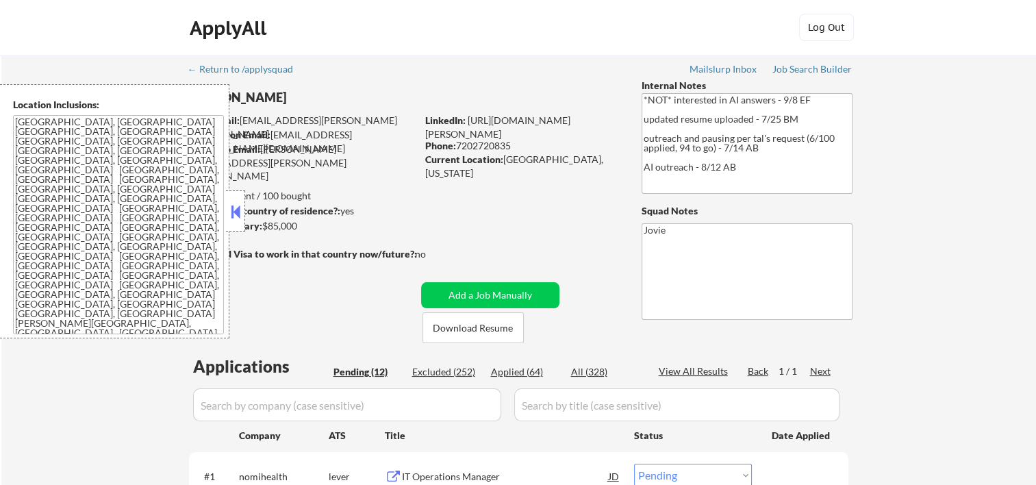
click at [241, 212] on button at bounding box center [235, 211] width 15 height 21
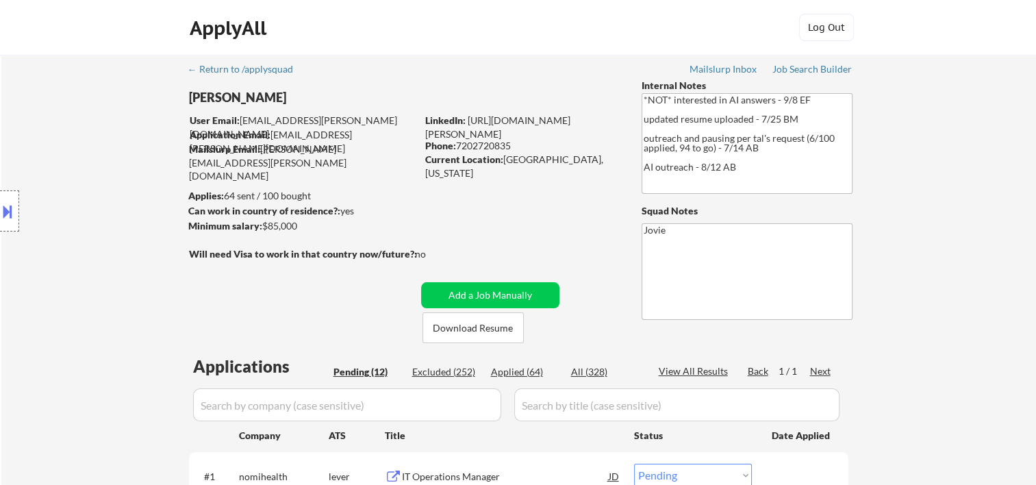
drag, startPoint x: 702, startPoint y: 38, endPoint x: 628, endPoint y: 99, distance: 95.3
click at [702, 38] on div "ApplyAll Log In Sign Up Log Out" at bounding box center [518, 31] width 685 height 34
click at [476, 333] on button "Download Resume" at bounding box center [472, 327] width 101 height 31
drag, startPoint x: 699, startPoint y: 31, endPoint x: 698, endPoint y: 21, distance: 10.3
click at [699, 31] on div "ApplyAll Log In Sign Up Log Out" at bounding box center [518, 31] width 685 height 34
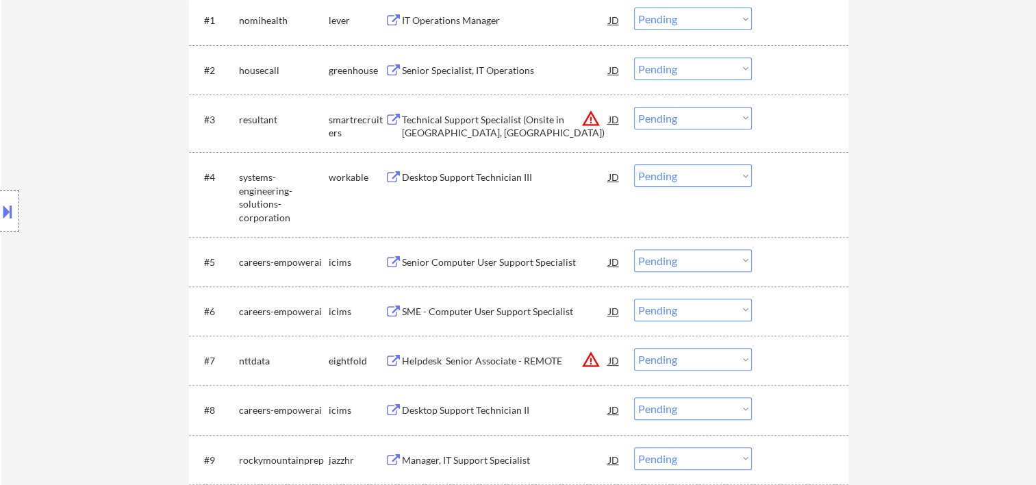
scroll to position [228, 0]
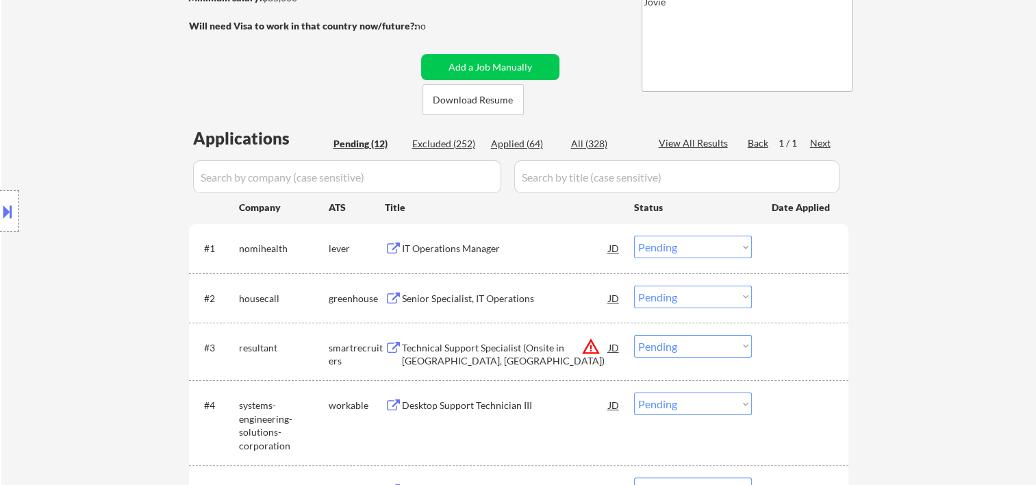
click at [785, 234] on div "#1 nomihealth lever IT Operations Manager JD Choose an option... Pending Applie…" at bounding box center [516, 247] width 646 height 37
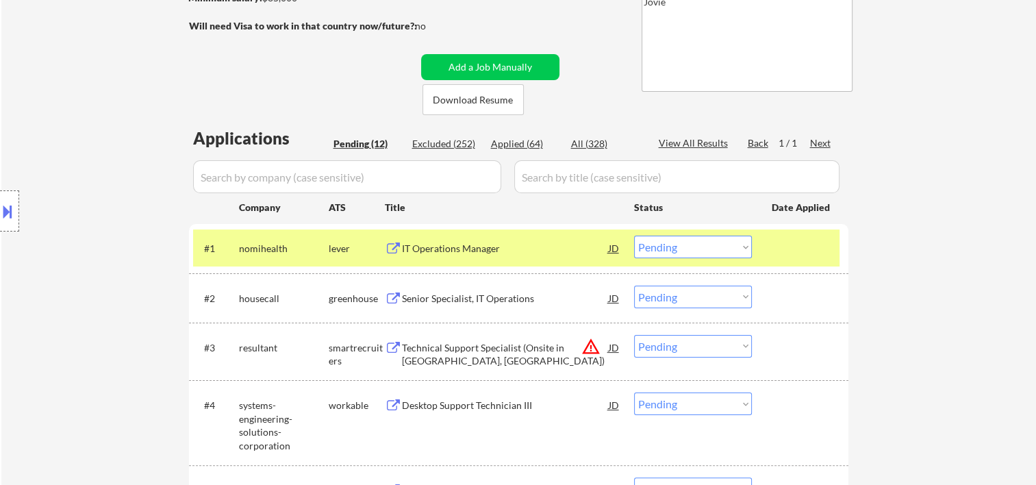
click at [533, 250] on div "IT Operations Manager" at bounding box center [505, 249] width 207 height 14
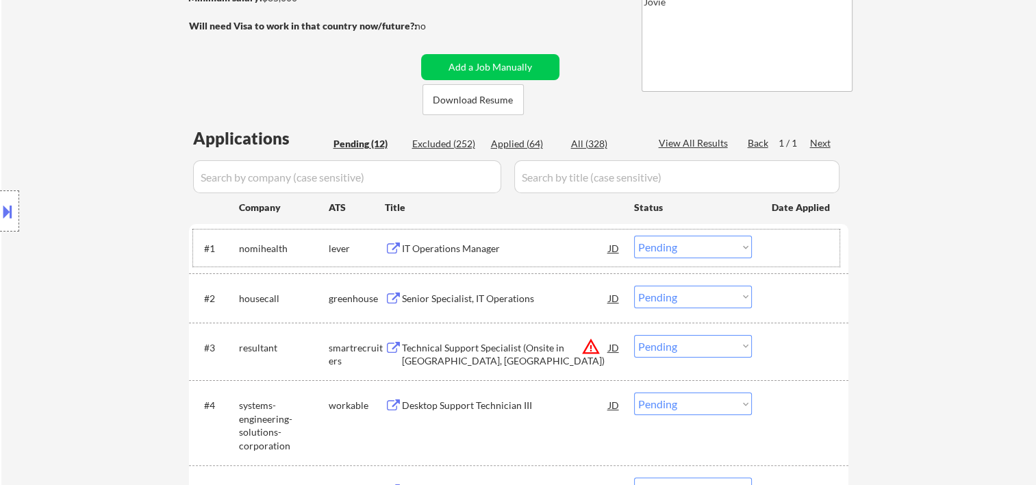
click at [819, 255] on div at bounding box center [802, 247] width 60 height 25
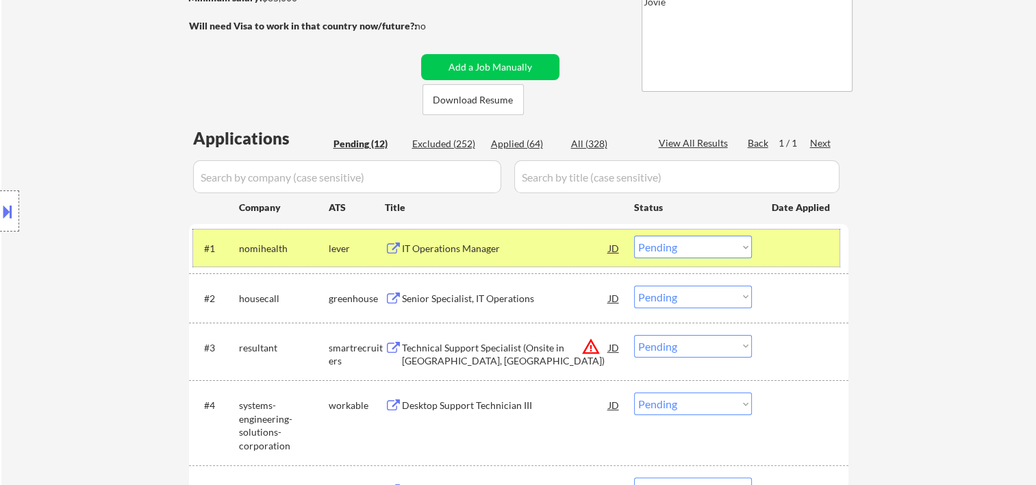
click at [748, 254] on select "Choose an option... Pending Applied Excluded (Questions) Excluded (Expired) Exc…" at bounding box center [693, 246] width 118 height 23
click at [634, 235] on select "Choose an option... Pending Applied Excluded (Questions) Excluded (Expired) Exc…" at bounding box center [693, 246] width 118 height 23
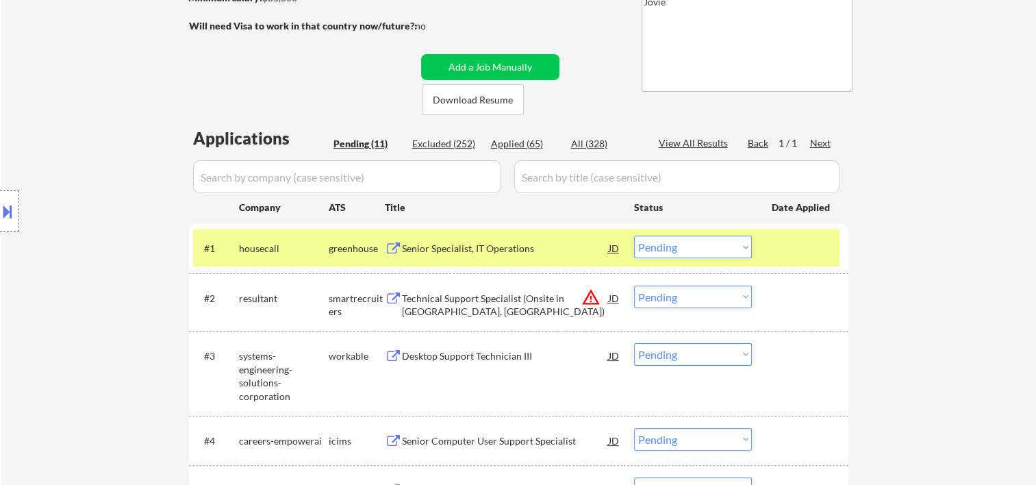
click at [774, 254] on div at bounding box center [802, 247] width 60 height 25
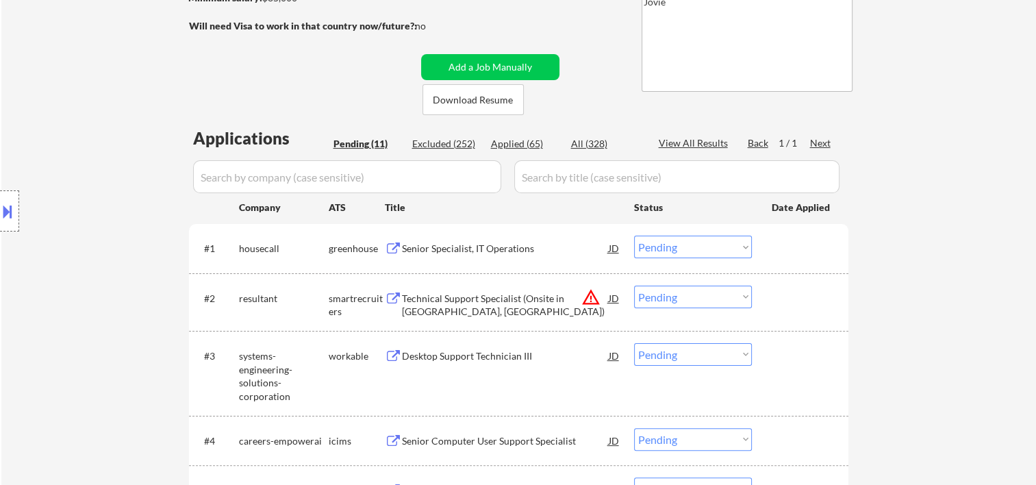
click at [776, 243] on div at bounding box center [802, 247] width 60 height 25
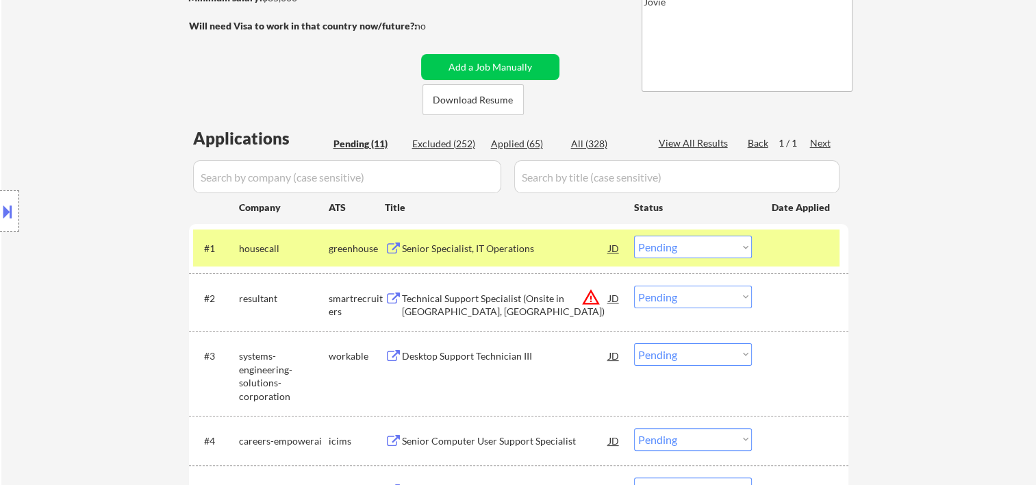
click at [767, 246] on div "#1 housecall greenhouse Senior Specialist, IT Operations JD Choose an option...…" at bounding box center [516, 247] width 646 height 37
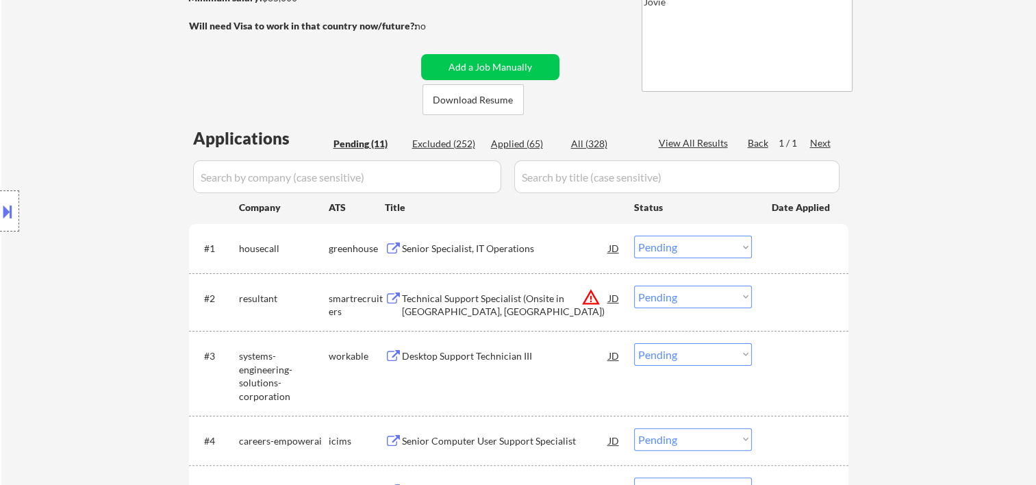
click at [813, 254] on div at bounding box center [802, 247] width 60 height 25
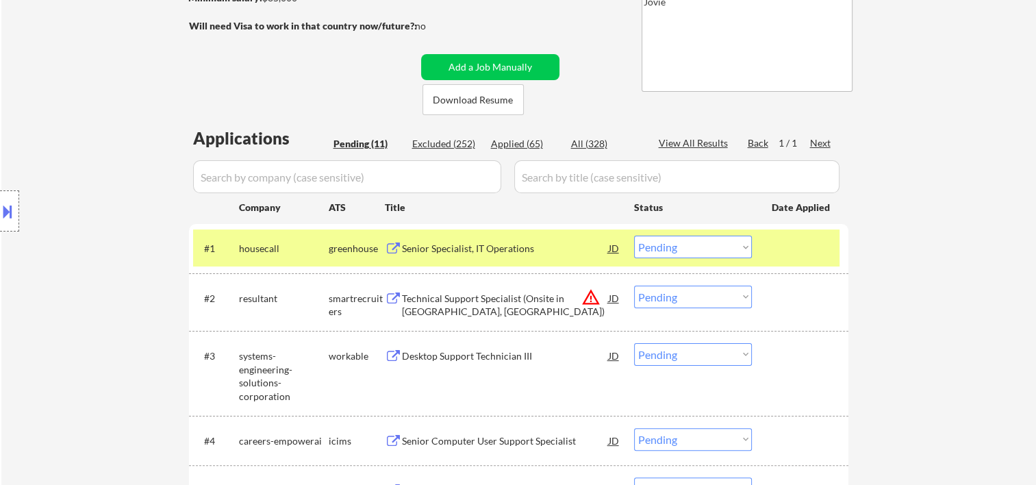
click at [513, 244] on div "Senior Specialist, IT Operations" at bounding box center [505, 249] width 207 height 14
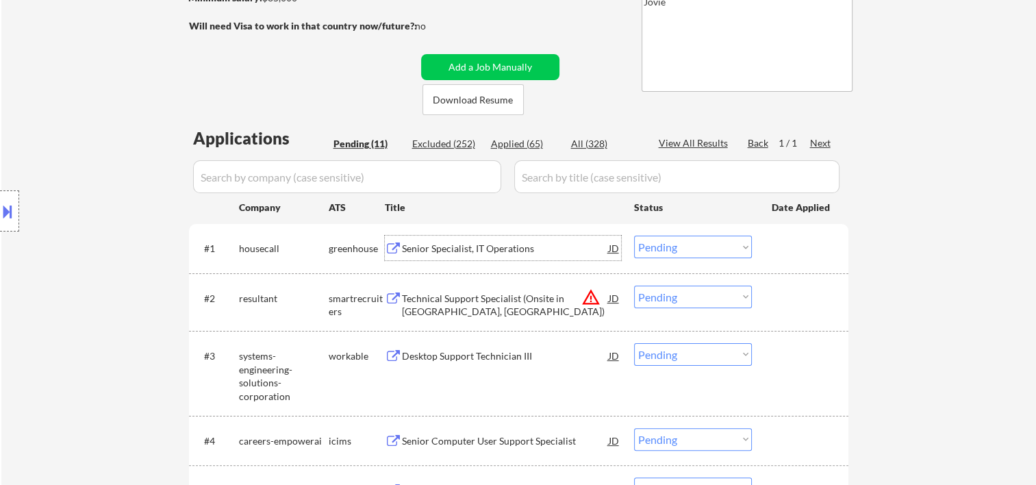
click at [785, 238] on div at bounding box center [802, 247] width 60 height 25
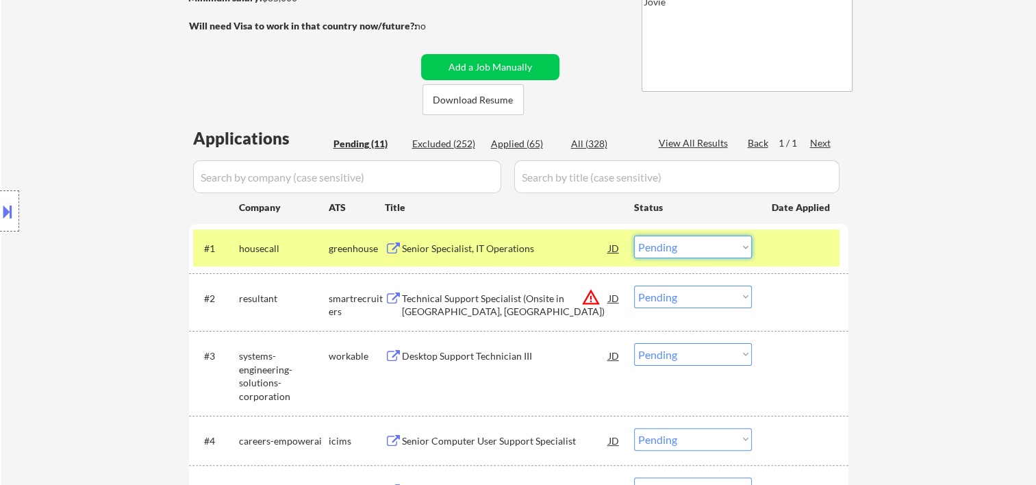
click at [735, 245] on select "Choose an option... Pending Applied Excluded (Questions) Excluded (Expired) Exc…" at bounding box center [693, 246] width 118 height 23
click at [634, 235] on select "Choose an option... Pending Applied Excluded (Questions) Excluded (Expired) Exc…" at bounding box center [693, 246] width 118 height 23
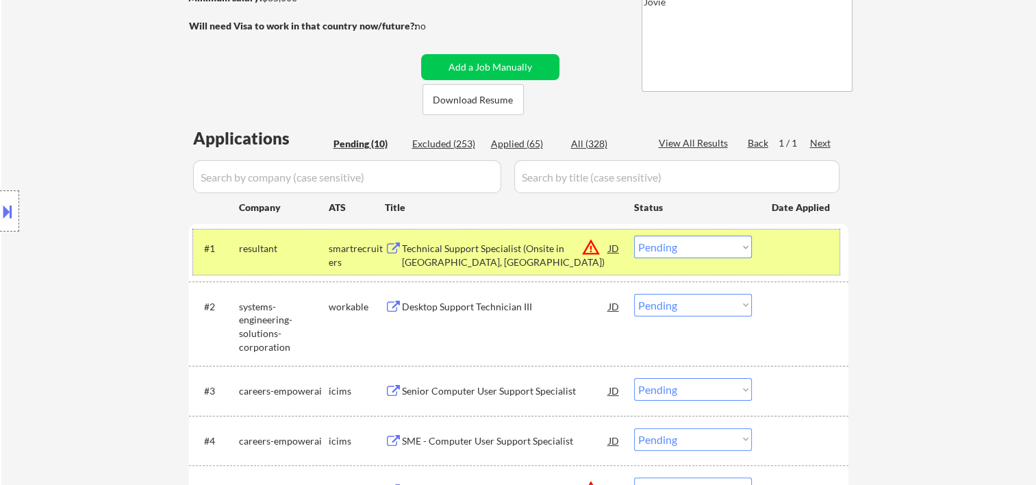
click at [781, 255] on div at bounding box center [802, 247] width 60 height 25
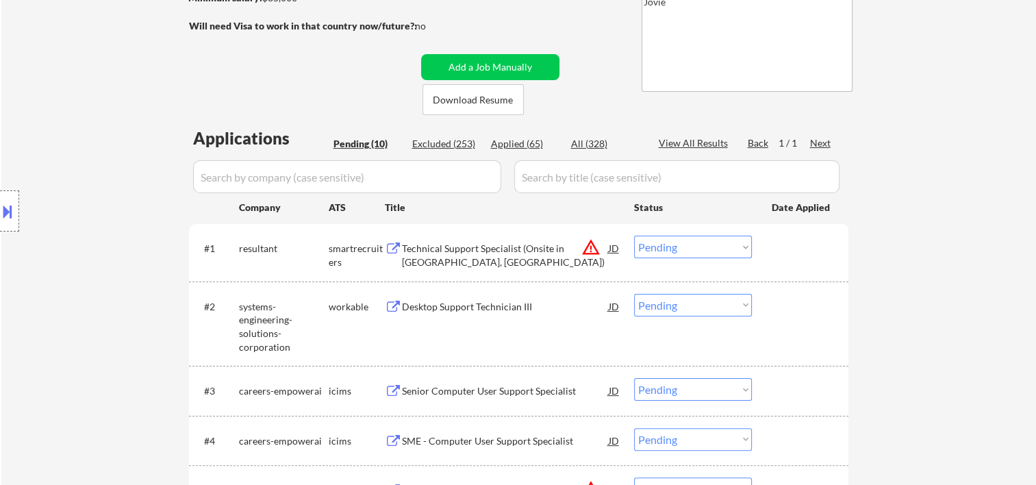
click at [786, 248] on div at bounding box center [802, 247] width 60 height 25
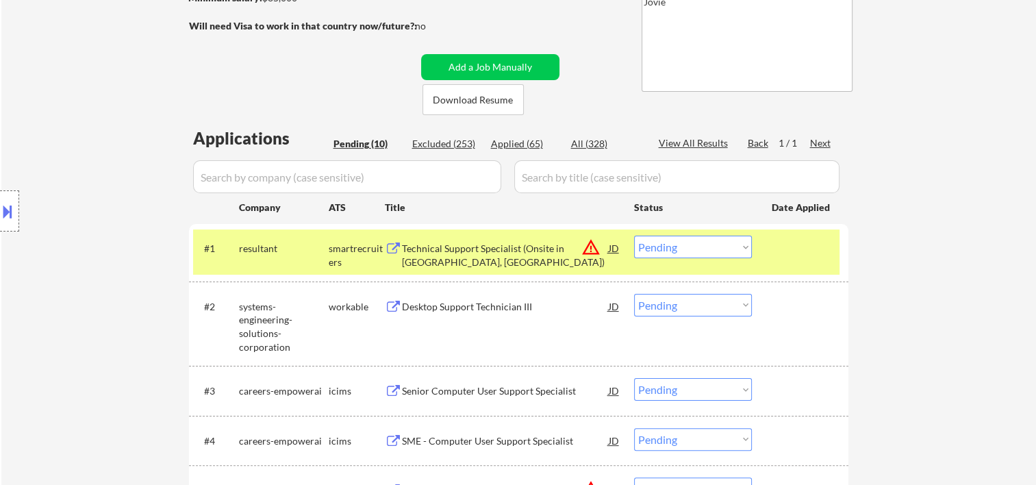
click at [501, 262] on div "Technical Support Specialist (Onsite in South Bend, IN)" at bounding box center [505, 255] width 207 height 27
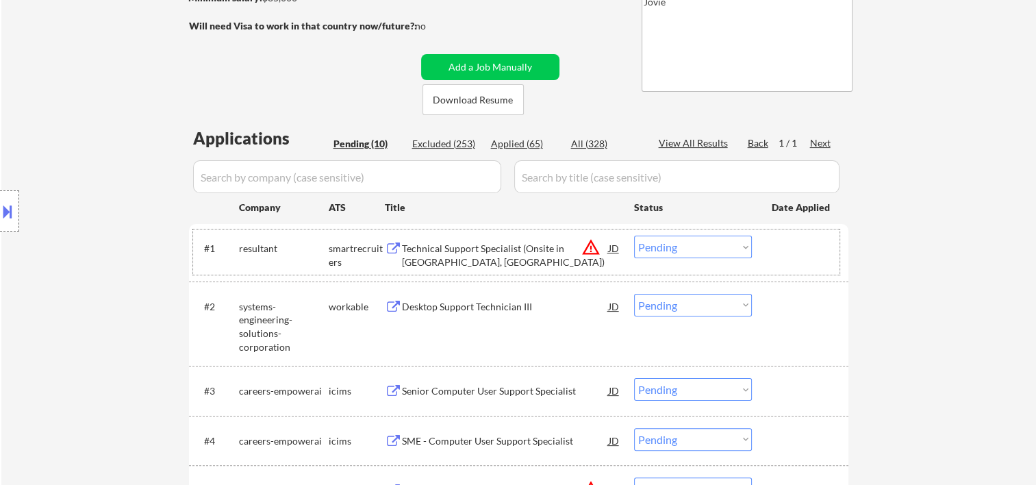
click at [786, 245] on div at bounding box center [802, 247] width 60 height 25
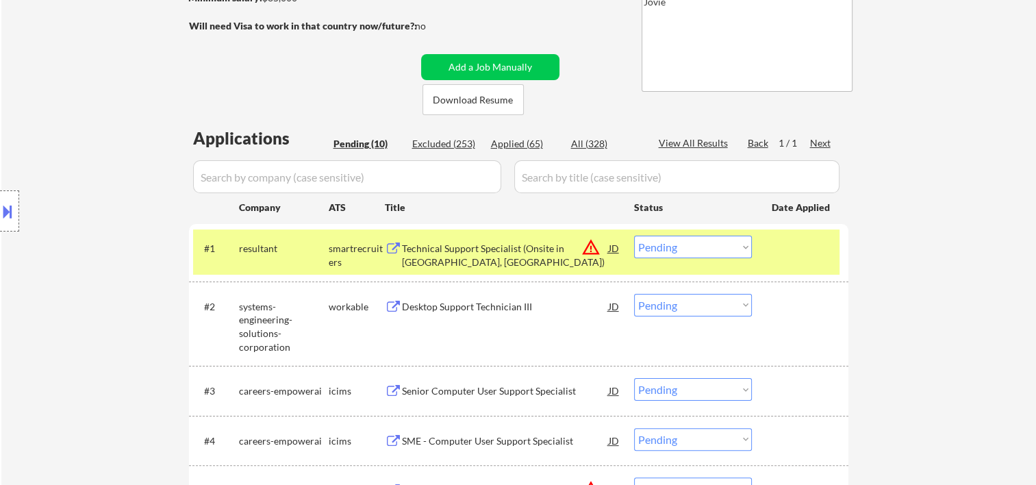
click at [743, 253] on select "Choose an option... Pending Applied Excluded (Questions) Excluded (Expired) Exc…" at bounding box center [693, 246] width 118 height 23
click at [634, 235] on select "Choose an option... Pending Applied Excluded (Questions) Excluded (Expired) Exc…" at bounding box center [693, 246] width 118 height 23
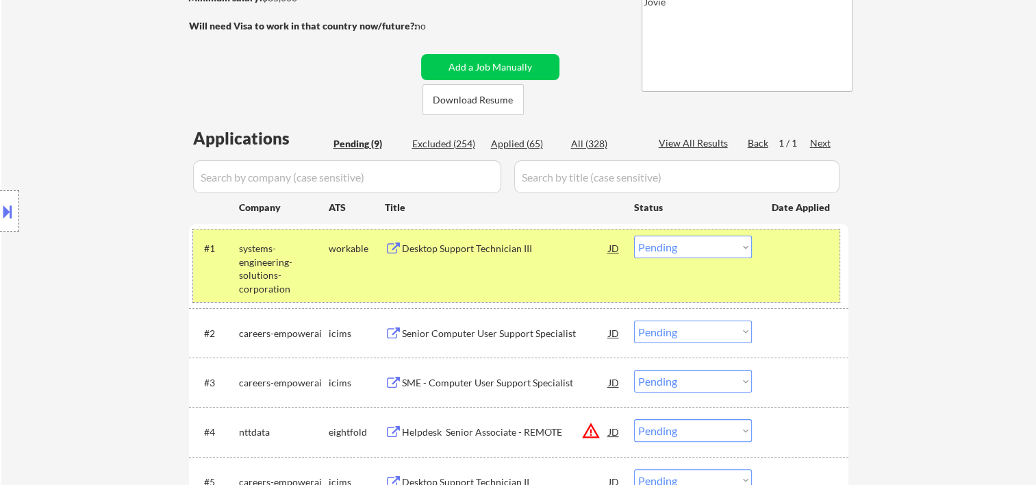
click at [772, 269] on div "#1 systems-engineering-solutions-corporation workable Desktop Support Technicia…" at bounding box center [516, 265] width 646 height 72
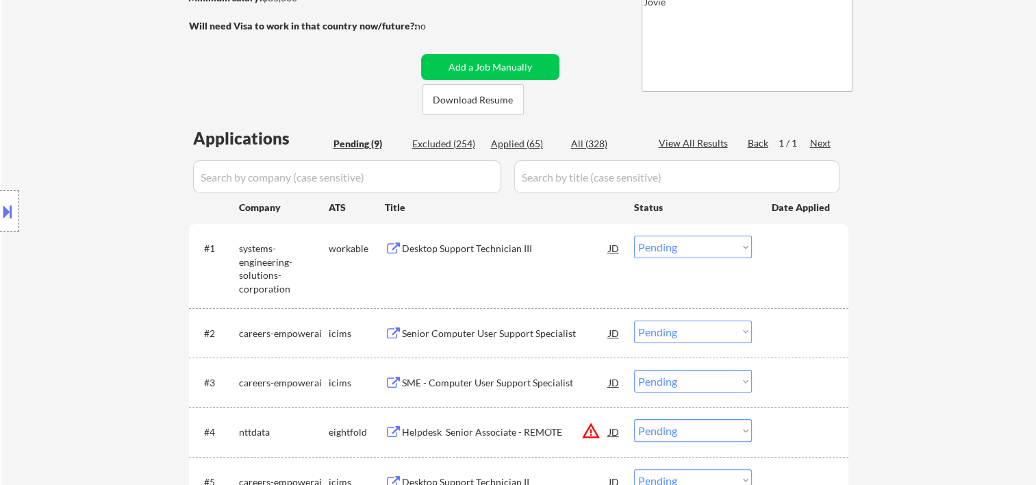
click at [772, 263] on div "#1 systems-engineering-solutions-corporation workable Desktop Support Technicia…" at bounding box center [516, 265] width 646 height 72
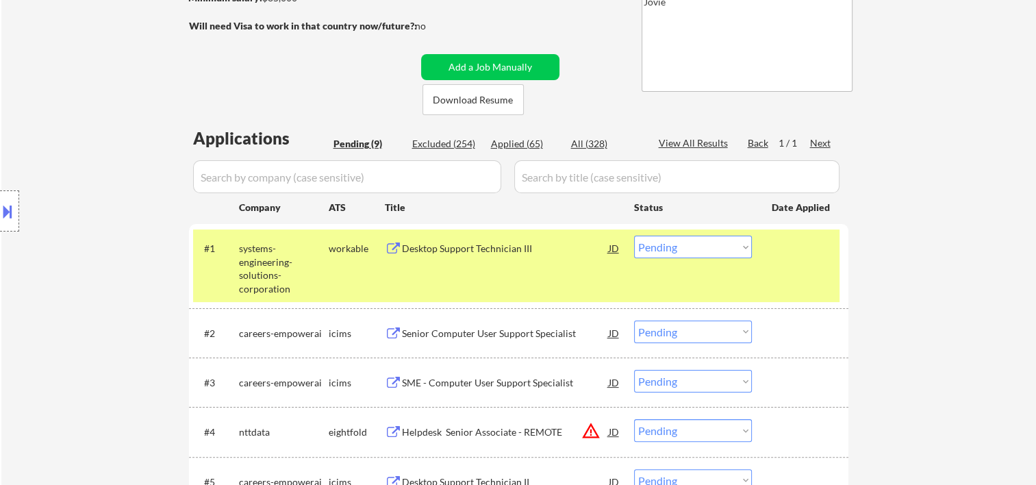
click at [498, 244] on div "Desktop Support Technician III" at bounding box center [505, 249] width 207 height 14
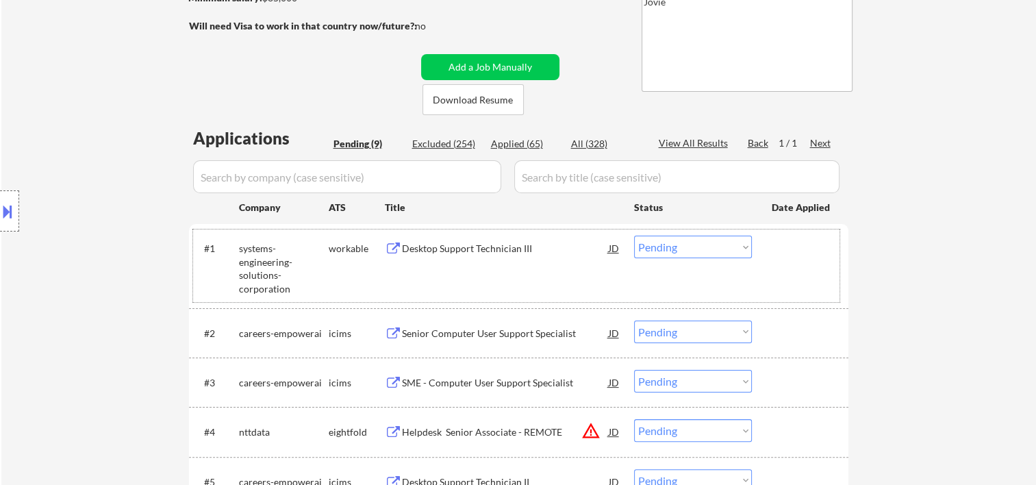
click at [780, 256] on div at bounding box center [802, 247] width 60 height 25
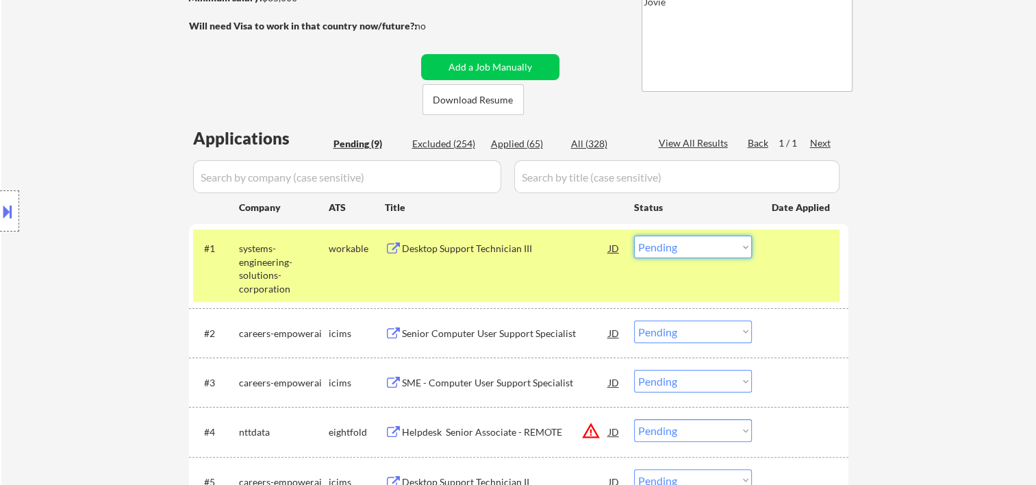
click at [712, 248] on select "Choose an option... Pending Applied Excluded (Questions) Excluded (Expired) Exc…" at bounding box center [693, 246] width 118 height 23
click at [634, 235] on select "Choose an option... Pending Applied Excluded (Questions) Excluded (Expired) Exc…" at bounding box center [693, 246] width 118 height 23
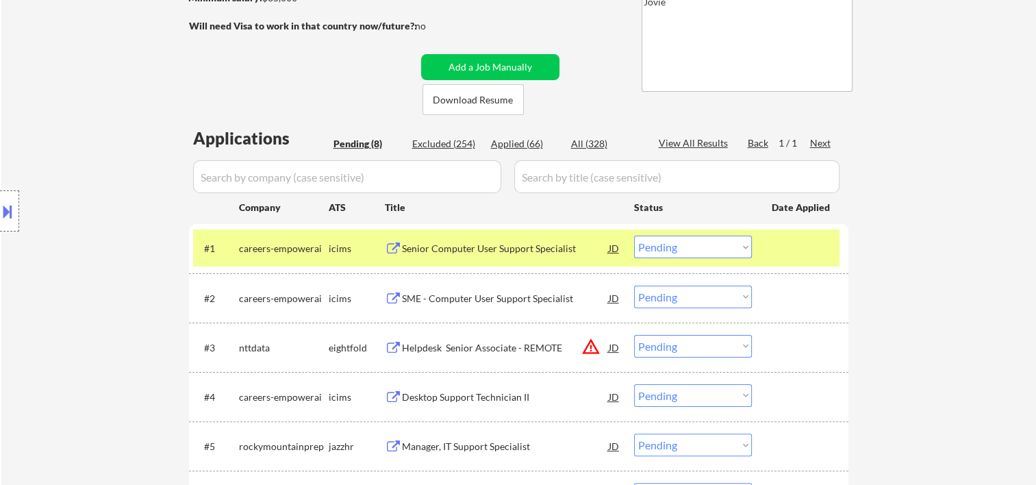
click at [810, 253] on div at bounding box center [802, 247] width 60 height 25
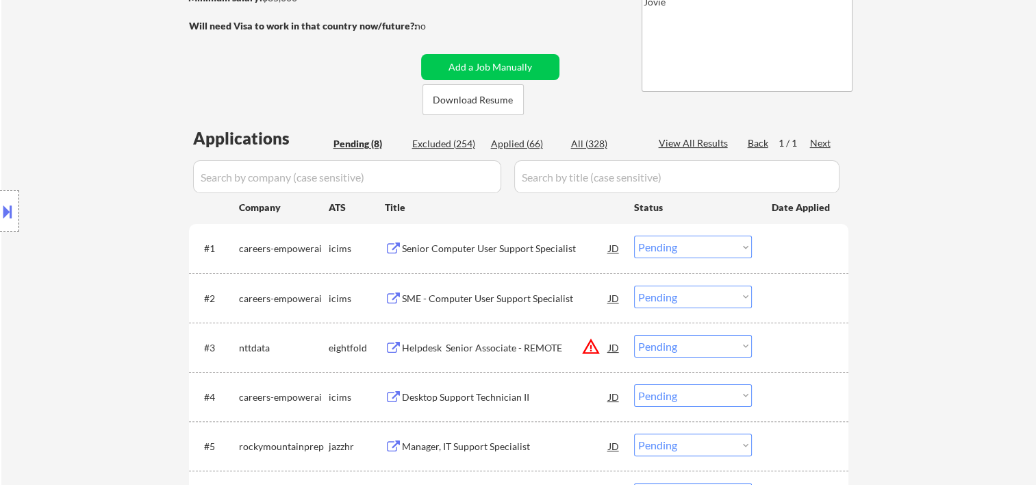
click at [778, 262] on div "#1 careers-empowerai icims Senior Computer User Support Specialist JD warning_a…" at bounding box center [516, 247] width 646 height 37
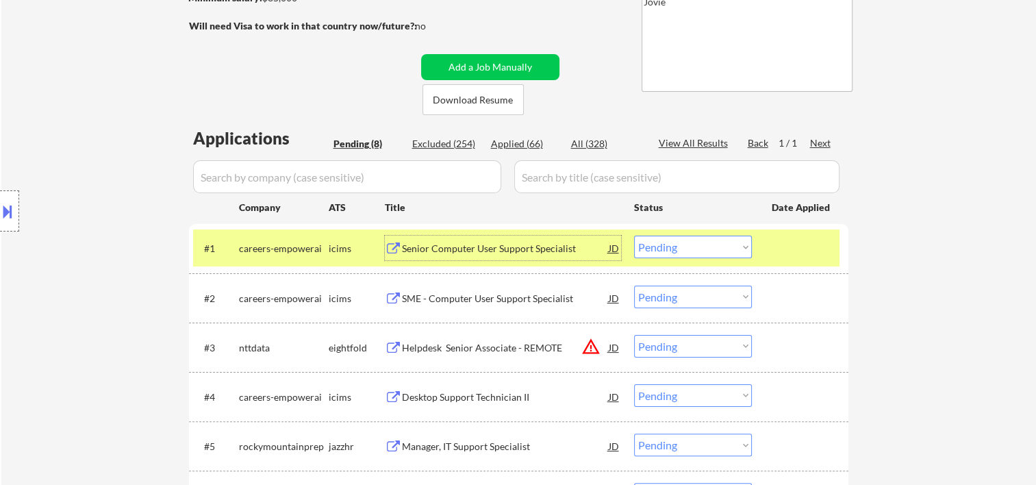
click at [530, 254] on div "Senior Computer User Support Specialist" at bounding box center [505, 249] width 207 height 14
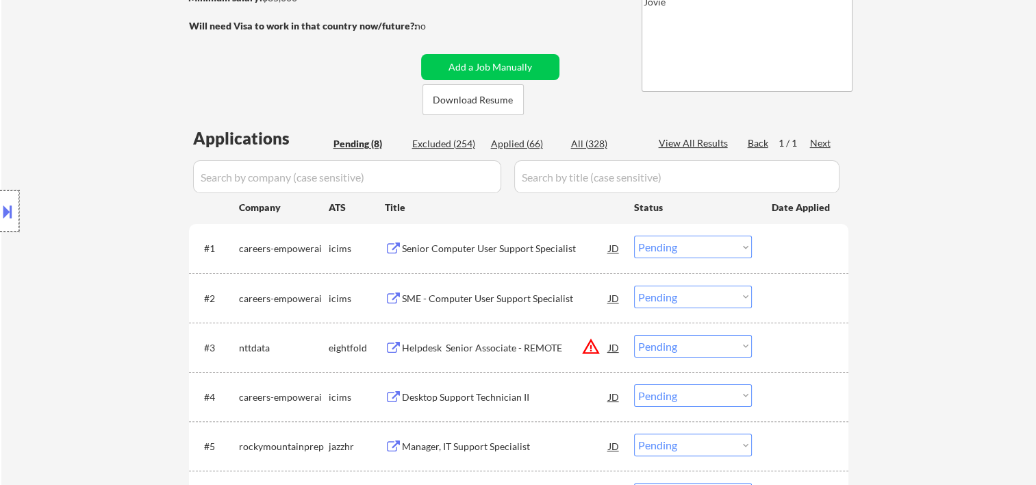
click at [8, 198] on div at bounding box center [9, 210] width 19 height 41
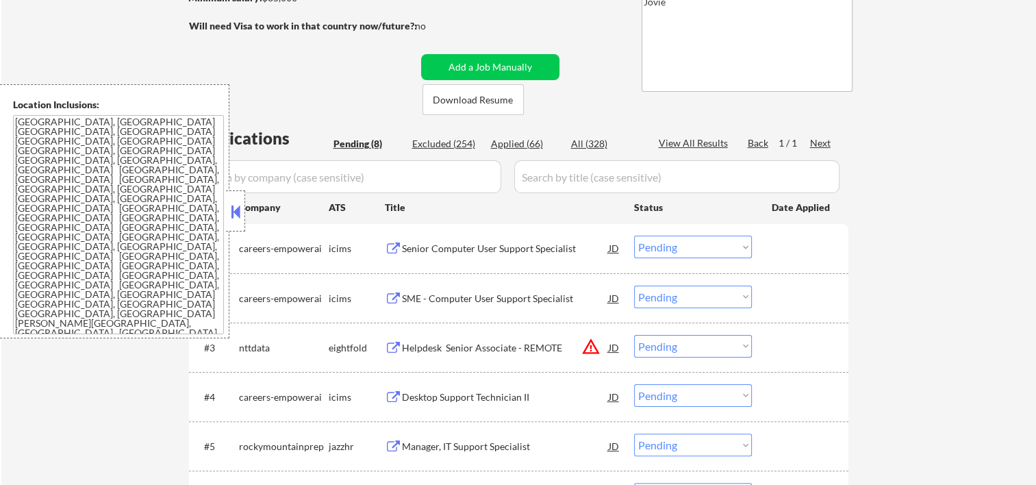
click at [234, 216] on button at bounding box center [235, 211] width 15 height 21
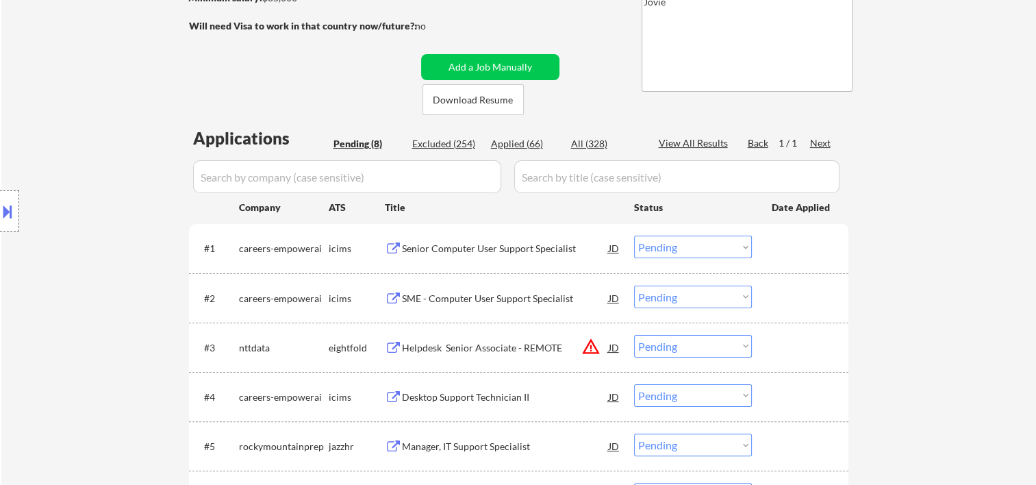
click at [489, 243] on div "Senior Computer User Support Specialist" at bounding box center [505, 249] width 207 height 14
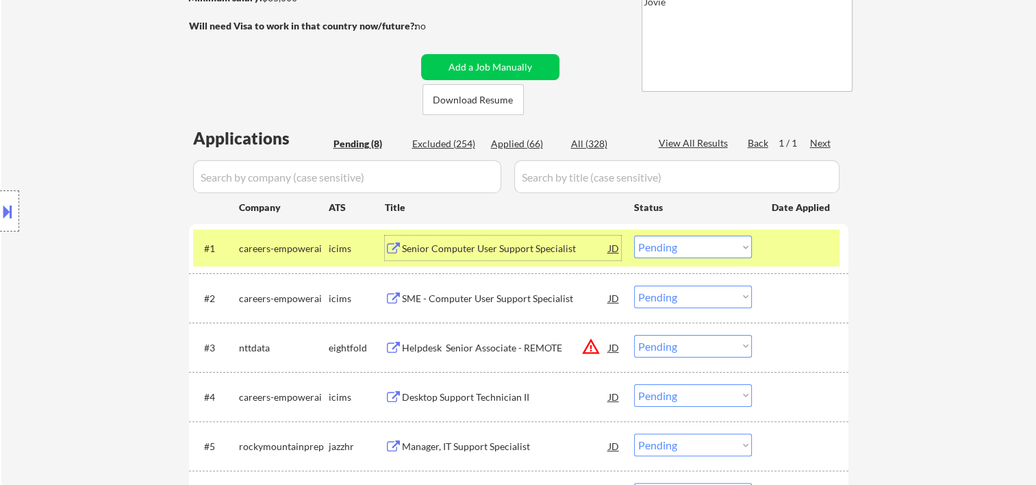
click at [712, 249] on select "Choose an option... Pending Applied Excluded (Questions) Excluded (Expired) Exc…" at bounding box center [693, 246] width 118 height 23
click at [634, 235] on select "Choose an option... Pending Applied Excluded (Questions) Excluded (Expired) Exc…" at bounding box center [693, 246] width 118 height 23
click at [769, 249] on div "#1 careers-empowerai icims SME - Computer User Support Specialist JD warning_am…" at bounding box center [516, 247] width 646 height 37
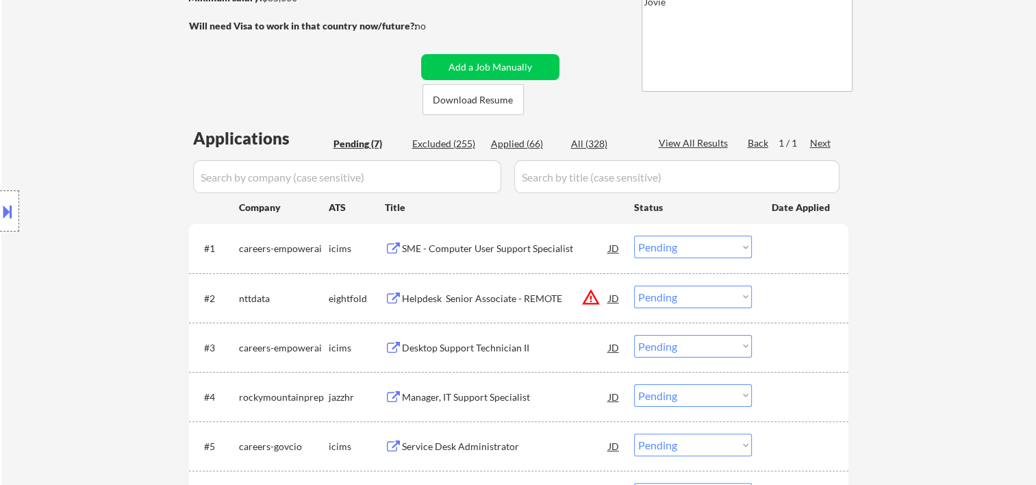
click at [824, 255] on div at bounding box center [802, 247] width 60 height 25
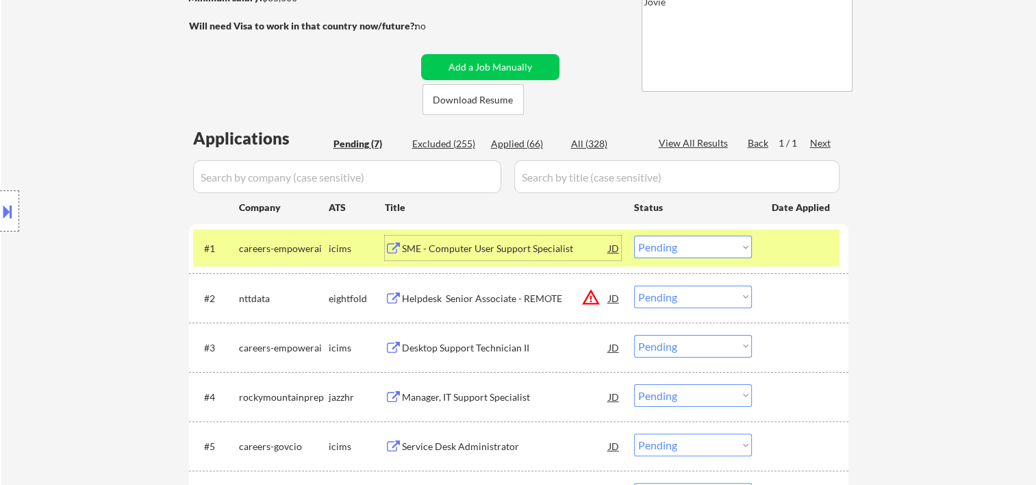
click at [481, 251] on div "SME - Computer User Support Specialist" at bounding box center [505, 249] width 207 height 14
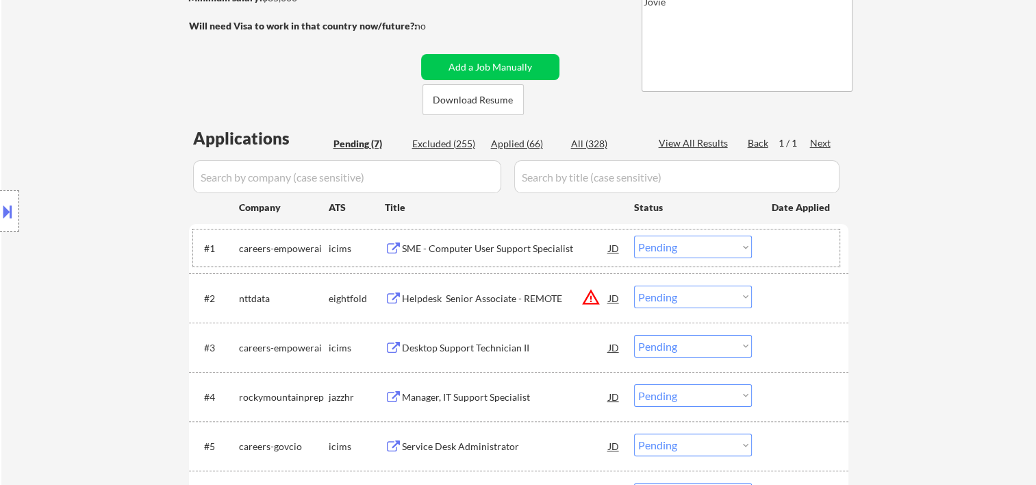
drag, startPoint x: 799, startPoint y: 252, endPoint x: 748, endPoint y: 251, distance: 51.3
click at [797, 253] on div at bounding box center [802, 247] width 60 height 25
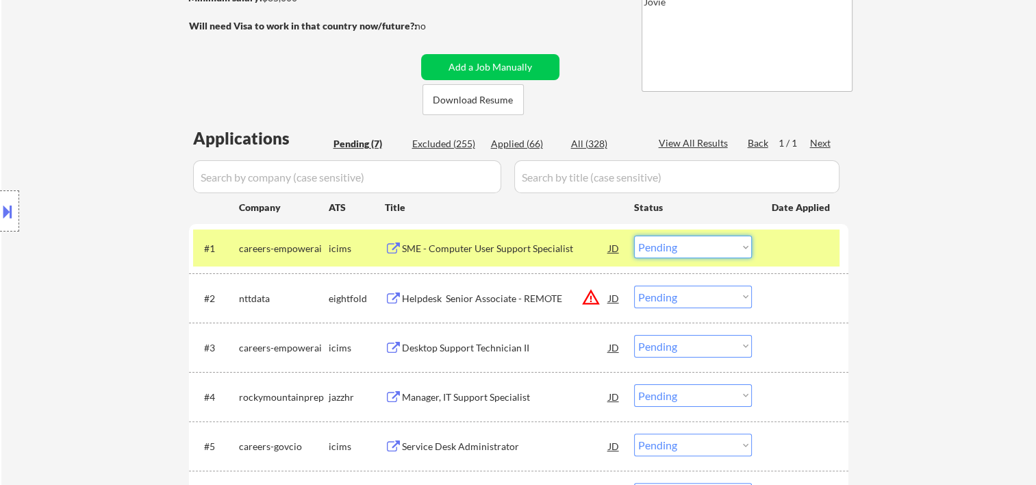
drag, startPoint x: 745, startPoint y: 251, endPoint x: 742, endPoint y: 239, distance: 12.6
click at [743, 251] on select "Choose an option... Pending Applied Excluded (Questions) Excluded (Expired) Exc…" at bounding box center [693, 246] width 118 height 23
click at [634, 235] on select "Choose an option... Pending Applied Excluded (Questions) Excluded (Expired) Exc…" at bounding box center [693, 246] width 118 height 23
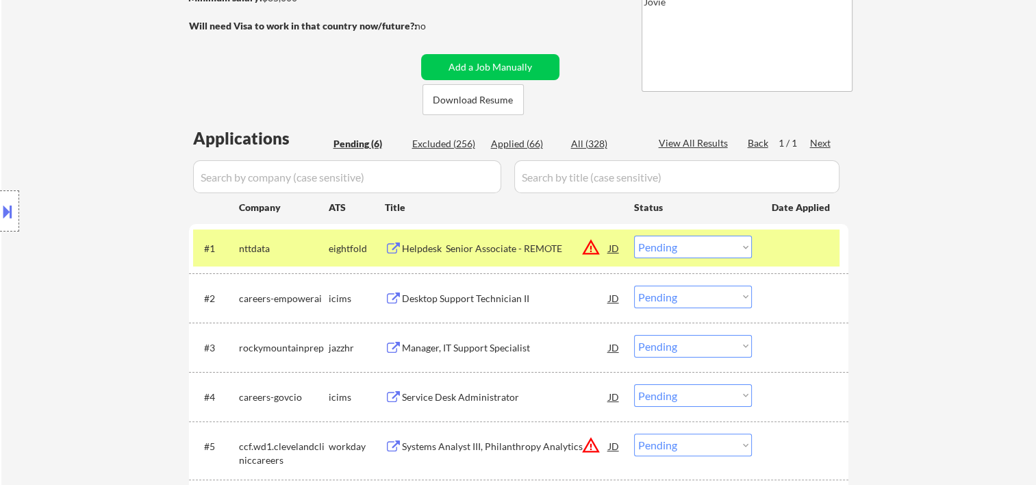
click at [769, 243] on div "#1 nttdata eightfold Helpdesk Senior Associate - REMOTE JD warning_amber Choose…" at bounding box center [516, 247] width 646 height 37
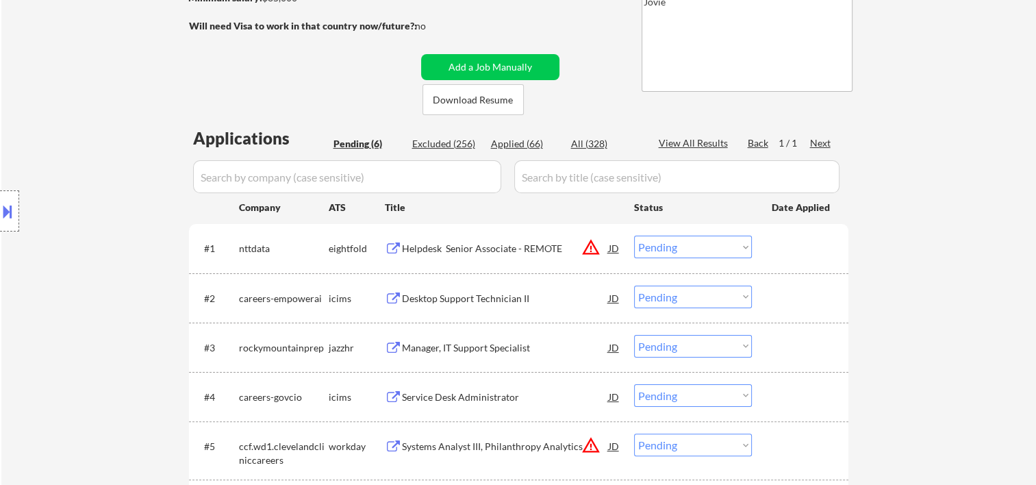
click at [789, 253] on div at bounding box center [802, 247] width 60 height 25
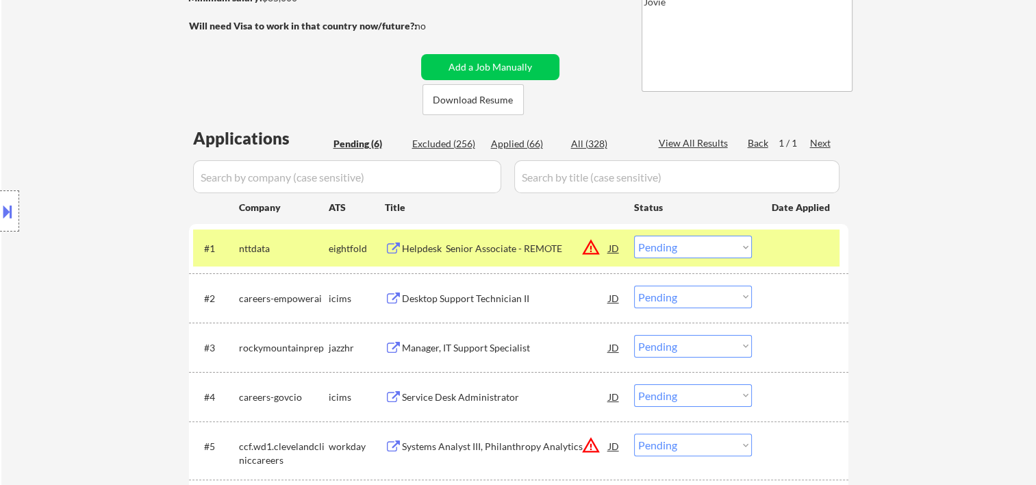
click at [534, 250] on div "Helpdesk Senior Associate - REMOTE" at bounding box center [505, 249] width 207 height 14
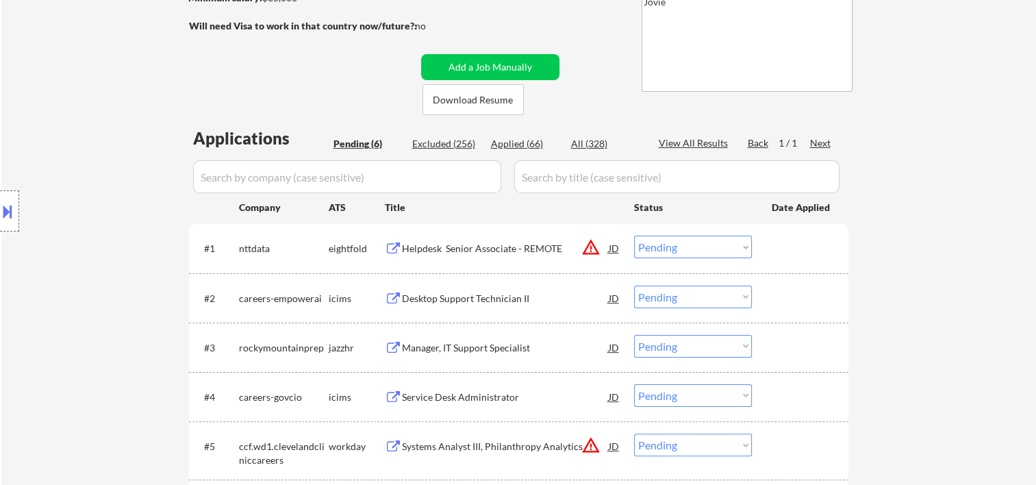
click at [5, 219] on button at bounding box center [7, 211] width 15 height 23
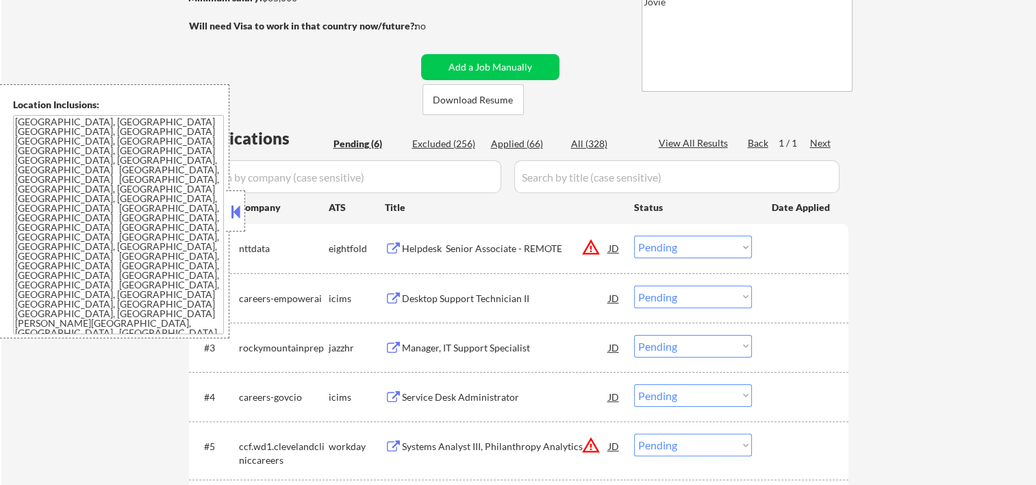
click at [234, 208] on button at bounding box center [235, 211] width 15 height 21
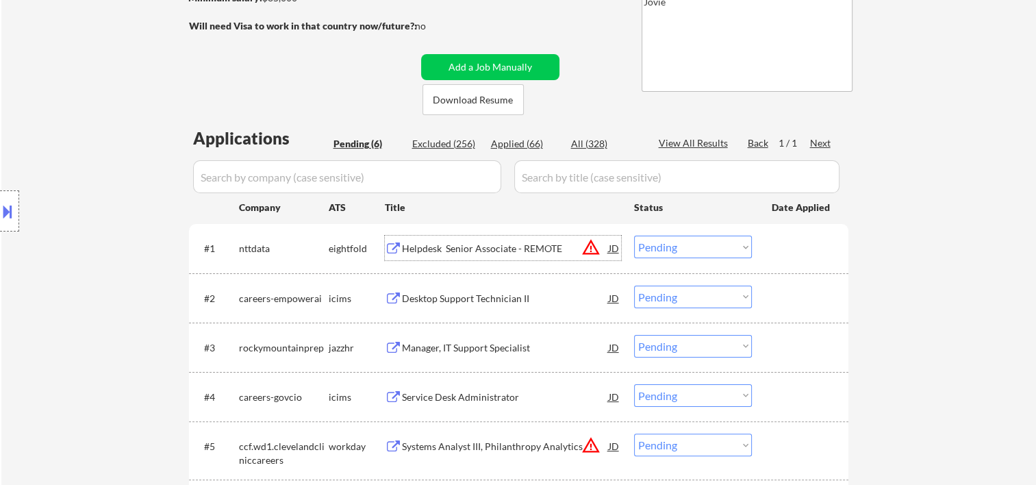
click at [458, 257] on div "Helpdesk Senior Associate - REMOTE" at bounding box center [505, 247] width 207 height 25
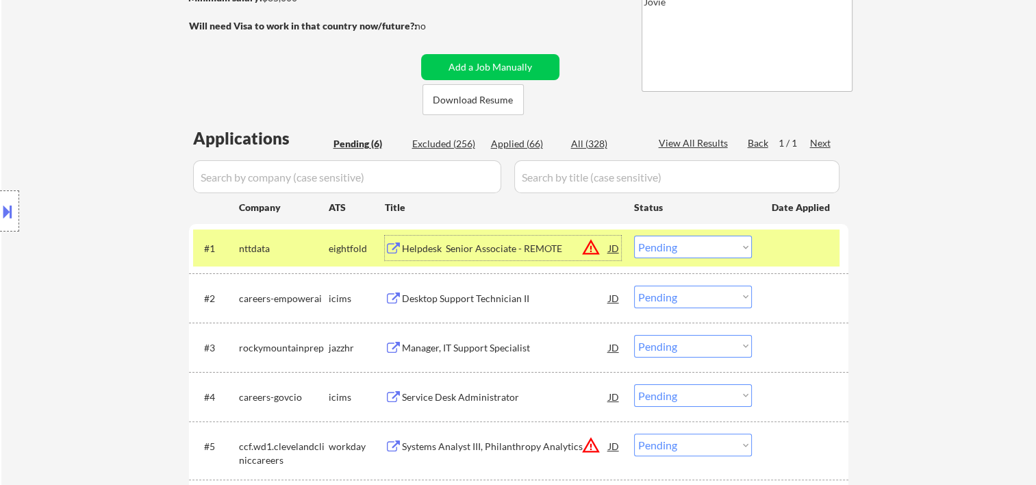
click at [8, 203] on button at bounding box center [7, 211] width 15 height 23
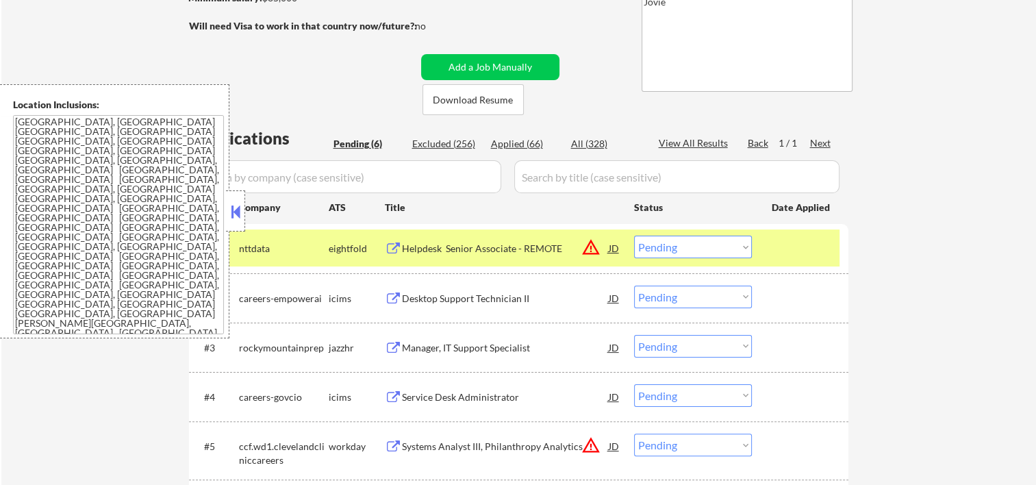
click at [236, 205] on button at bounding box center [235, 211] width 15 height 21
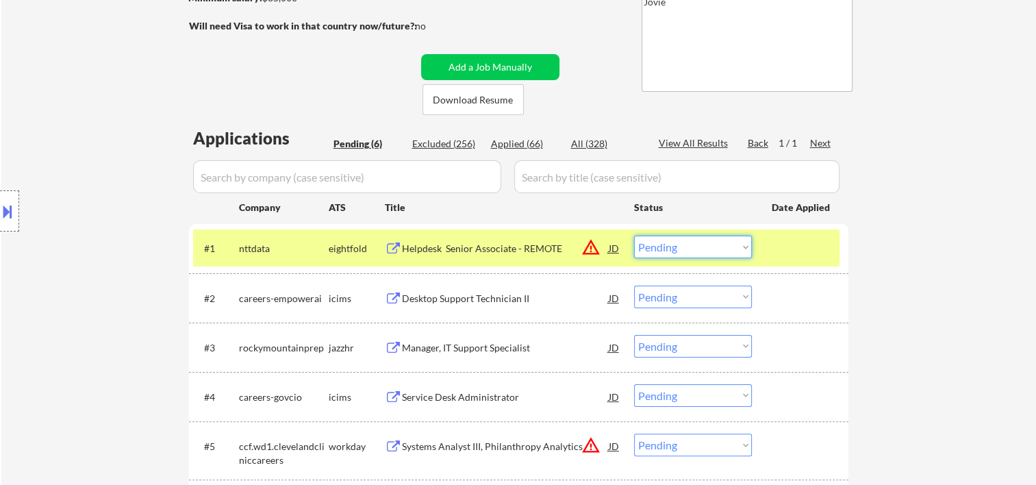
click at [745, 246] on select "Choose an option... Pending Applied Excluded (Questions) Excluded (Expired) Exc…" at bounding box center [693, 246] width 118 height 23
click at [634, 235] on select "Choose an option... Pending Applied Excluded (Questions) Excluded (Expired) Exc…" at bounding box center [693, 246] width 118 height 23
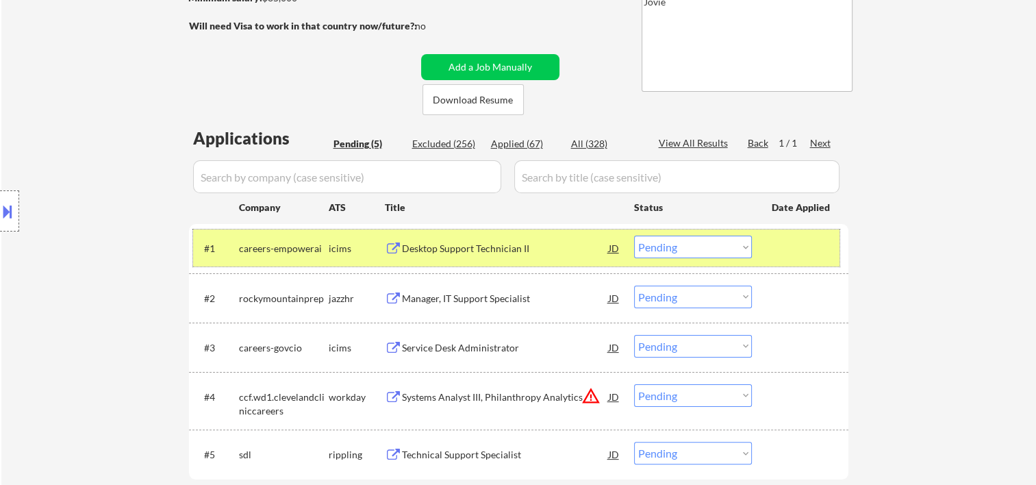
click at [804, 253] on div at bounding box center [802, 247] width 60 height 25
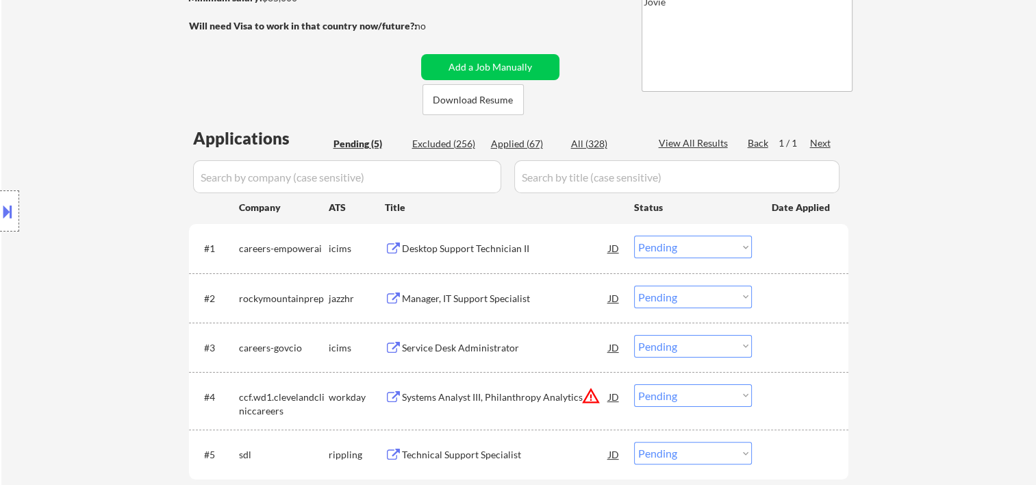
click at [580, 248] on div "Desktop Support Technician II" at bounding box center [505, 249] width 207 height 14
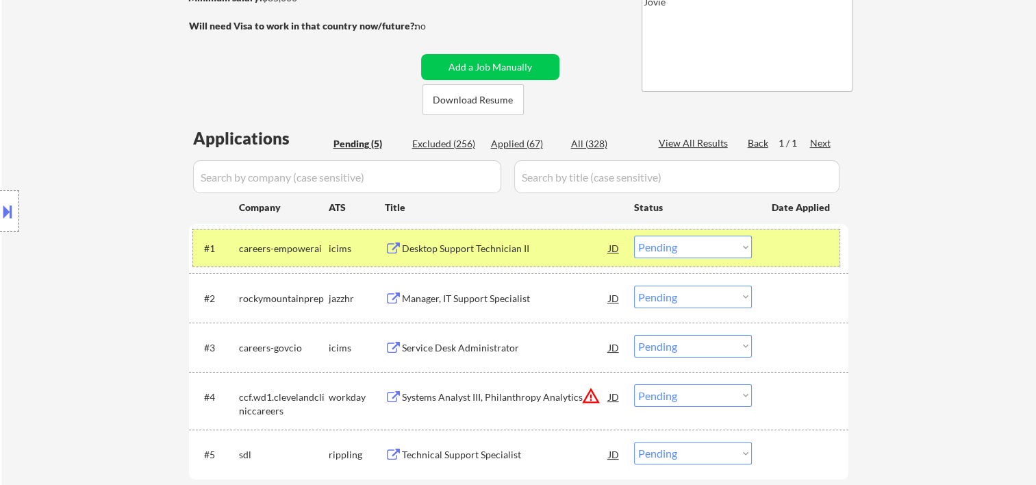
drag, startPoint x: 765, startPoint y: 242, endPoint x: 759, endPoint y: 248, distance: 8.7
click at [765, 242] on div "#1 careers-empowerai icims Desktop Support Technician II JD warning_amber Choos…" at bounding box center [516, 247] width 646 height 37
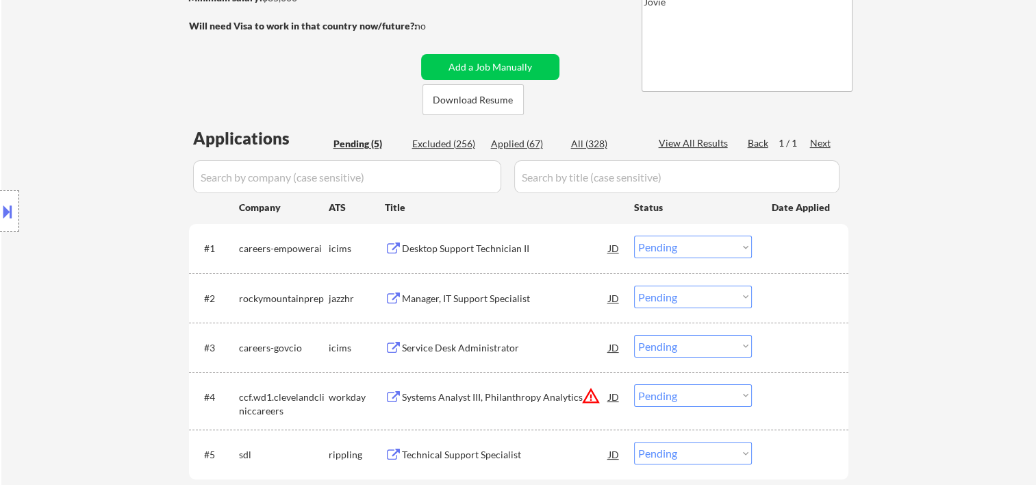
click at [761, 248] on div "#1 careers-empowerai icims Desktop Support Technician II JD warning_amber Choos…" at bounding box center [516, 247] width 646 height 37
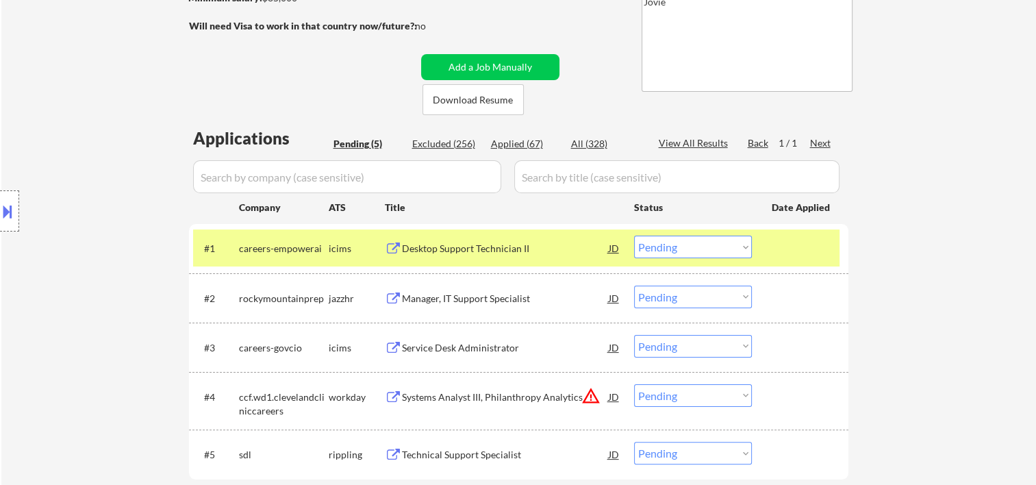
click at [750, 247] on select "Choose an option... Pending Applied Excluded (Questions) Excluded (Expired) Exc…" at bounding box center [693, 246] width 118 height 23
click at [634, 235] on select "Choose an option... Pending Applied Excluded (Questions) Excluded (Expired) Exc…" at bounding box center [693, 246] width 118 height 23
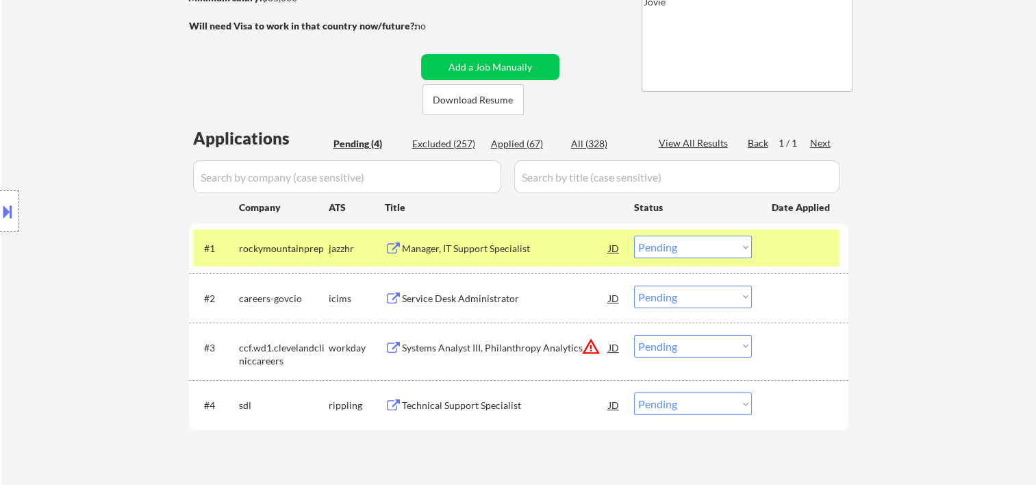
click at [772, 244] on div at bounding box center [802, 247] width 60 height 25
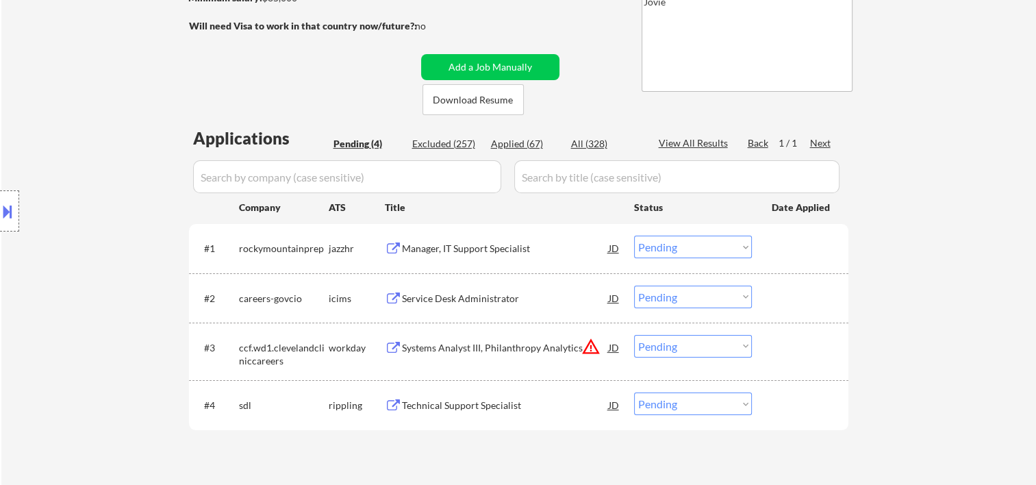
click at [769, 242] on div "#1 rockymountainprep jazzhr Manager, IT Support Specialist JD warning_amber Cho…" at bounding box center [516, 247] width 646 height 37
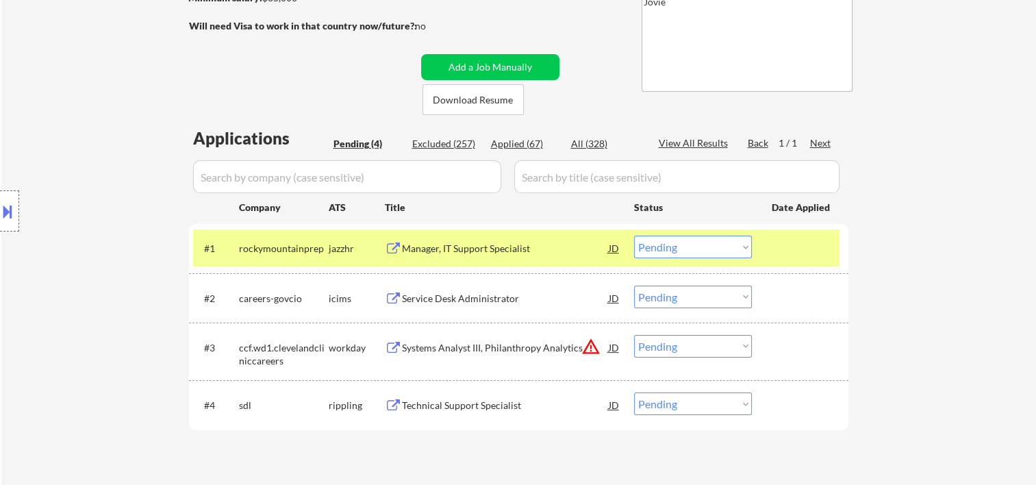
click at [498, 247] on div "Manager, IT Support Specialist" at bounding box center [505, 249] width 207 height 14
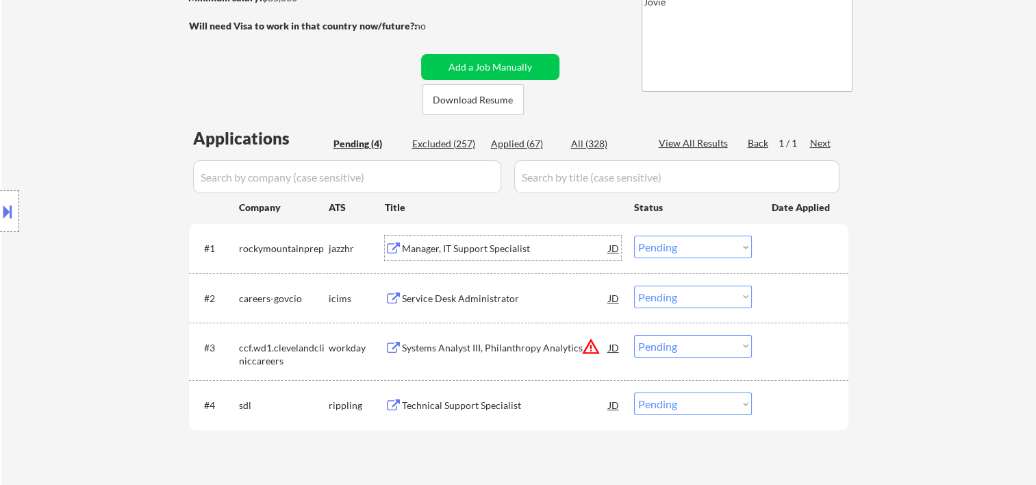
click at [772, 254] on div at bounding box center [802, 247] width 60 height 25
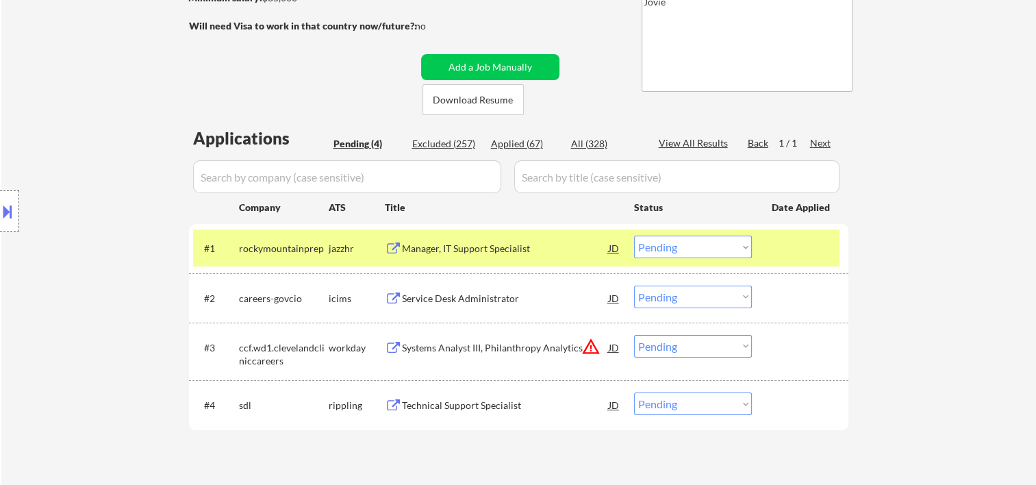
click at [741, 253] on select "Choose an option... Pending Applied Excluded (Questions) Excluded (Expired) Exc…" at bounding box center [693, 246] width 118 height 23
click at [634, 235] on select "Choose an option... Pending Applied Excluded (Questions) Excluded (Expired) Exc…" at bounding box center [693, 246] width 118 height 23
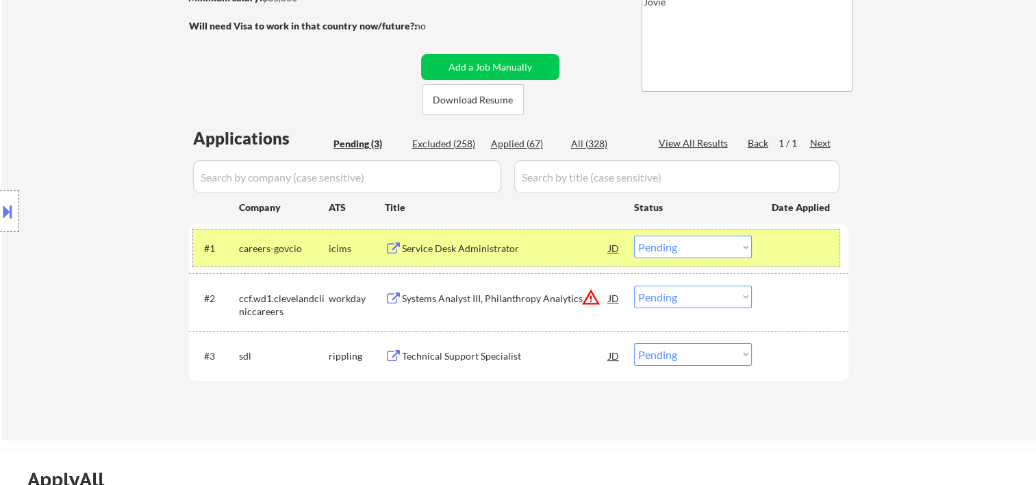
click at [797, 262] on div "#1 careers-govcio icims Service Desk Administrator JD warning_amber Choose an o…" at bounding box center [516, 247] width 646 height 37
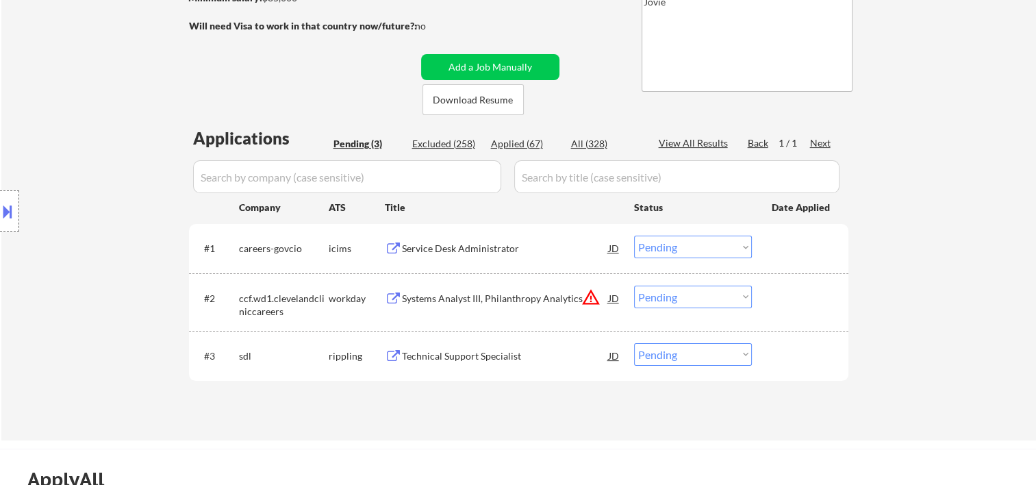
click at [791, 241] on div at bounding box center [802, 247] width 60 height 25
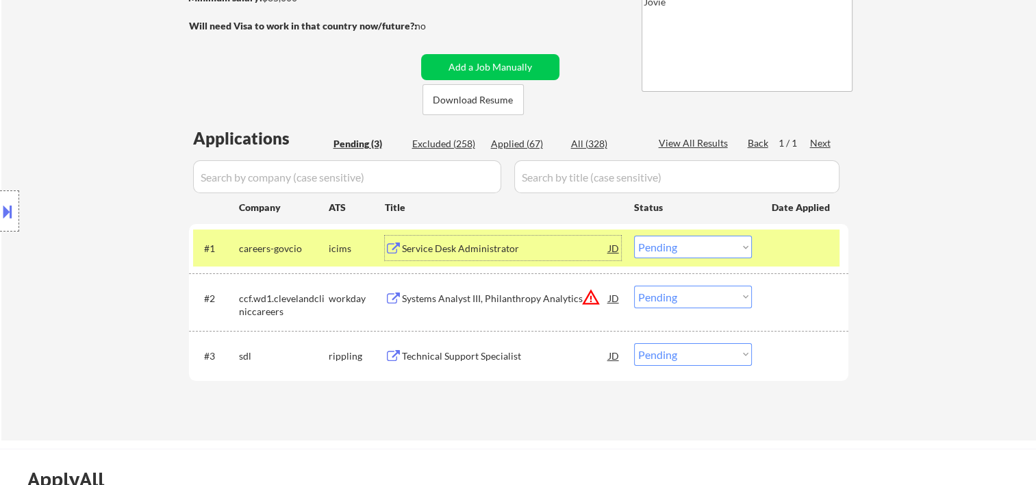
click at [518, 249] on div "Service Desk Administrator" at bounding box center [505, 249] width 207 height 14
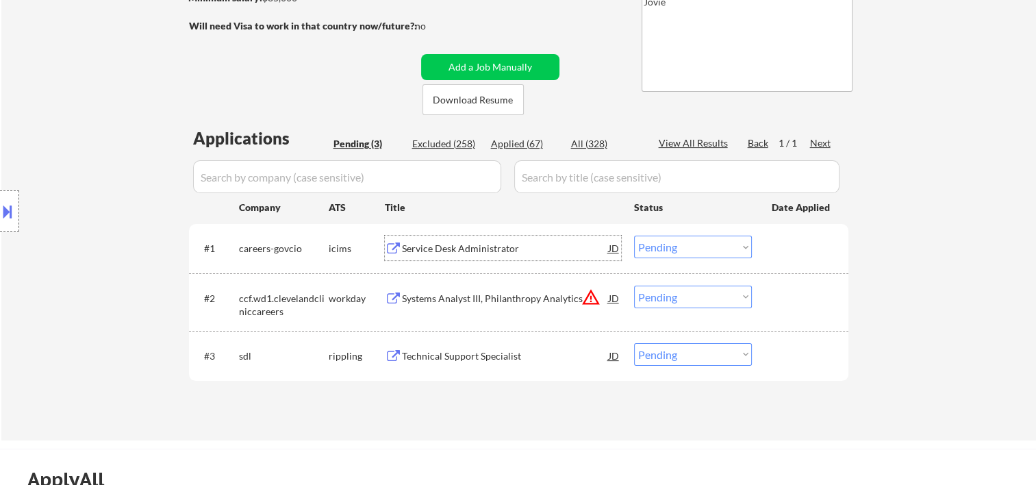
click at [756, 243] on div "#1 careers-govcio icims Service Desk Administrator JD warning_amber Choose an o…" at bounding box center [516, 247] width 646 height 37
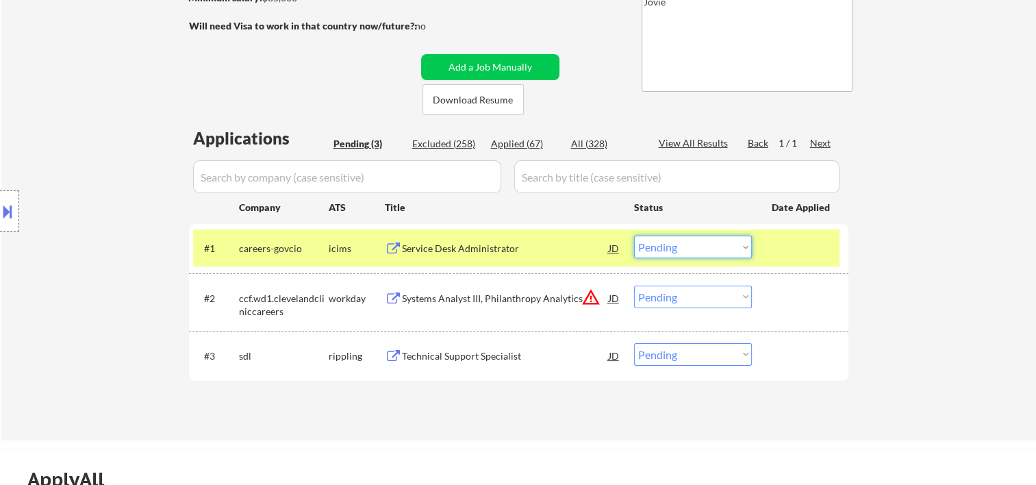
click at [741, 247] on select "Choose an option... Pending Applied Excluded (Questions) Excluded (Expired) Exc…" at bounding box center [693, 246] width 118 height 23
click at [634, 235] on select "Choose an option... Pending Applied Excluded (Questions) Excluded (Expired) Exc…" at bounding box center [693, 246] width 118 height 23
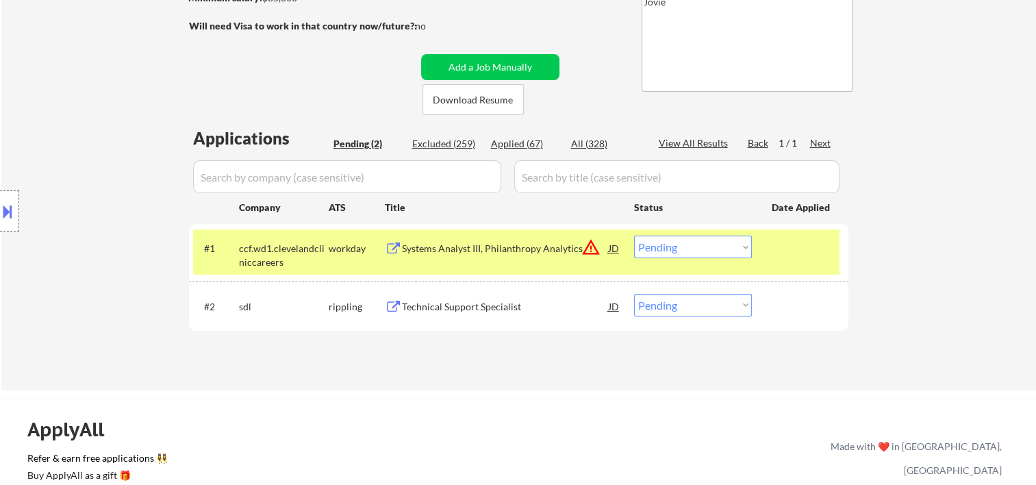
click at [778, 243] on div at bounding box center [802, 247] width 60 height 25
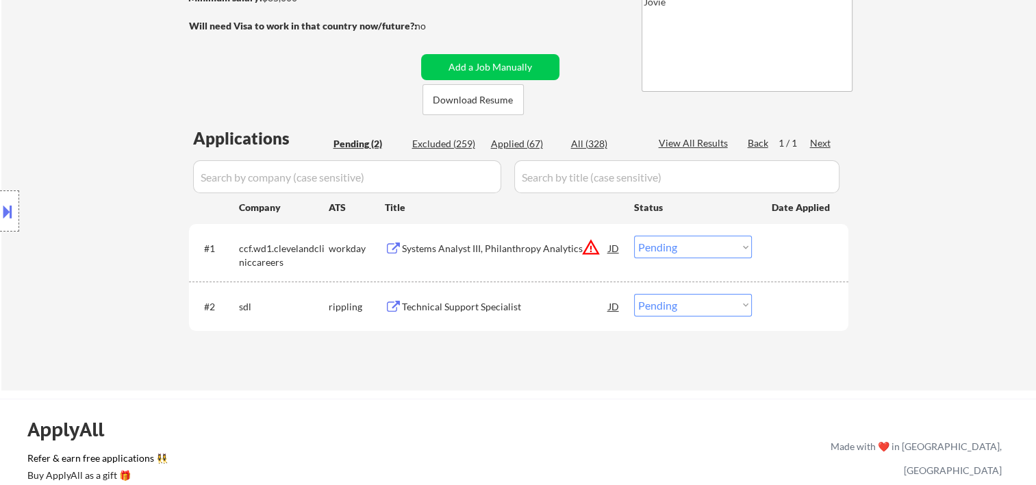
click at [784, 257] on div at bounding box center [802, 247] width 60 height 25
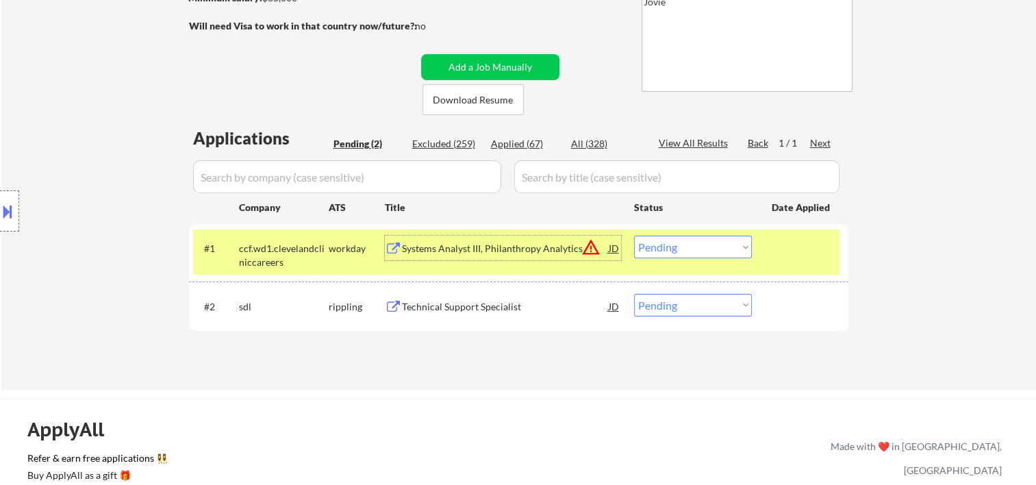
click at [454, 242] on div "Systems Analyst III, Philanthropy Analytics" at bounding box center [505, 249] width 207 height 14
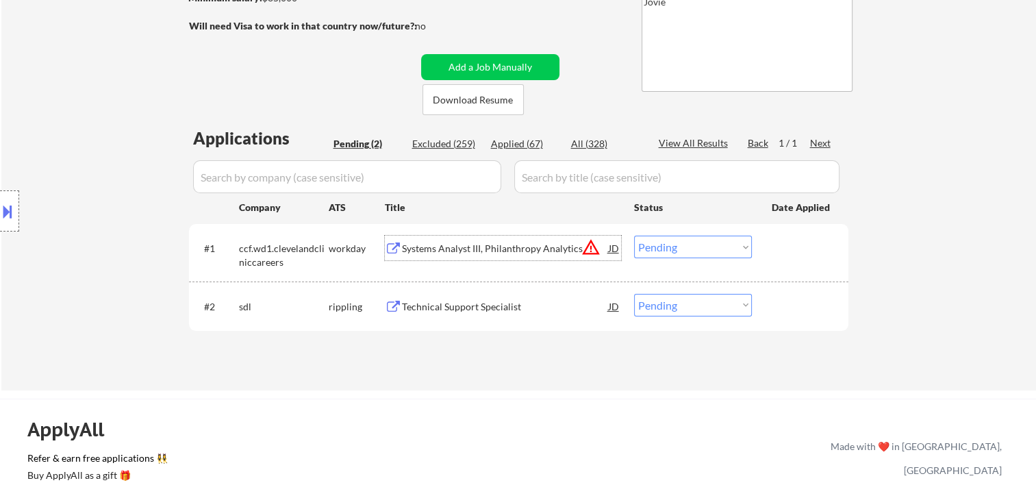
drag, startPoint x: 787, startPoint y: 251, endPoint x: 750, endPoint y: 245, distance: 36.7
click at [785, 251] on div at bounding box center [802, 247] width 60 height 25
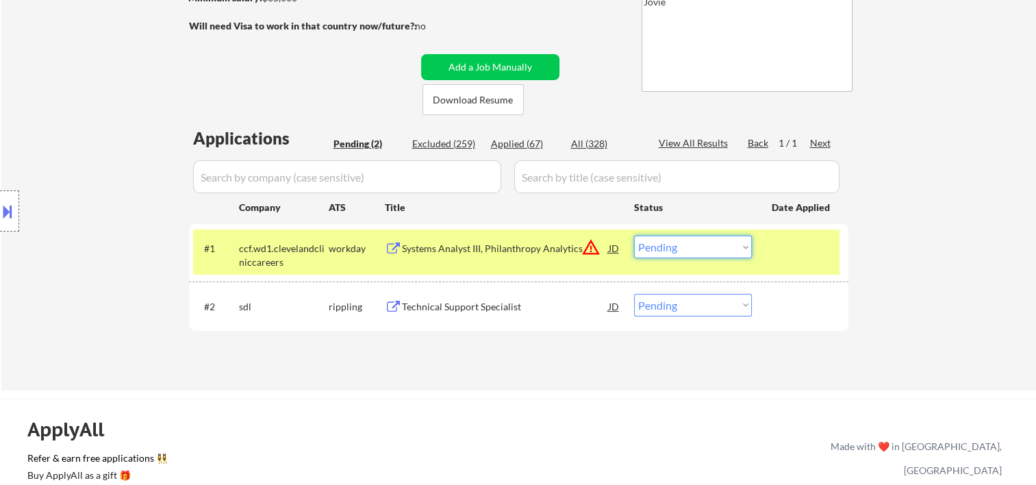
click at [741, 244] on select "Choose an option... Pending Applied Excluded (Questions) Excluded (Expired) Exc…" at bounding box center [693, 246] width 118 height 23
click at [634, 235] on select "Choose an option... Pending Applied Excluded (Questions) Excluded (Expired) Exc…" at bounding box center [693, 246] width 118 height 23
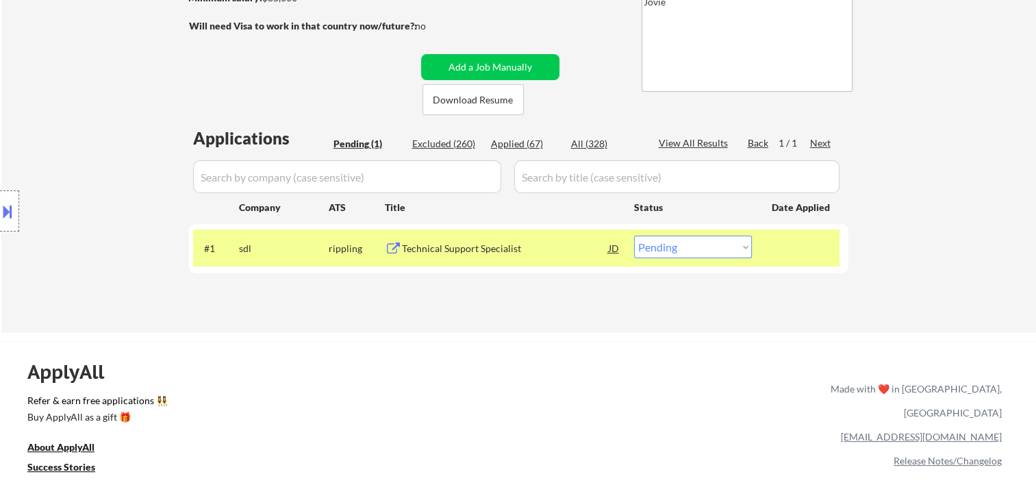
click at [785, 245] on div at bounding box center [802, 247] width 60 height 25
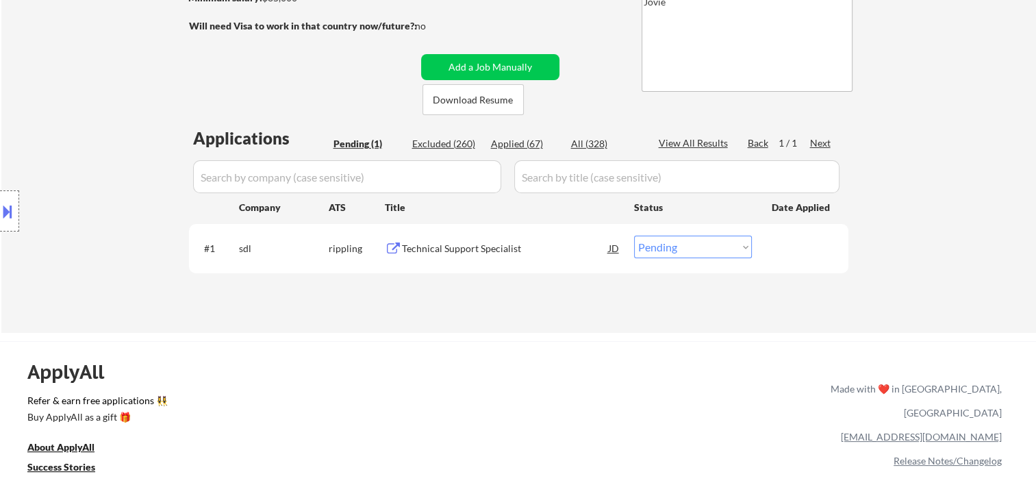
click at [783, 249] on div at bounding box center [802, 247] width 60 height 25
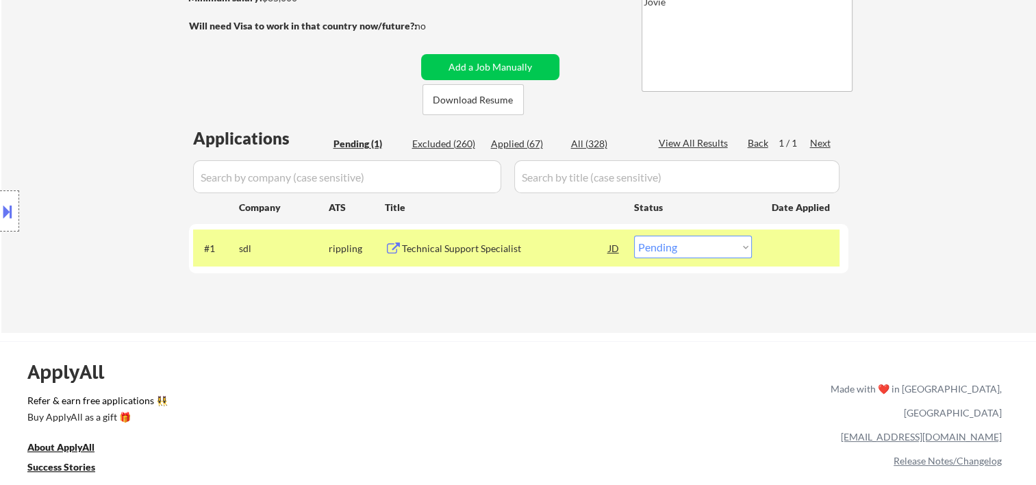
click at [548, 242] on div "Technical Support Specialist" at bounding box center [505, 249] width 207 height 14
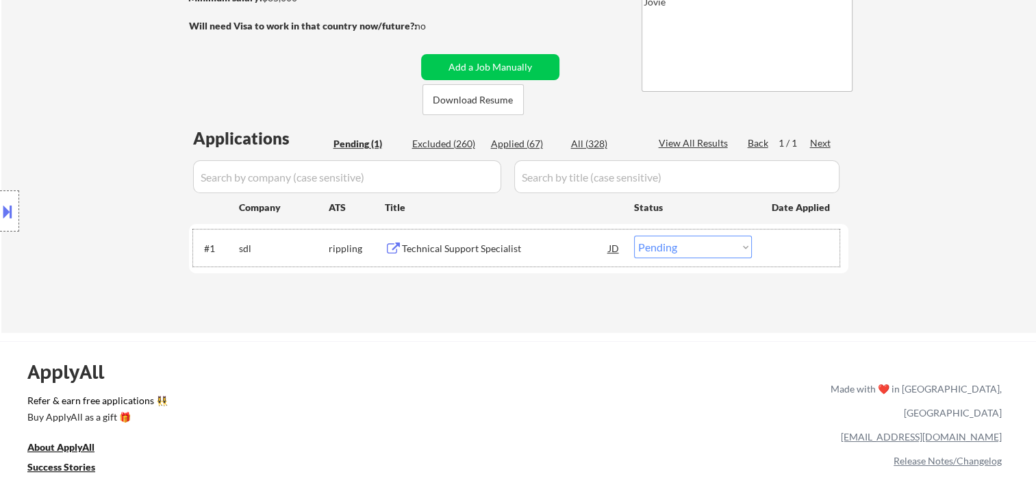
click at [802, 257] on div at bounding box center [802, 247] width 60 height 25
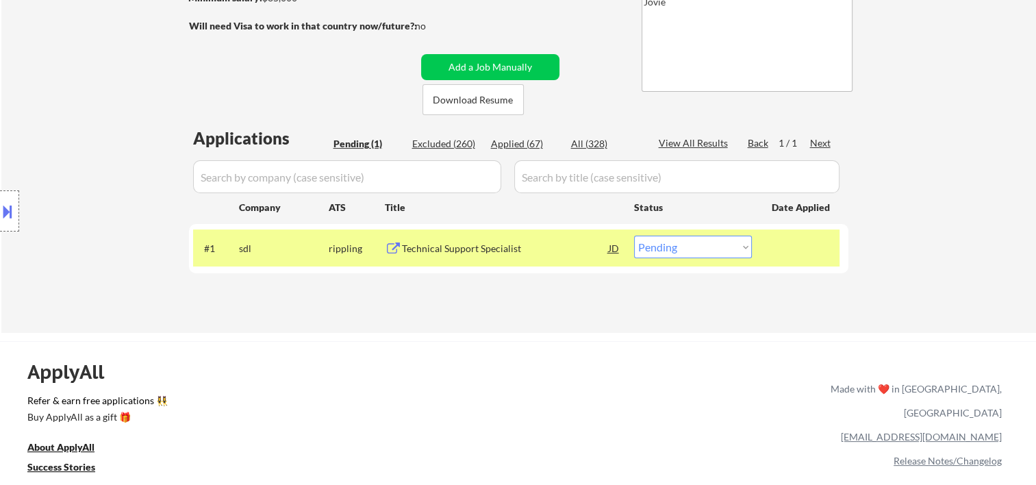
click at [739, 255] on select "Choose an option... Pending Applied Excluded (Questions) Excluded (Expired) Exc…" at bounding box center [693, 246] width 118 height 23
click at [634, 235] on select "Choose an option... Pending Applied Excluded (Questions) Excluded (Expired) Exc…" at bounding box center [693, 246] width 118 height 23
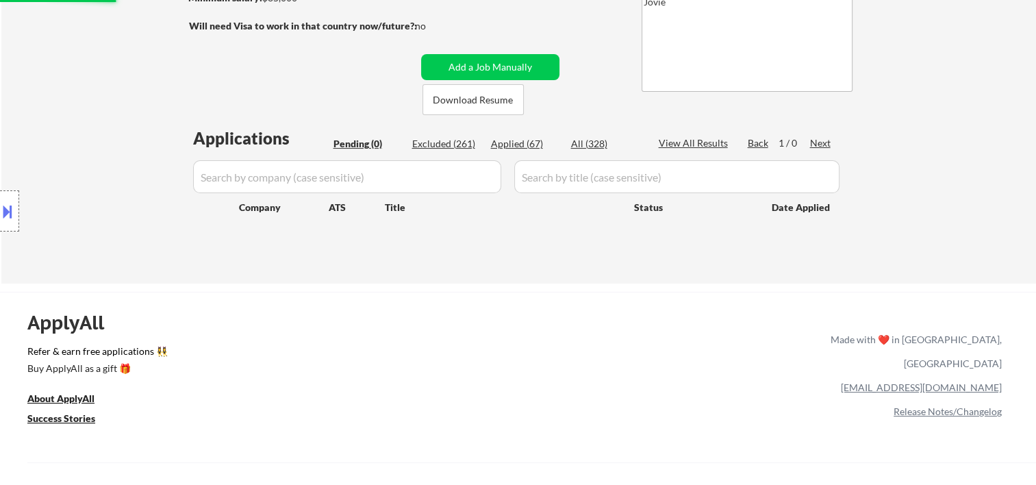
click at [507, 142] on div "Applied (67)" at bounding box center [525, 144] width 68 height 14
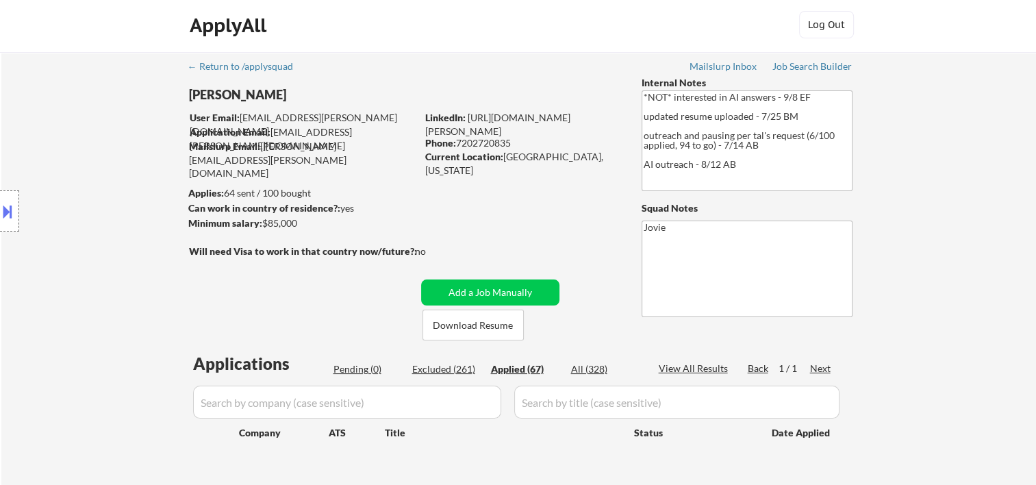
scroll to position [0, 0]
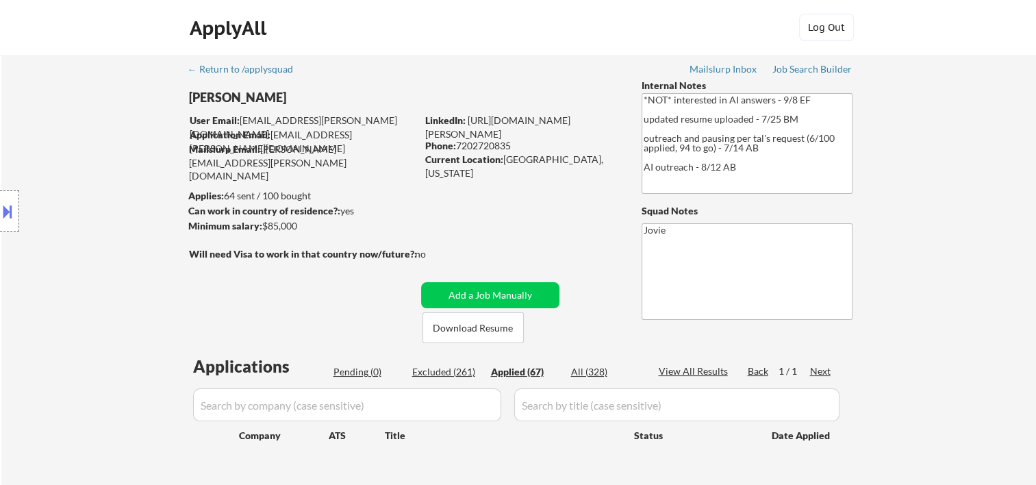
select select ""applied""
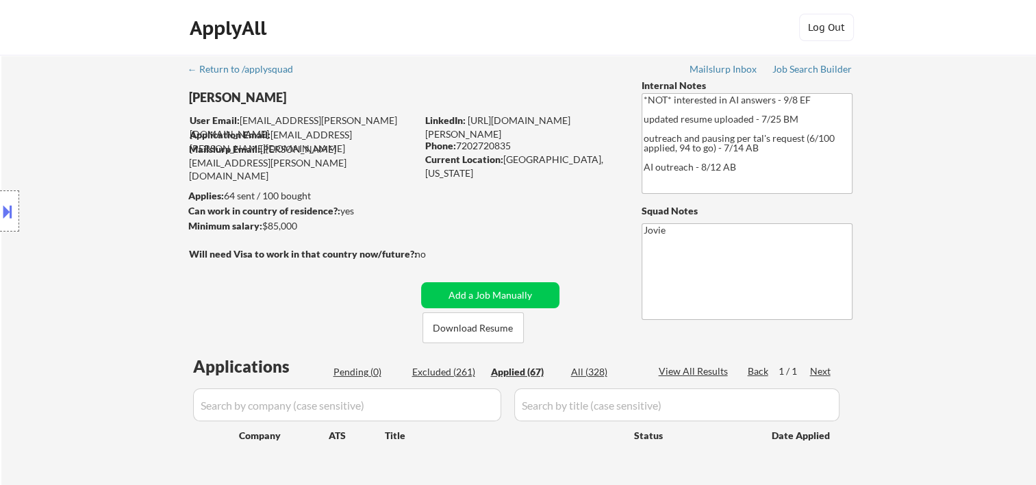
select select ""applied""
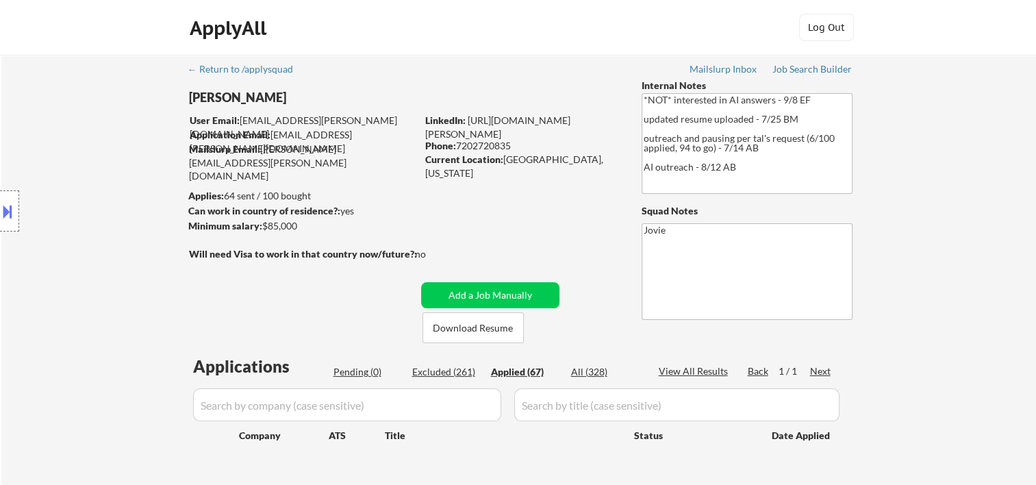
select select ""applied""
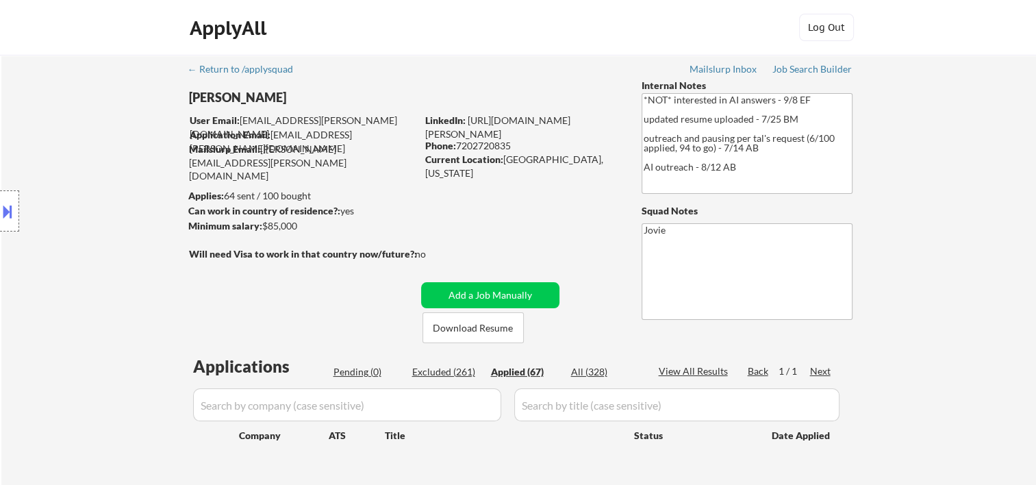
select select ""applied""
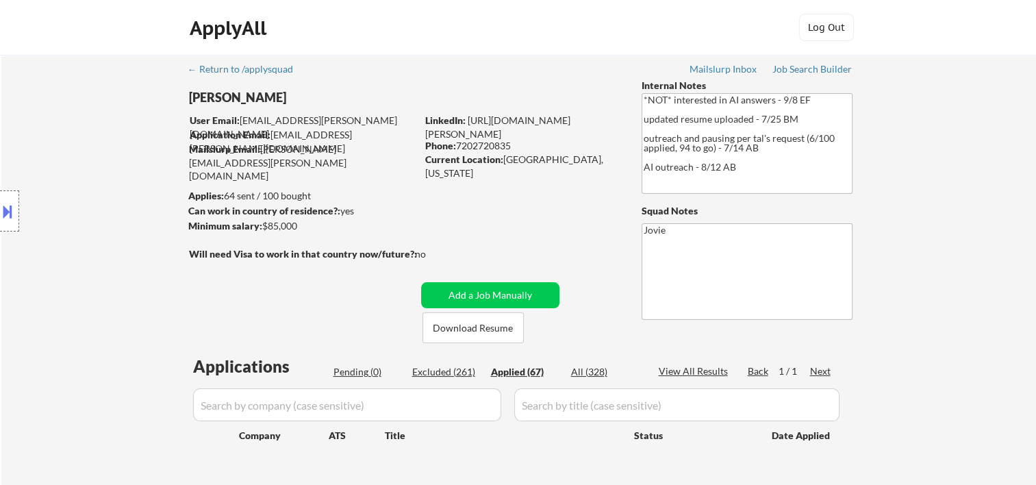
select select ""applied""
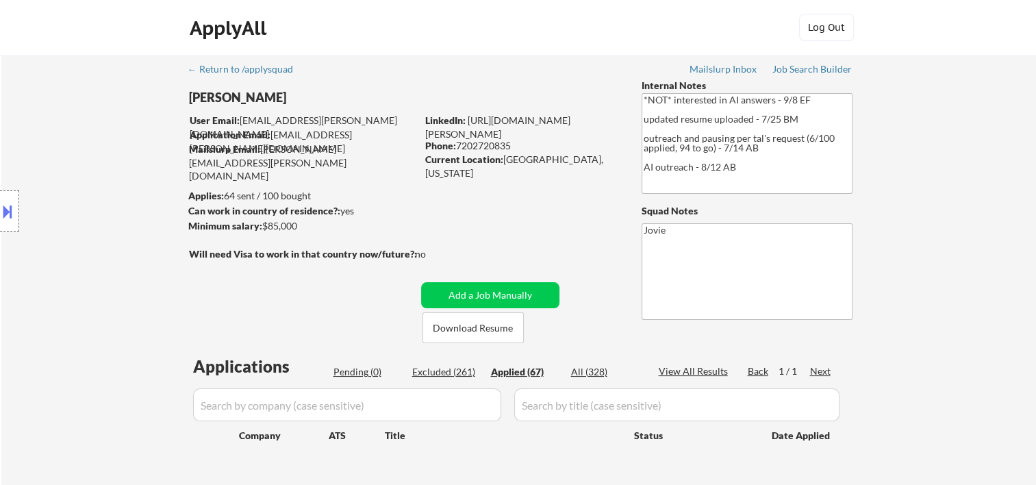
select select ""applied""
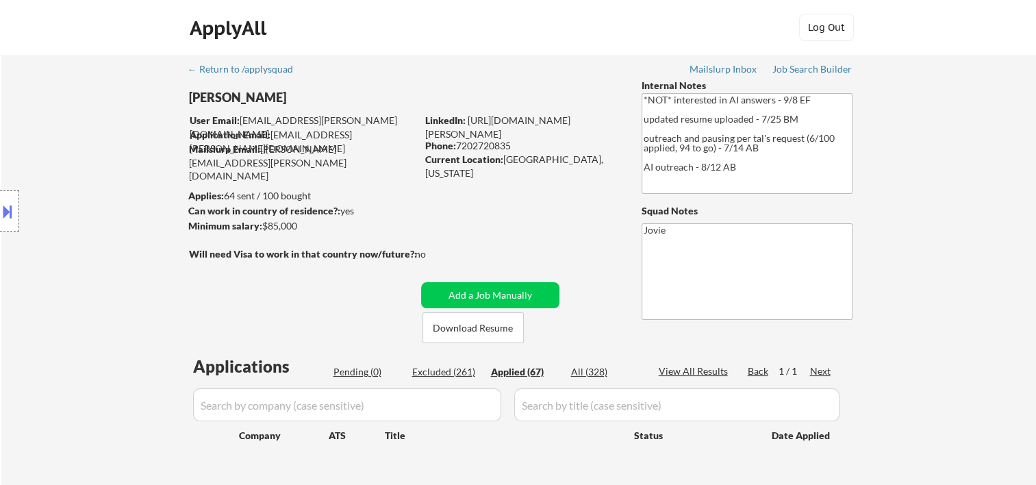
select select ""applied""
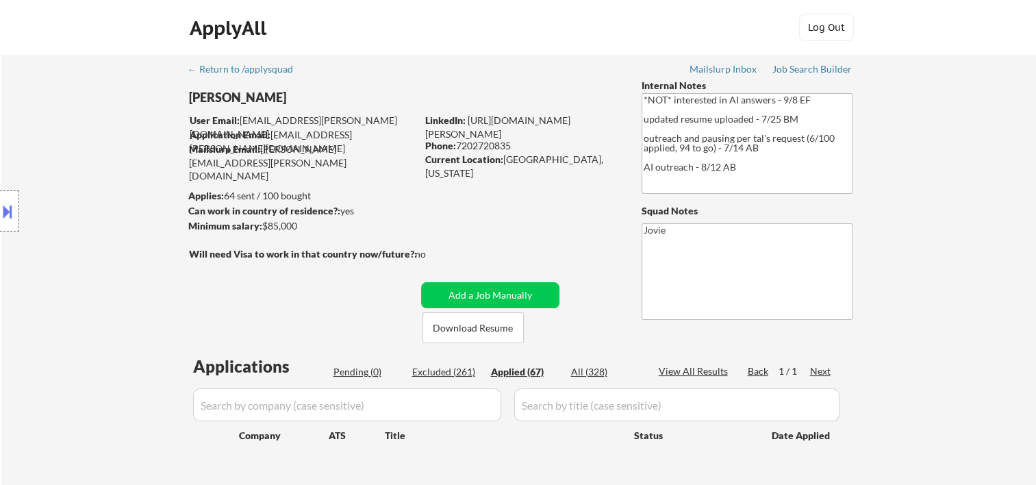
select select ""applied""
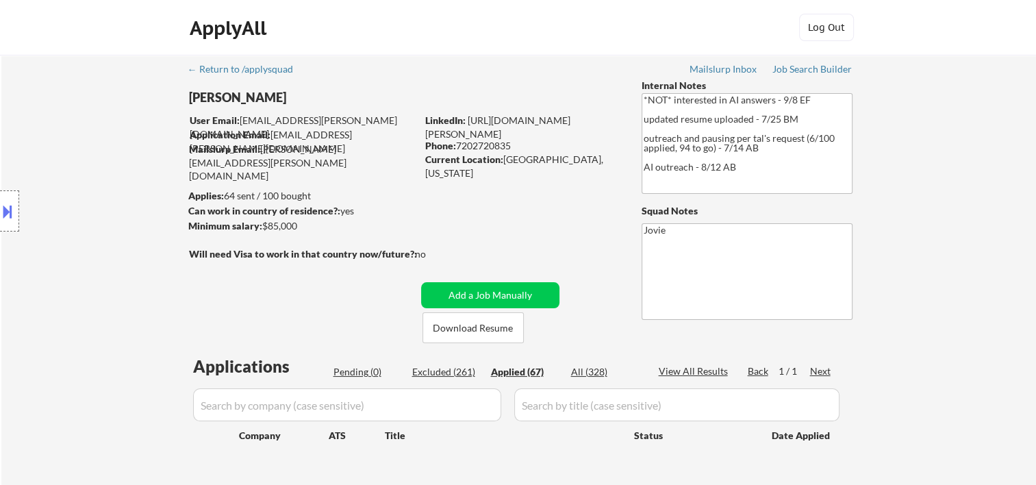
select select ""applied""
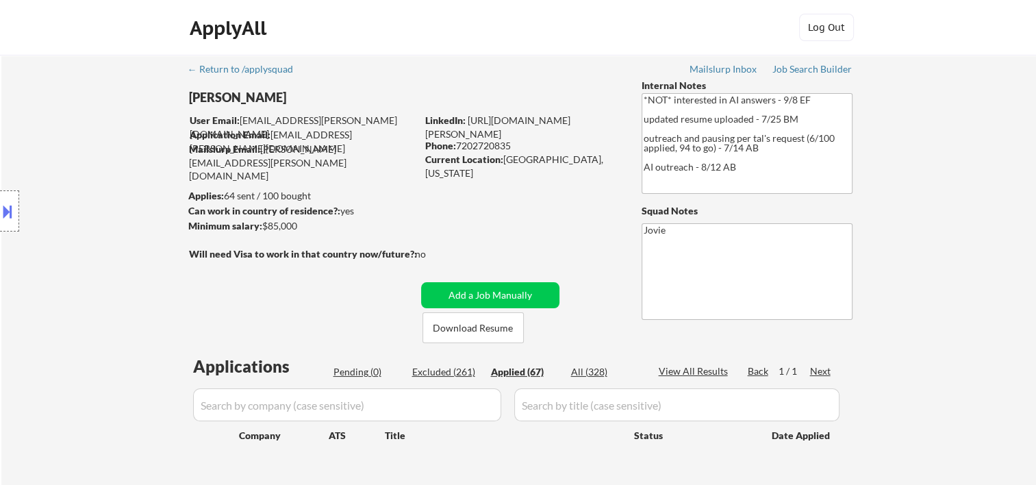
select select ""applied""
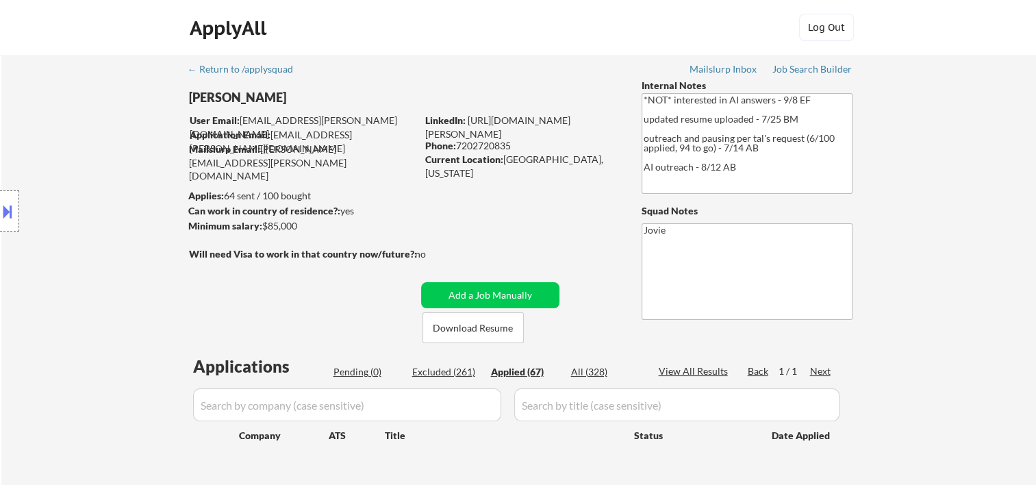
select select ""applied""
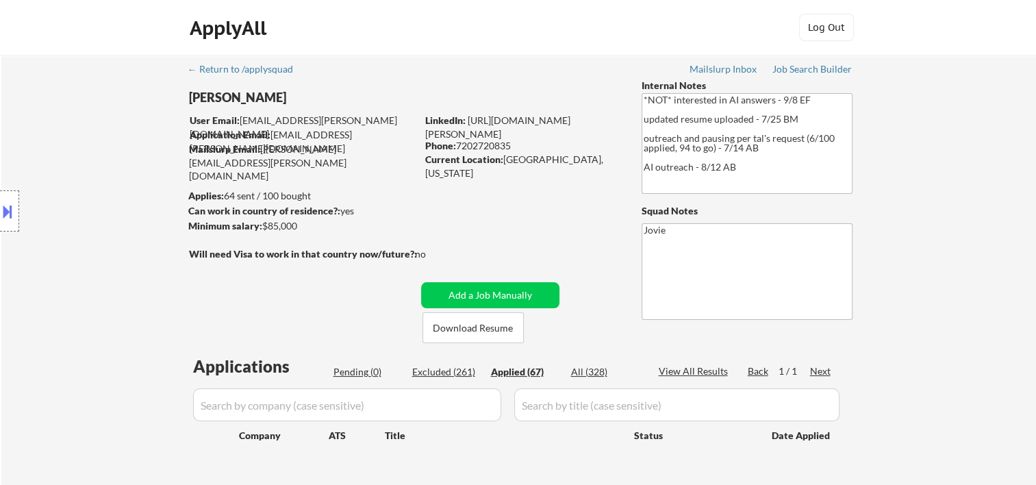
select select ""applied""
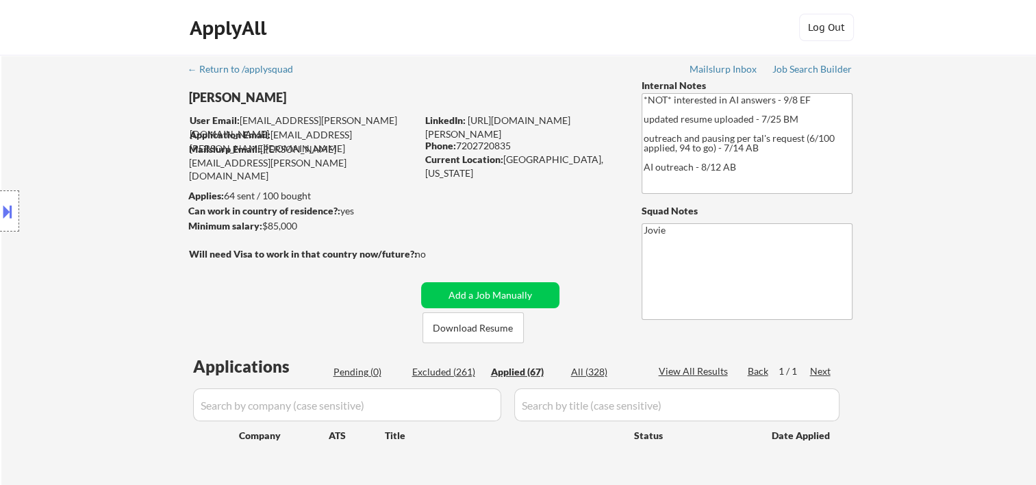
select select ""applied""
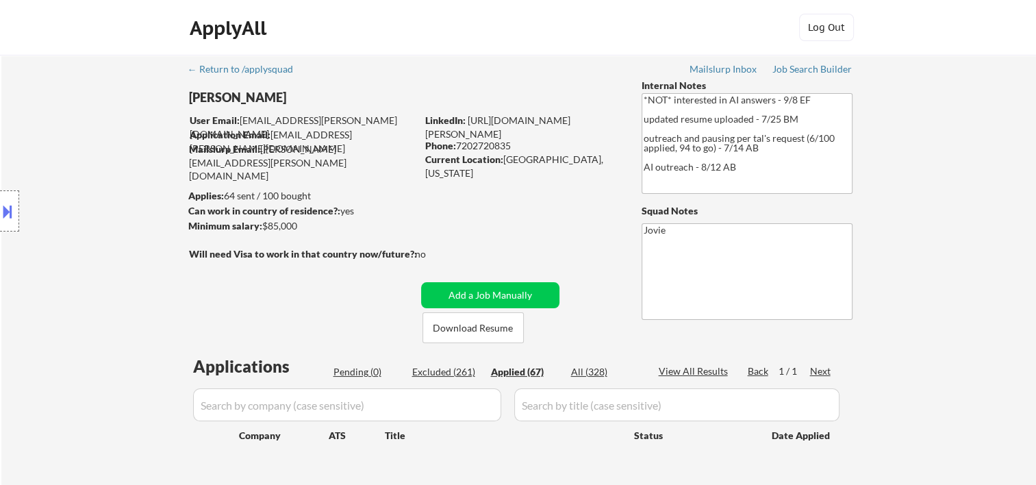
select select ""applied""
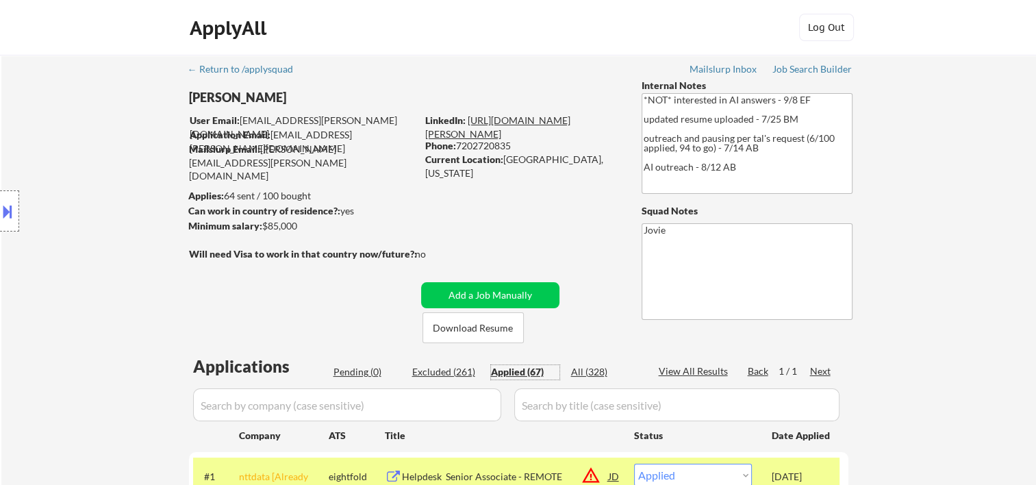
scroll to position [228, 0]
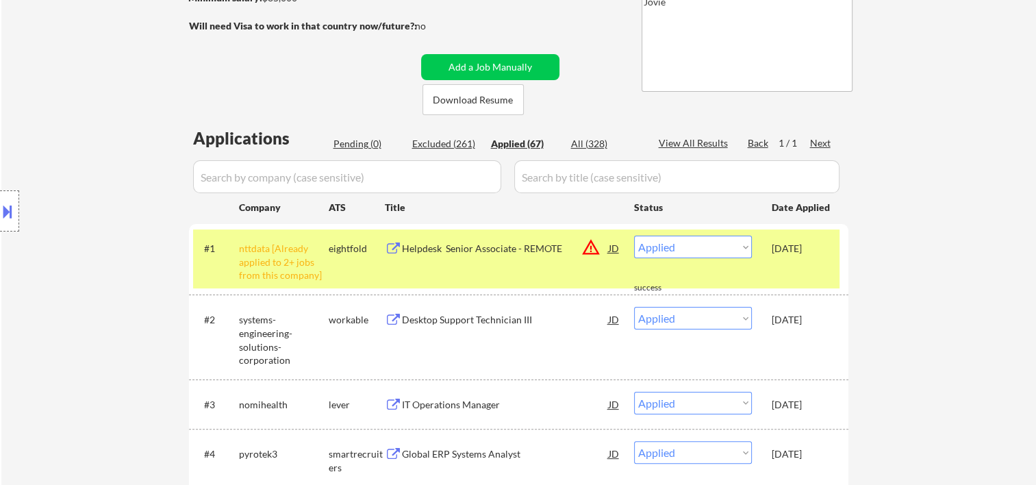
drag, startPoint x: 607, startPoint y: 39, endPoint x: 598, endPoint y: 39, distance: 8.9
click at [110, 167] on div "Location Inclusions: Westminster, CO Broomfield, CO Arvada, CO Northglenn, CO T…" at bounding box center [122, 211] width 245 height 254
drag, startPoint x: 123, startPoint y: 235, endPoint x: 143, endPoint y: 257, distance: 29.5
click at [121, 239] on div "Location Inclusions: Westminster, CO Broomfield, CO Arvada, CO Northglenn, CO T…" at bounding box center [122, 211] width 245 height 254
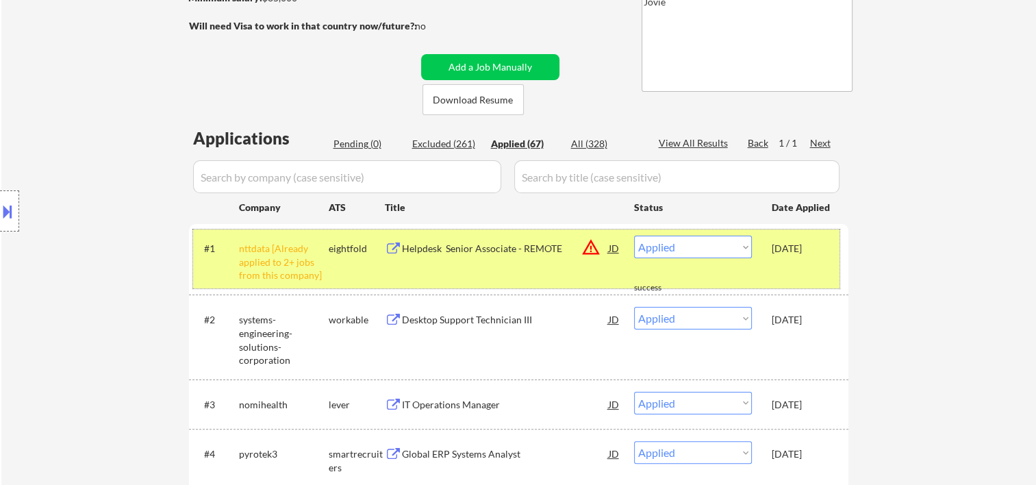
click at [767, 257] on div "#1 nttdata [Already applied to 2+ jobs from this company] eightfold Helpdesk Se…" at bounding box center [516, 258] width 646 height 59
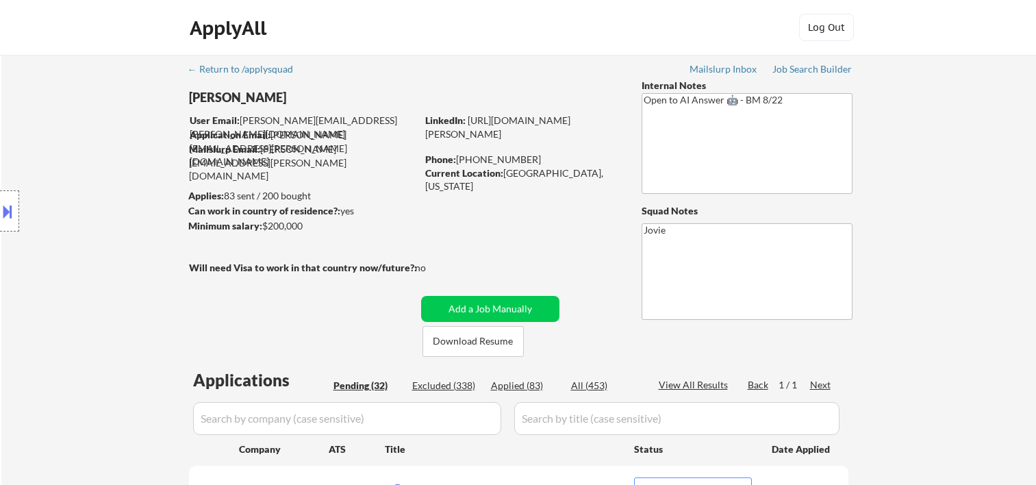
select select ""pending""
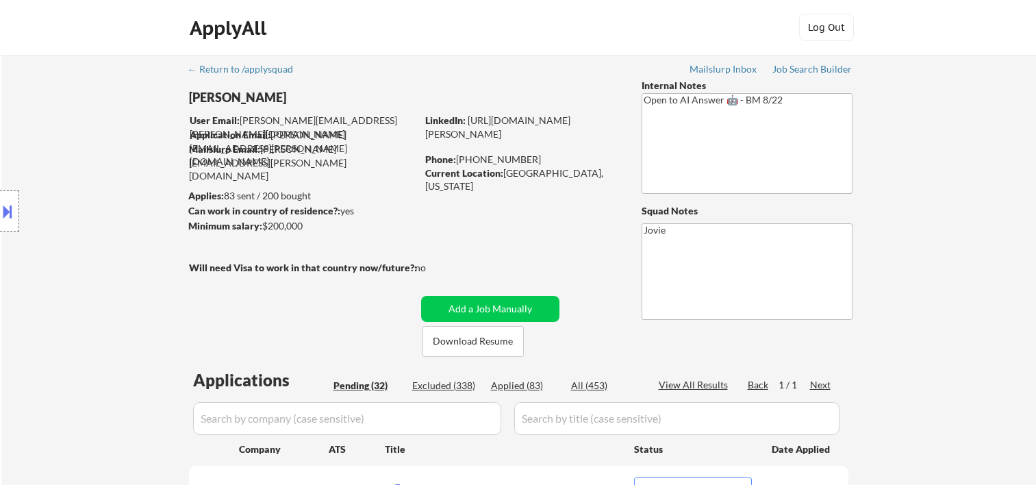
select select ""pending""
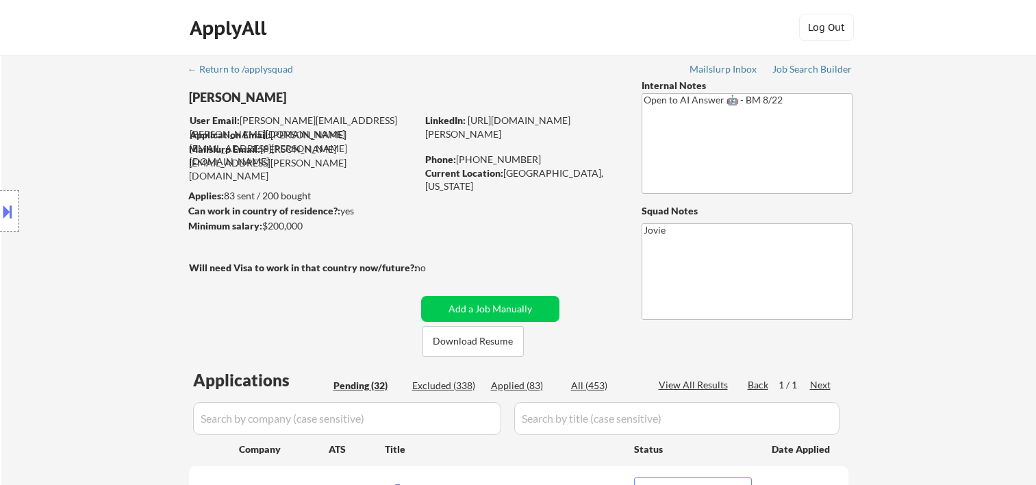
select select ""pending""
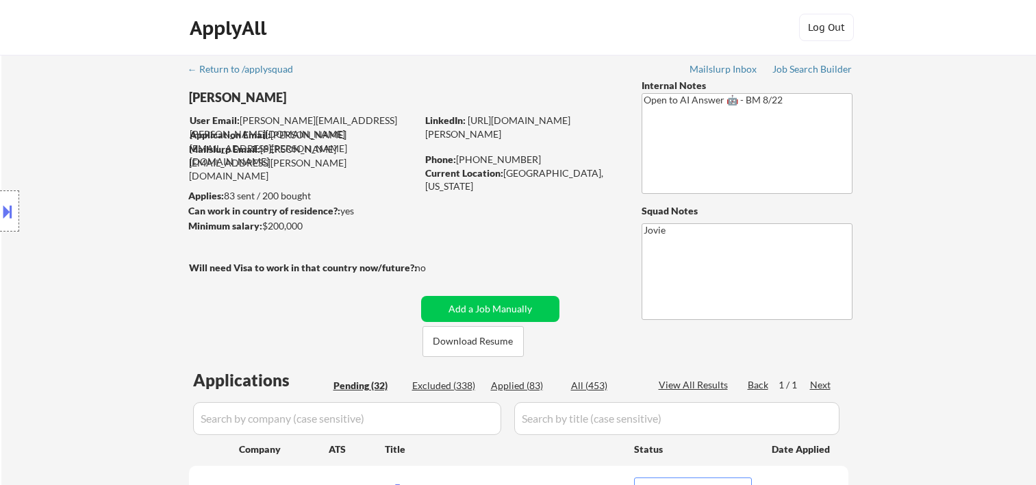
select select ""pending""
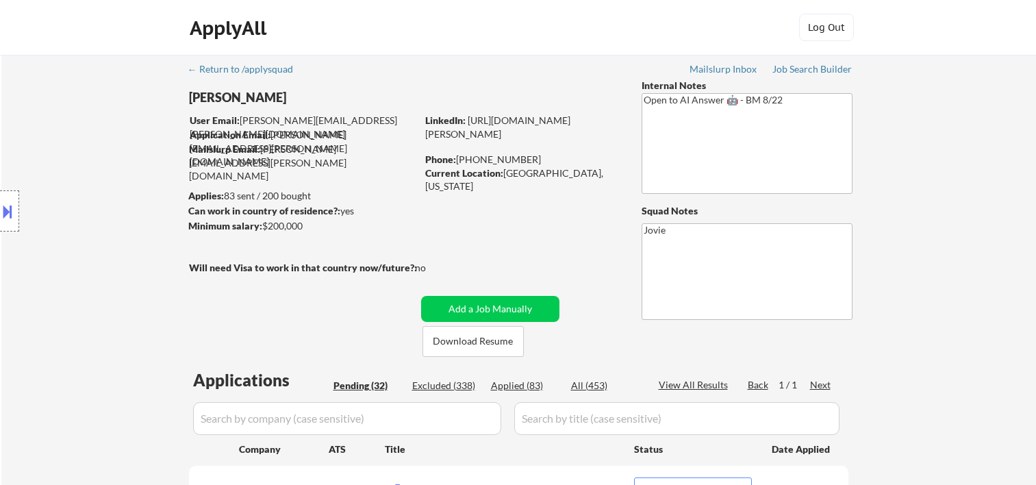
select select ""pending""
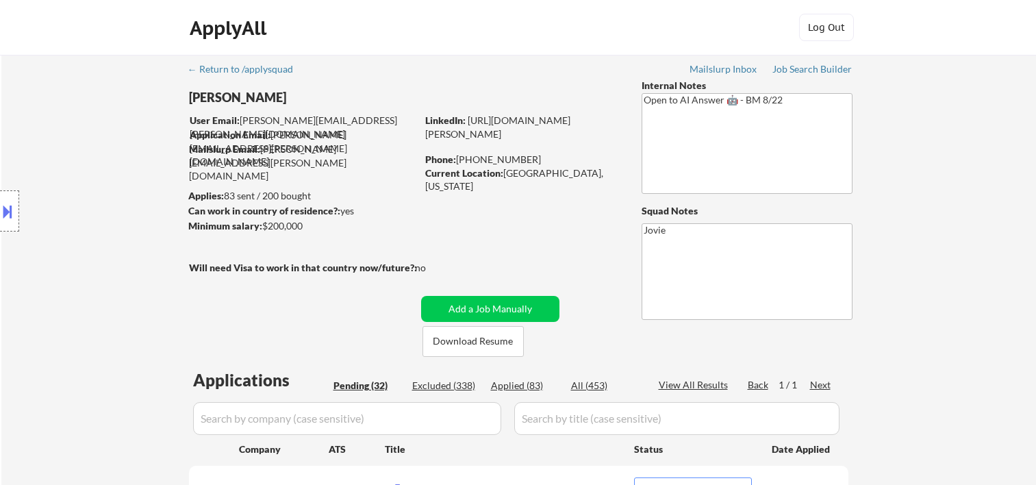
select select ""pending""
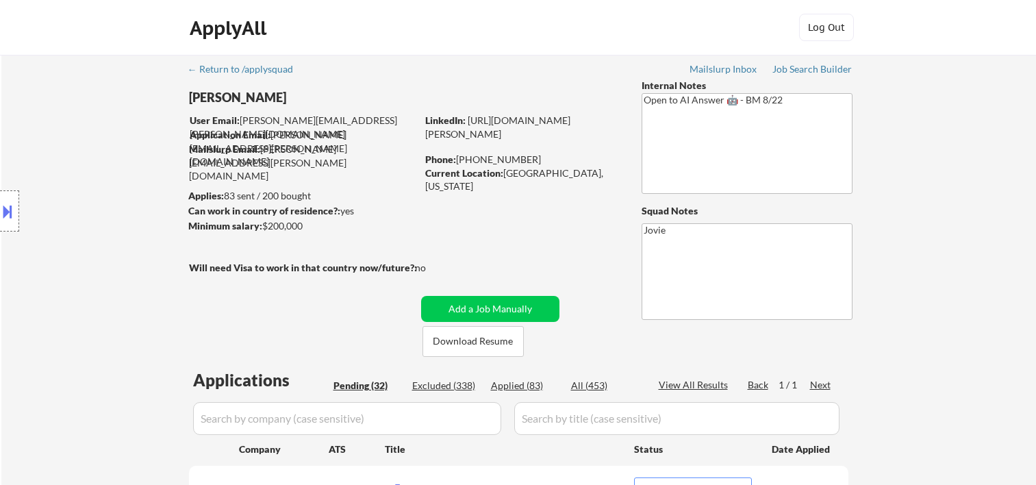
select select ""pending""
click at [490, 340] on button "Download Resume" at bounding box center [472, 341] width 101 height 31
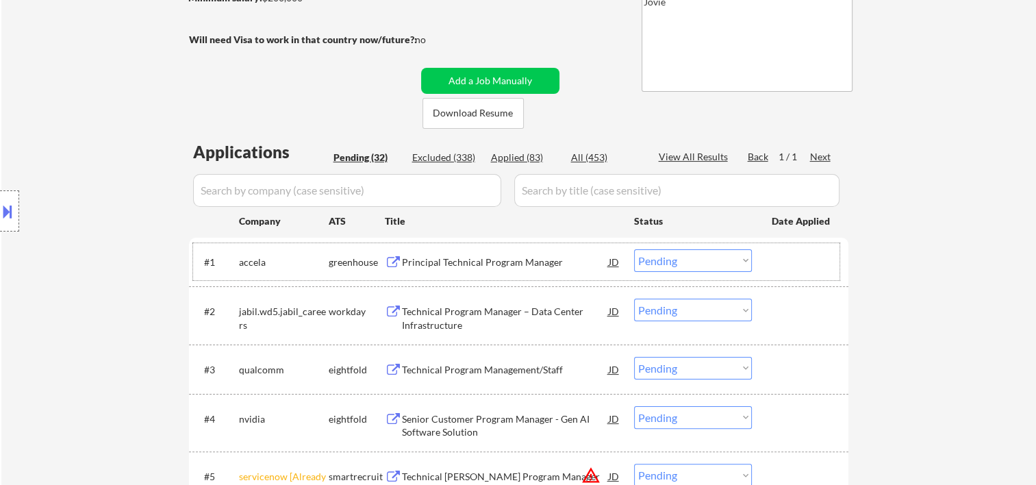
click at [810, 262] on div at bounding box center [802, 261] width 60 height 25
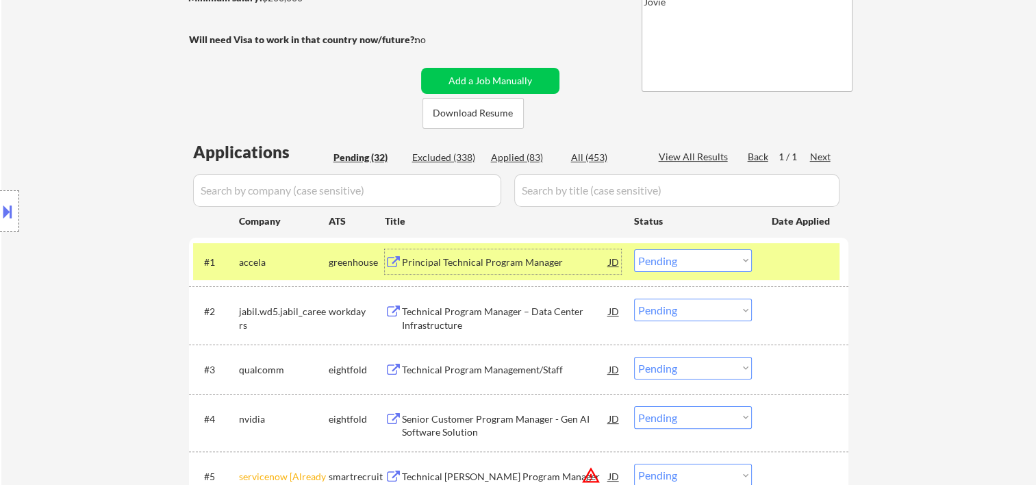
click at [549, 254] on div "Principal Technical Program Manager" at bounding box center [505, 261] width 207 height 25
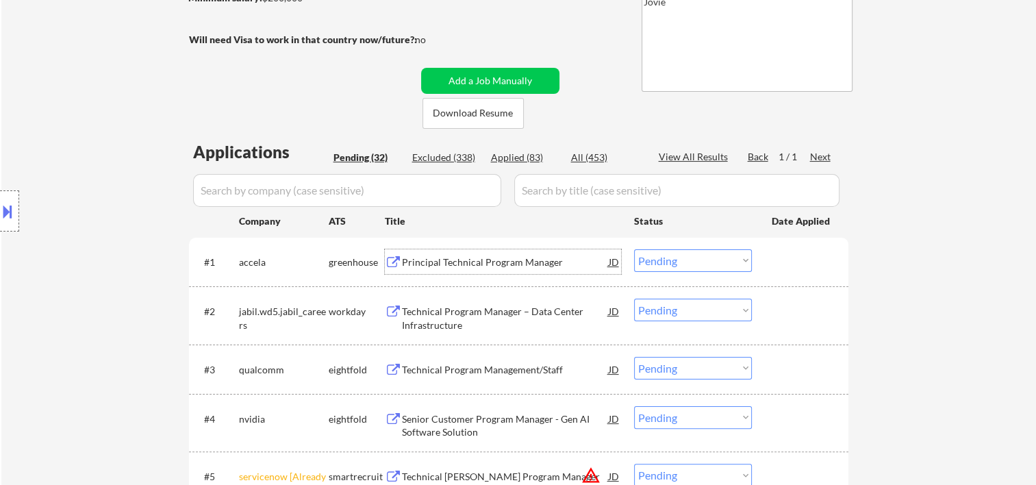
drag, startPoint x: 808, startPoint y: 266, endPoint x: 788, endPoint y: 270, distance: 20.1
click at [803, 268] on div at bounding box center [802, 261] width 60 height 25
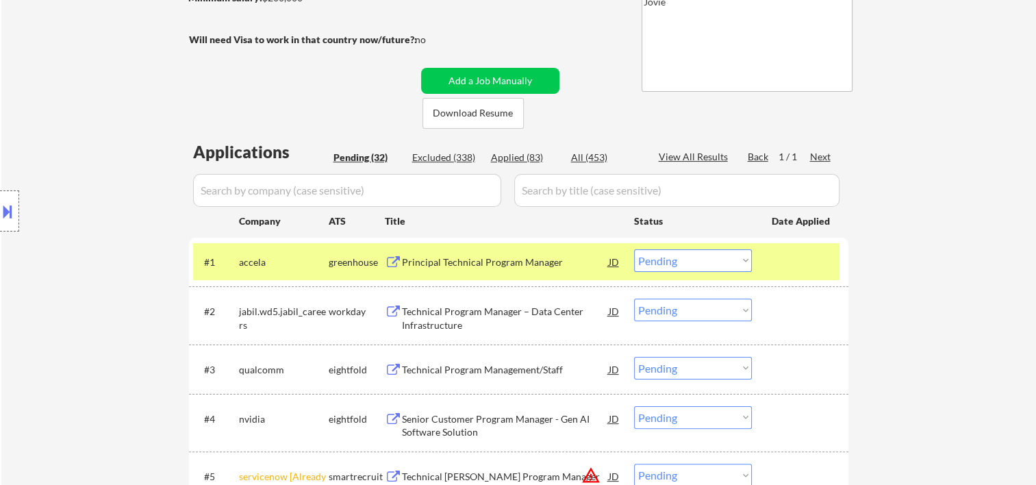
drag, startPoint x: 741, startPoint y: 268, endPoint x: 739, endPoint y: 260, distance: 7.8
click at [741, 268] on select "Choose an option... Pending Applied Excluded (Questions) Excluded (Expired) Exc…" at bounding box center [693, 260] width 118 height 23
click at [634, 249] on select "Choose an option... Pending Applied Excluded (Questions) Excluded (Expired) Exc…" at bounding box center [693, 260] width 118 height 23
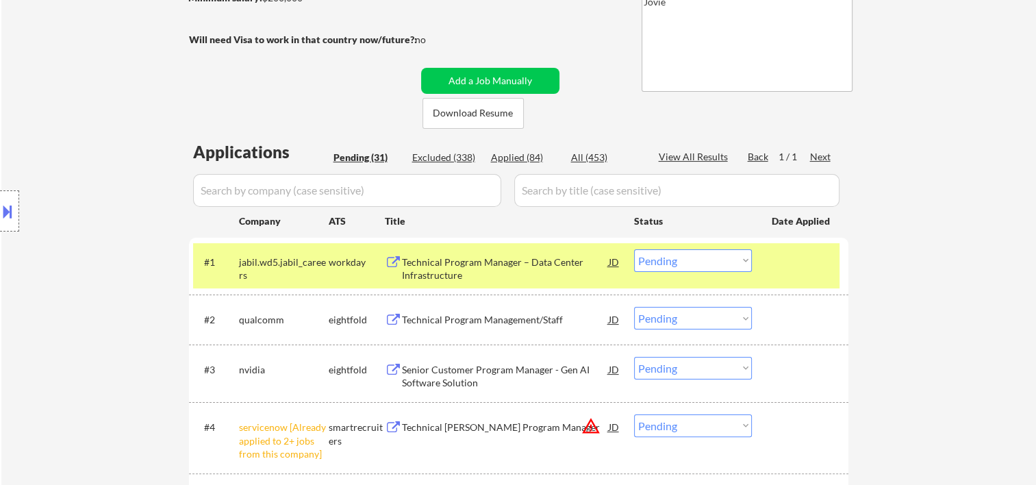
click at [788, 255] on div at bounding box center [802, 261] width 60 height 25
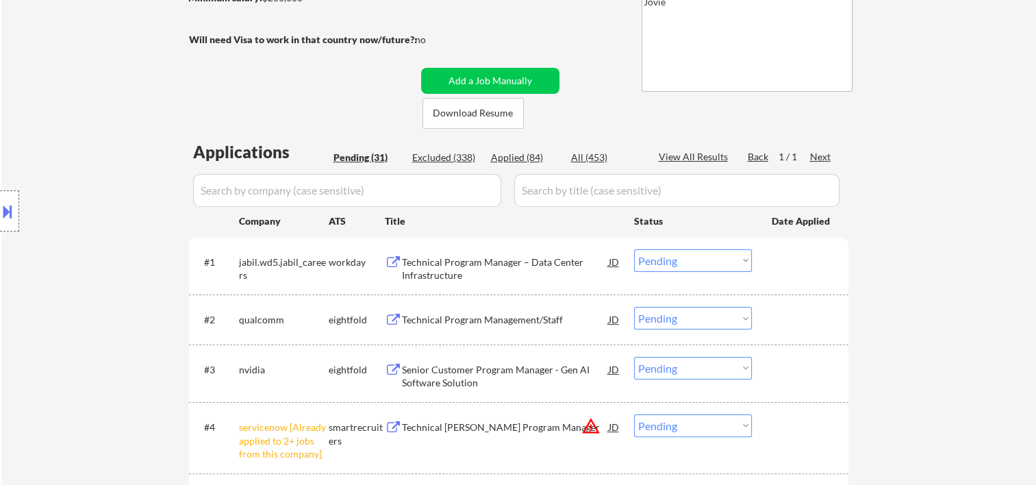
click at [798, 266] on div at bounding box center [802, 261] width 60 height 25
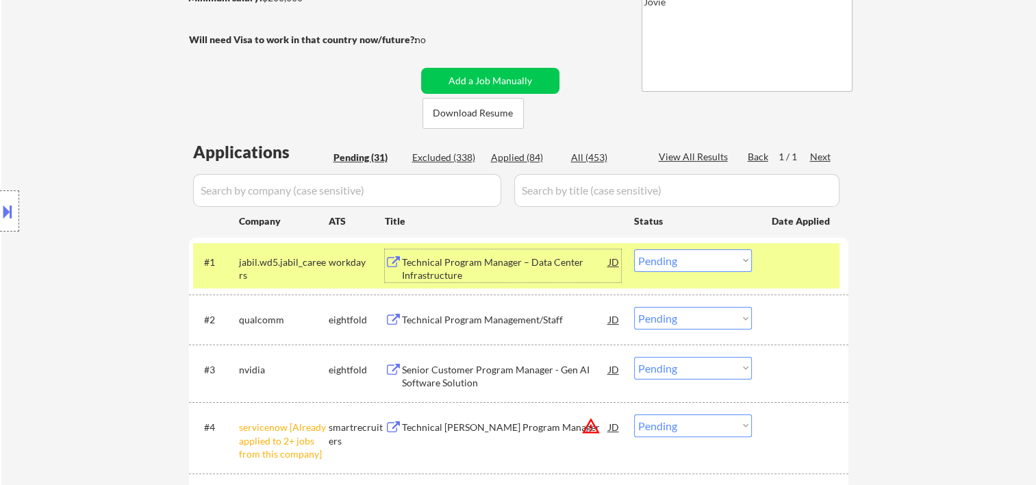
click at [511, 262] on div "Technical Program Manager – Data Center Infrastructure" at bounding box center [505, 268] width 207 height 27
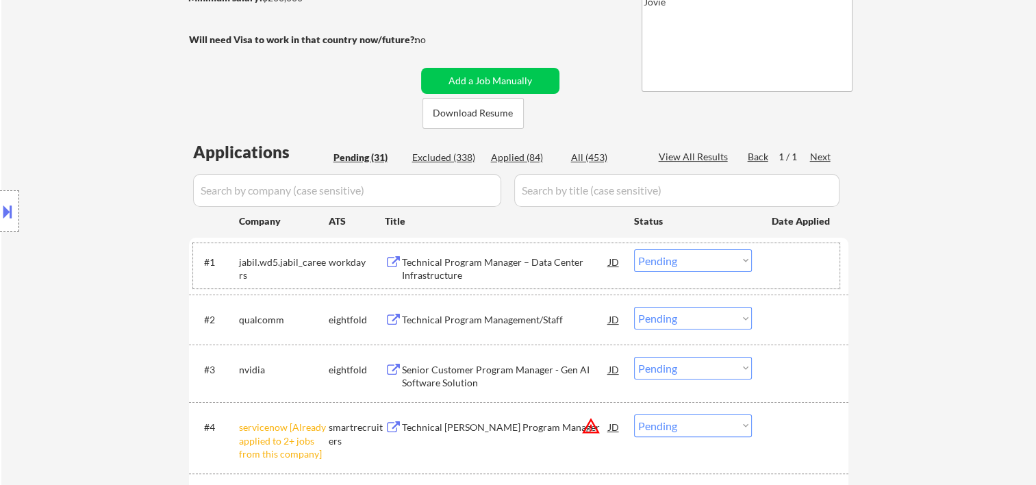
click at [764, 262] on div "#1 jabil.wd5.jabil_careers workday Technical Program Manager – Data Center Infr…" at bounding box center [516, 265] width 646 height 45
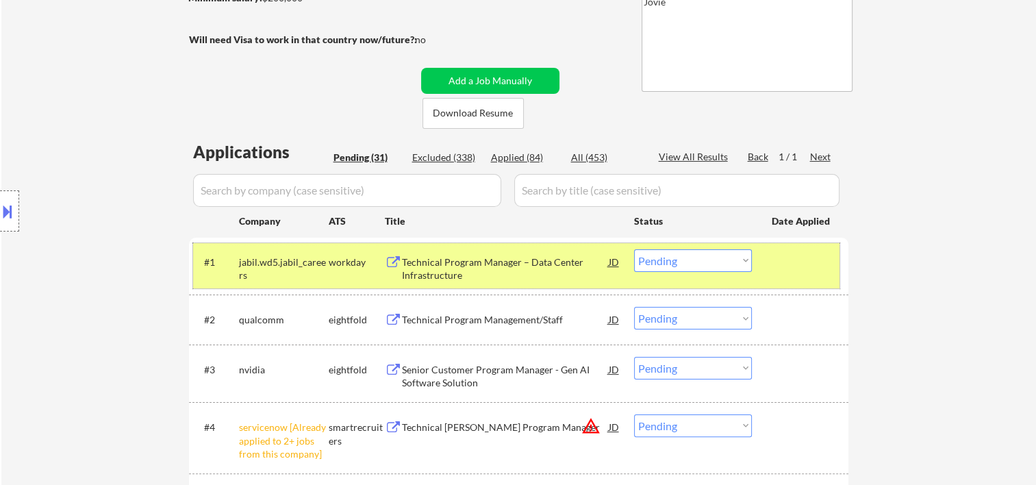
click at [742, 262] on select "Choose an option... Pending Applied Excluded (Questions) Excluded (Expired) Exc…" at bounding box center [693, 260] width 118 height 23
click at [634, 249] on select "Choose an option... Pending Applied Excluded (Questions) Excluded (Expired) Exc…" at bounding box center [693, 260] width 118 height 23
select select ""pending""
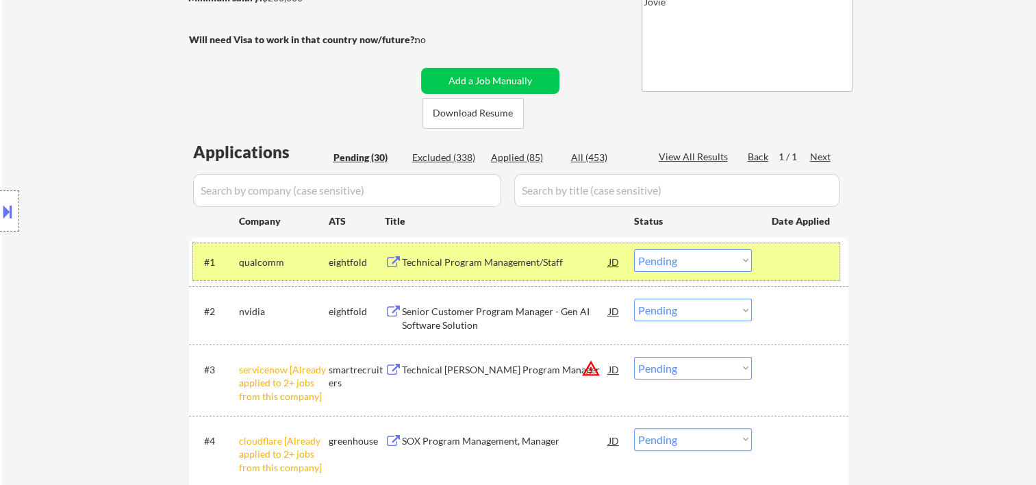
click at [772, 255] on div at bounding box center [802, 261] width 60 height 25
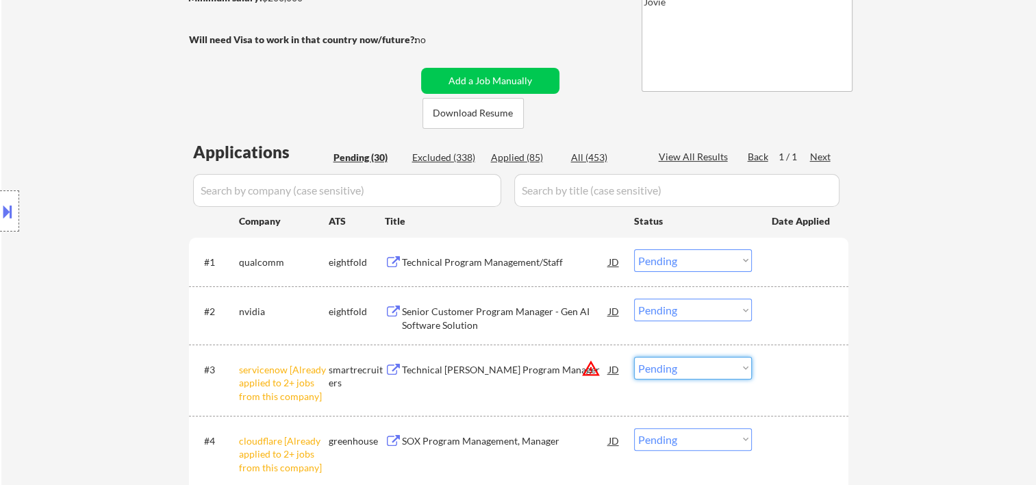
click at [748, 370] on select "Choose an option... Pending Applied Excluded (Questions) Excluded (Expired) Exc…" at bounding box center [693, 368] width 118 height 23
click at [634, 357] on select "Choose an option... Pending Applied Excluded (Questions) Excluded (Expired) Exc…" at bounding box center [693, 368] width 118 height 23
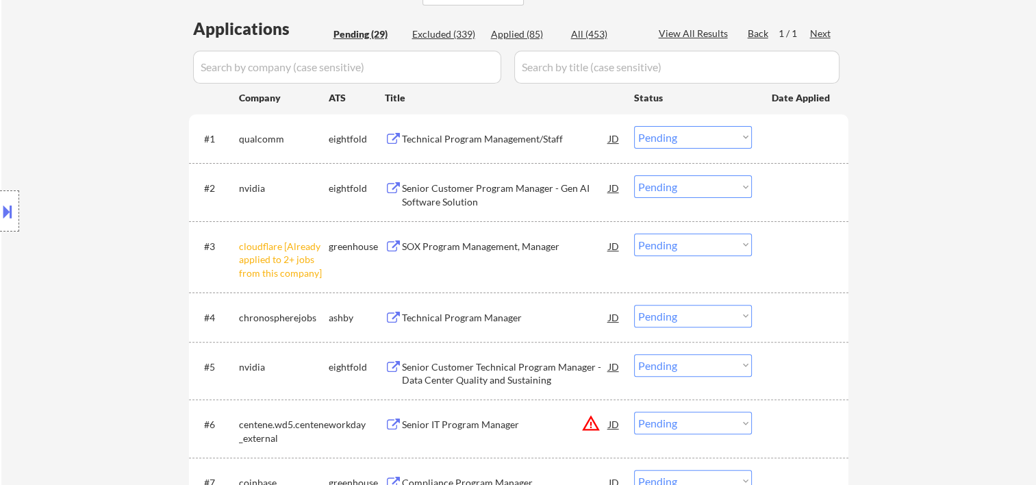
scroll to position [365, 0]
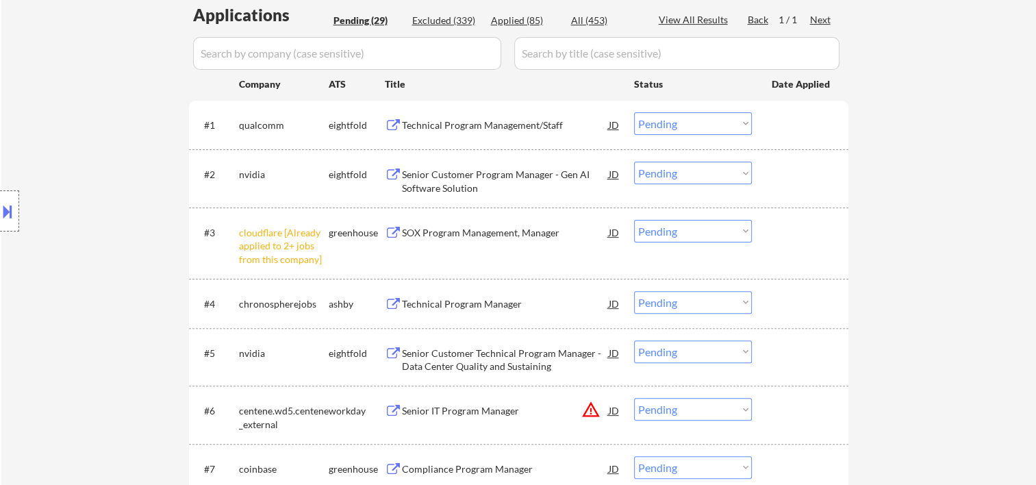
click at [738, 231] on select "Choose an option... Pending Applied Excluded (Questions) Excluded (Expired) Exc…" at bounding box center [693, 231] width 118 height 23
click at [634, 220] on select "Choose an option... Pending Applied Excluded (Questions) Excluded (Expired) Exc…" at bounding box center [693, 231] width 118 height 23
select select ""pending""
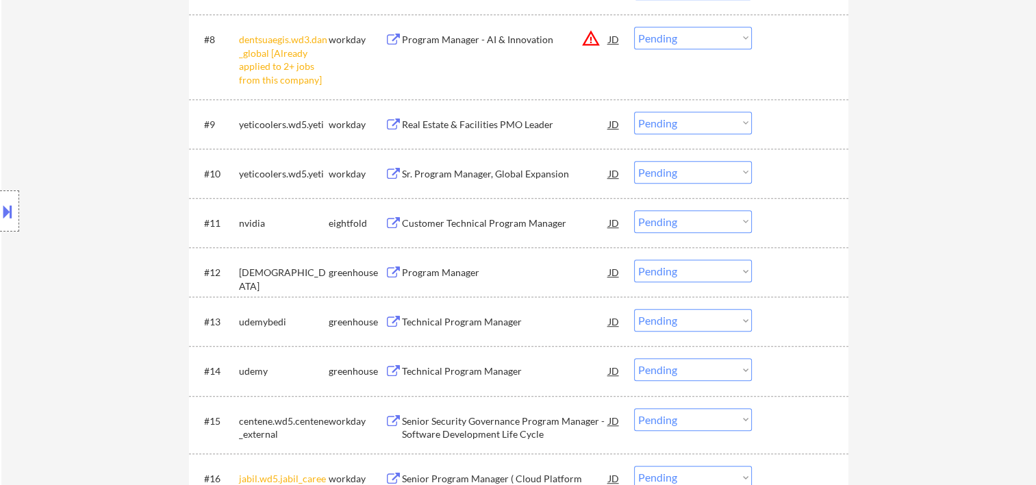
scroll to position [593, 0]
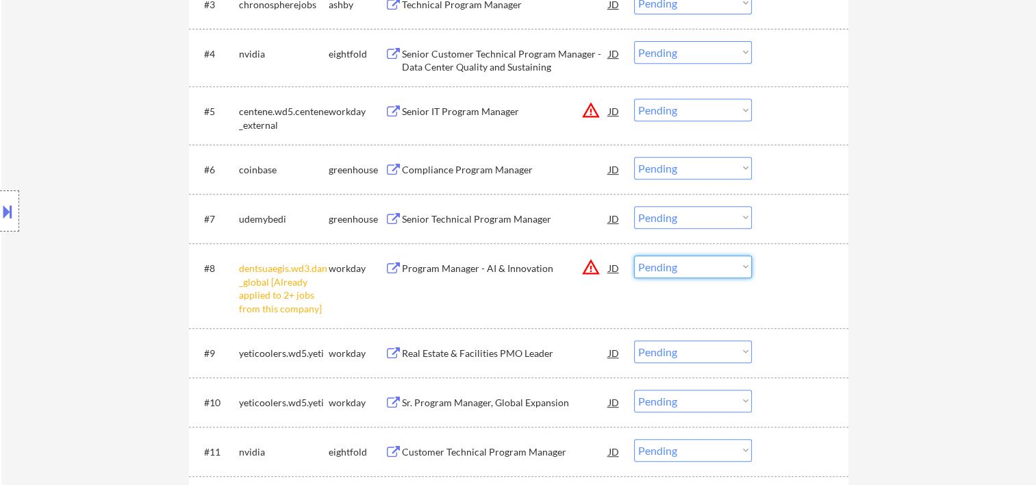
click at [743, 266] on select "Choose an option... Pending Applied Excluded (Questions) Excluded (Expired) Exc…" at bounding box center [693, 266] width 118 height 23
click at [634, 255] on select "Choose an option... Pending Applied Excluded (Questions) Excluded (Expired) Exc…" at bounding box center [693, 266] width 118 height 23
select select ""pending""
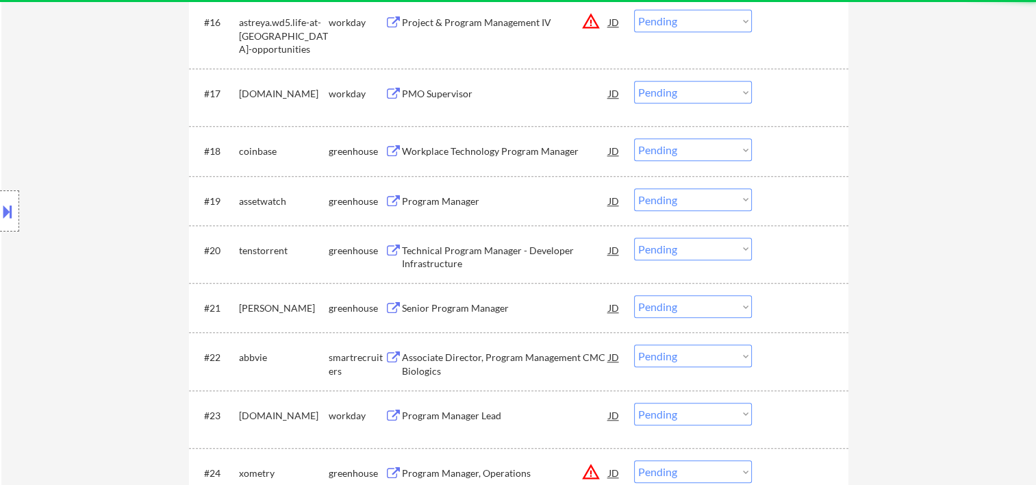
scroll to position [1049, 0]
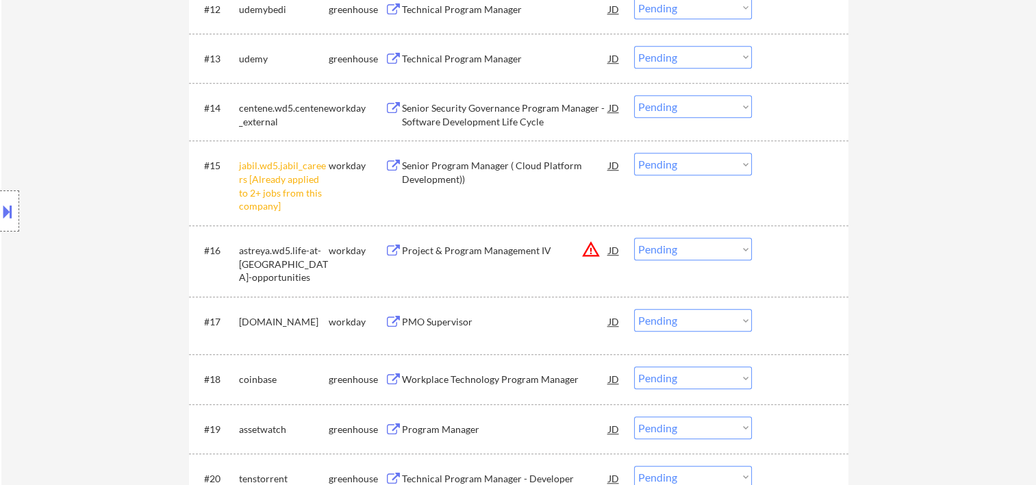
click at [746, 169] on select "Choose an option... Pending Applied Excluded (Questions) Excluded (Expired) Exc…" at bounding box center [693, 164] width 118 height 23
click at [634, 153] on select "Choose an option... Pending Applied Excluded (Questions) Excluded (Expired) Exc…" at bounding box center [693, 164] width 118 height 23
select select ""pending""
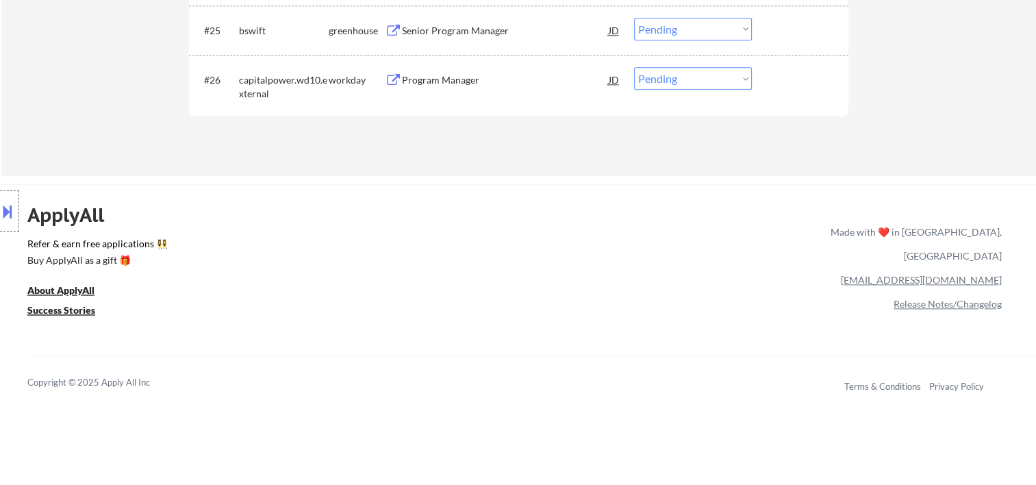
scroll to position [1962, 0]
